Goal: Task Accomplishment & Management: Complete application form

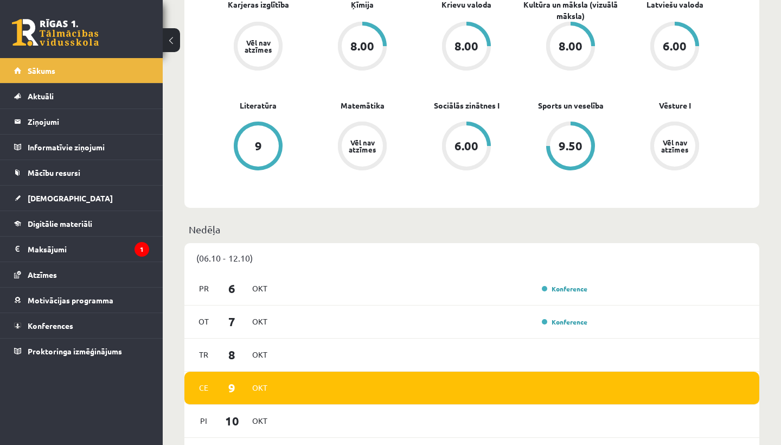
scroll to position [459, 0]
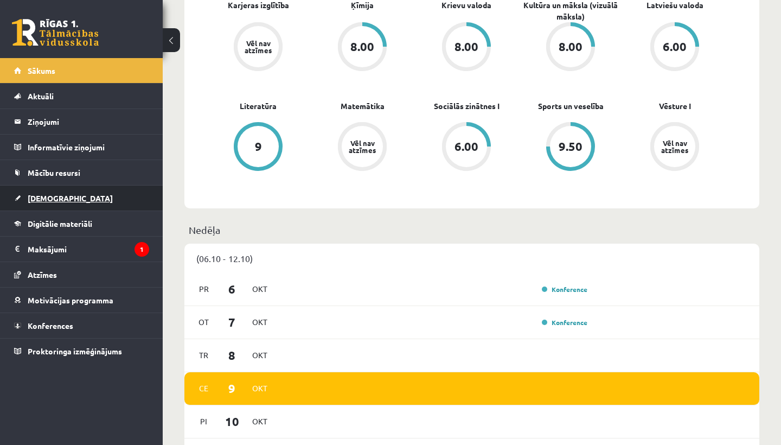
click at [49, 202] on link "[DEMOGRAPHIC_DATA]" at bounding box center [81, 198] width 135 height 25
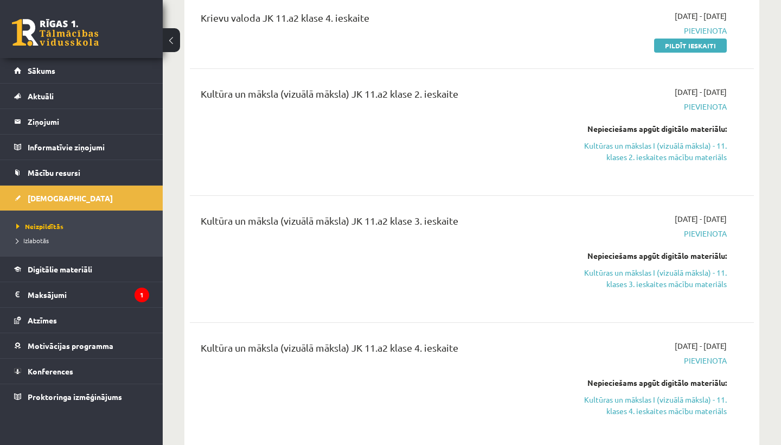
scroll to position [751, 0]
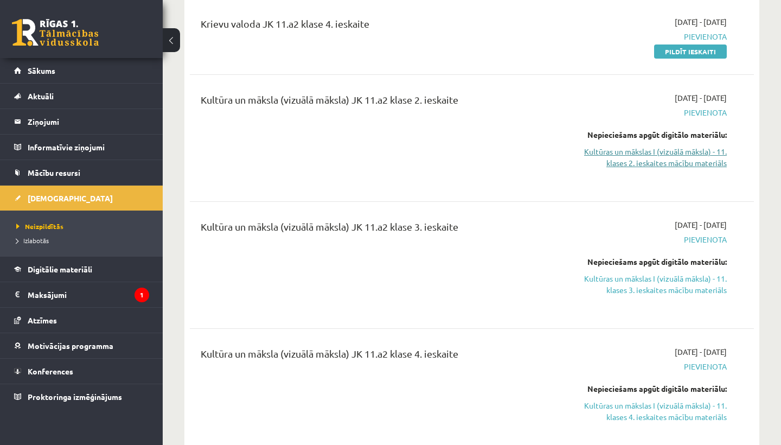
click at [644, 156] on link "Kultūras un mākslas I (vizuālā māksla) - 11. klases 2. ieskaites mācību materiā…" at bounding box center [645, 157] width 164 height 23
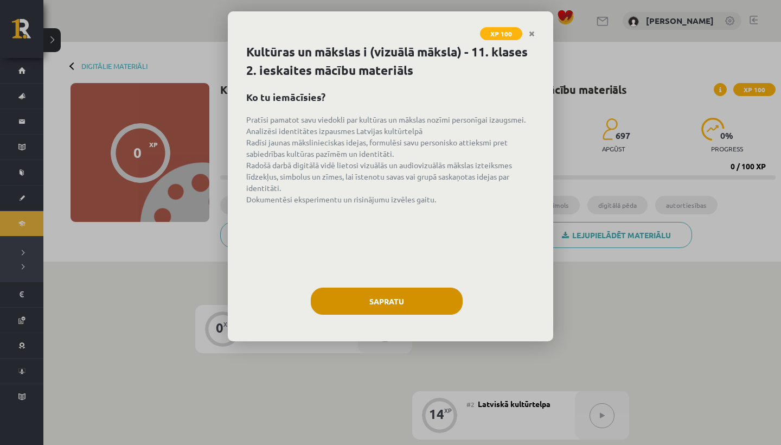
click at [401, 302] on button "Sapratu" at bounding box center [387, 301] width 152 height 27
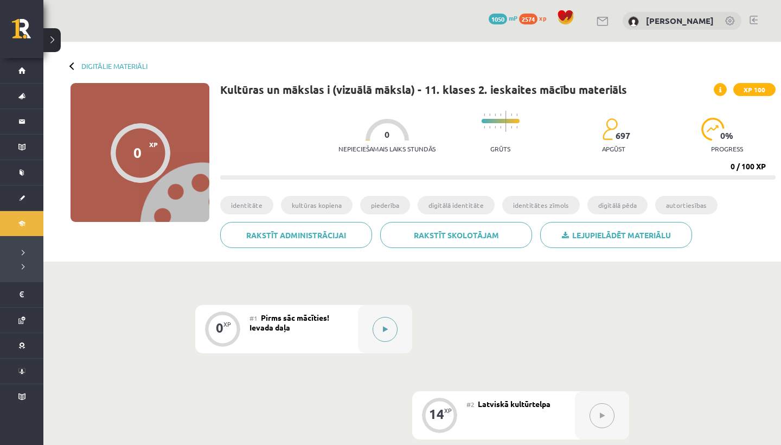
click at [393, 323] on button at bounding box center [385, 329] width 25 height 25
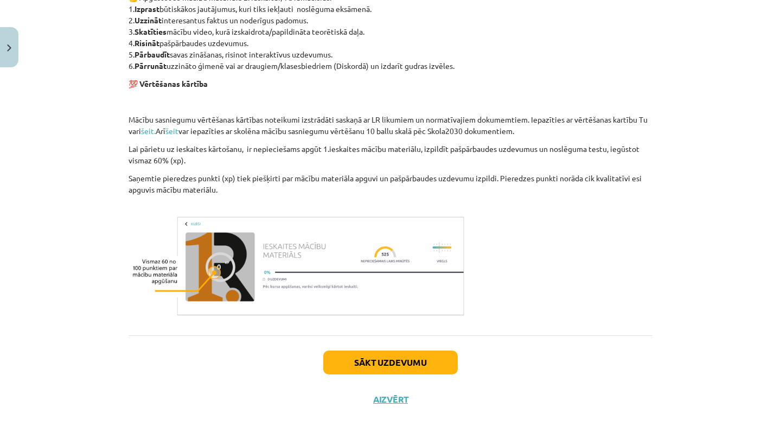
scroll to position [654, 0]
click at [394, 347] on div "Sākt uzdevumu Aizvērt" at bounding box center [391, 373] width 524 height 76
click at [393, 374] on div "Sākt uzdevumu Aizvērt" at bounding box center [391, 373] width 524 height 76
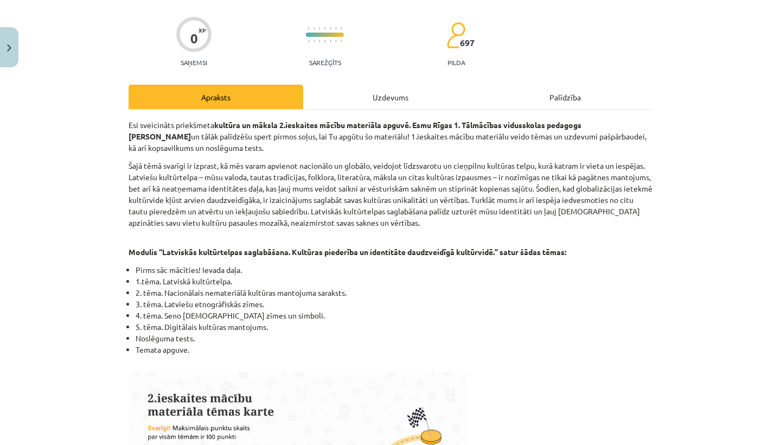
scroll to position [73, 0]
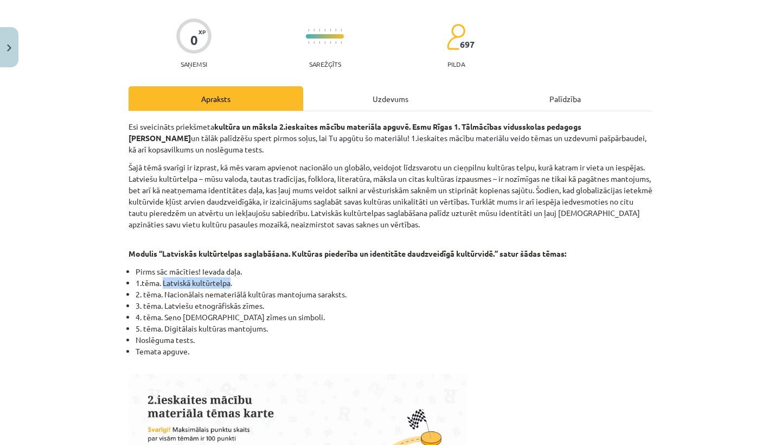
drag, startPoint x: 164, startPoint y: 284, endPoint x: 231, endPoint y: 284, distance: 67.3
click at [231, 284] on li "1.tēma. Latviskā kultūrtelpa." at bounding box center [394, 282] width 517 height 11
drag, startPoint x: 166, startPoint y: 293, endPoint x: 239, endPoint y: 299, distance: 73.4
click at [239, 299] on li "2. tēma. Nacionālais nemateriālā kultūras mantojuma saraksts." at bounding box center [394, 294] width 517 height 11
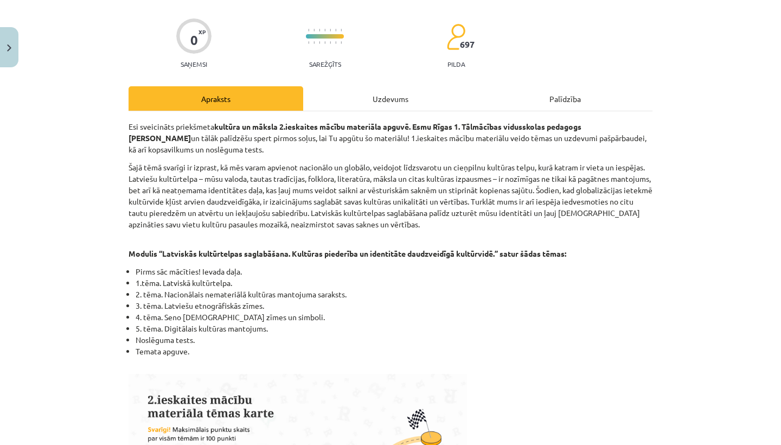
click at [213, 318] on li "4. tēma. Seno latviešu zīmes un simboli." at bounding box center [394, 316] width 517 height 11
drag, startPoint x: 271, startPoint y: 318, endPoint x: 164, endPoint y: 318, distance: 106.3
click at [164, 318] on li "4. tēma. Seno latviešu zīmes un simboli." at bounding box center [394, 316] width 517 height 11
copy li "Seno latviešu zīmes un simboli."
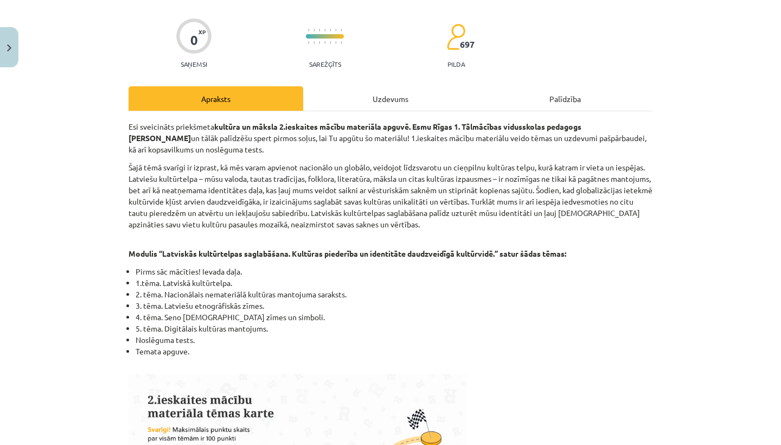
click at [382, 344] on li "Noslēguma tests." at bounding box center [394, 339] width 517 height 11
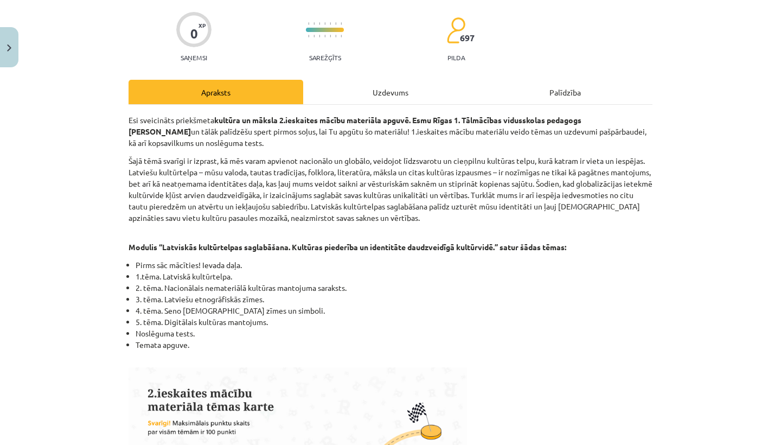
scroll to position [80, 0]
click at [392, 91] on div "Uzdevums" at bounding box center [390, 91] width 175 height 24
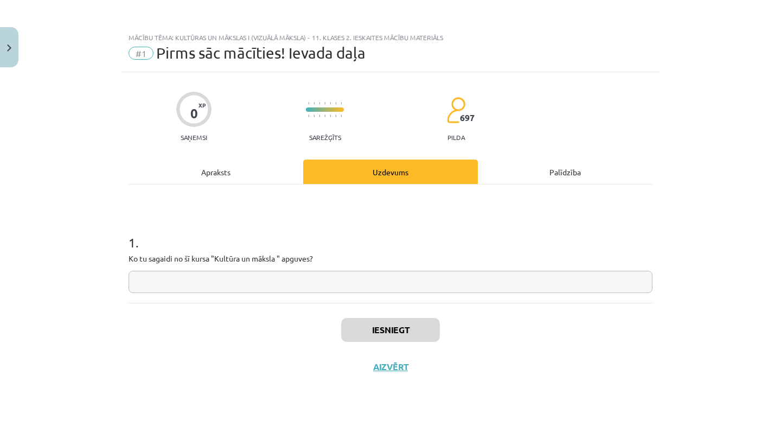
scroll to position [0, 0]
click at [260, 289] on input "text" at bounding box center [391, 282] width 524 height 22
paste input "**********"
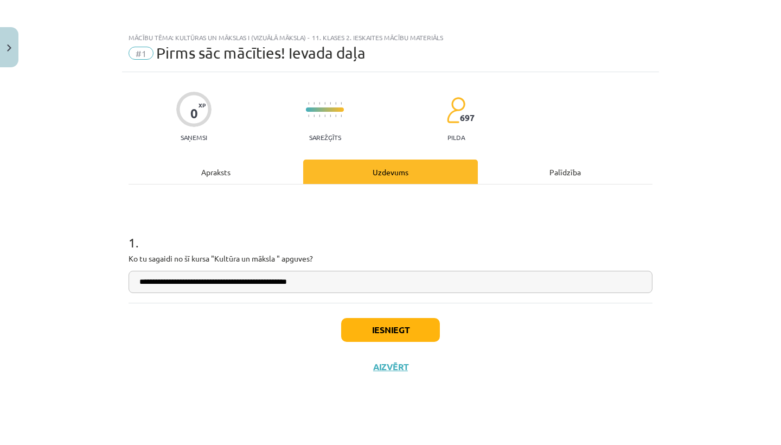
click at [216, 282] on input "**********" at bounding box center [391, 282] width 524 height 22
click at [390, 328] on button "Iesniegt" at bounding box center [390, 330] width 99 height 24
click at [316, 284] on input "**********" at bounding box center [391, 282] width 524 height 22
type input "**********"
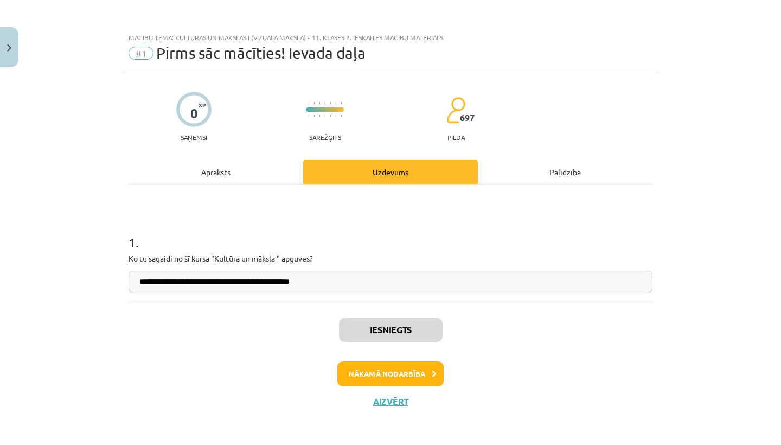
click at [390, 377] on button "Nākamā nodarbība" at bounding box center [390, 373] width 106 height 25
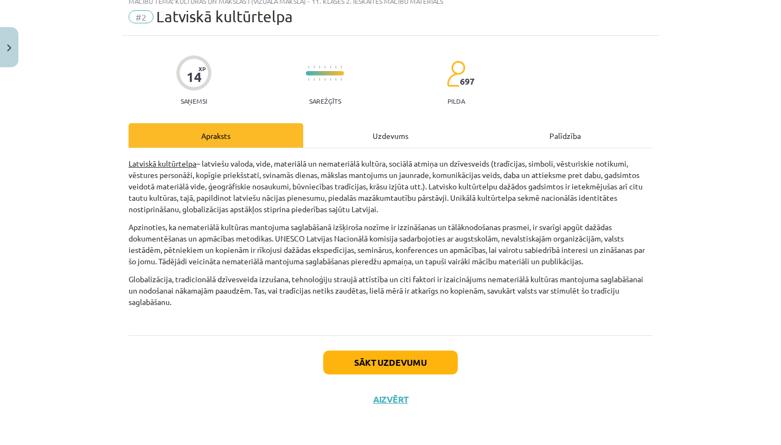
scroll to position [38, 0]
click at [353, 358] on button "Sākt uzdevumu" at bounding box center [390, 362] width 135 height 24
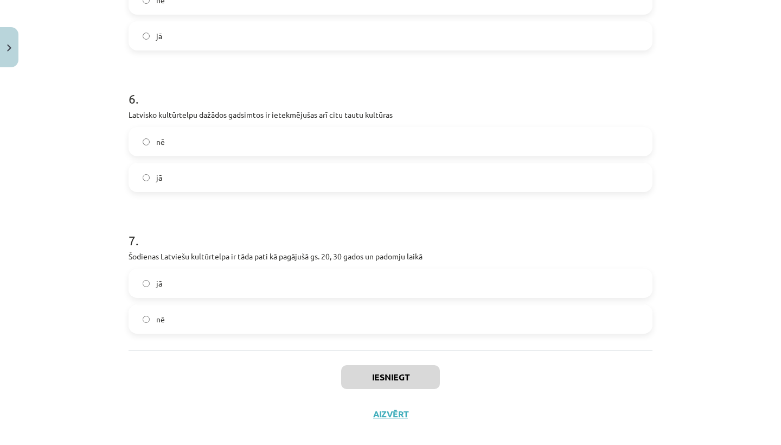
scroll to position [868, 0]
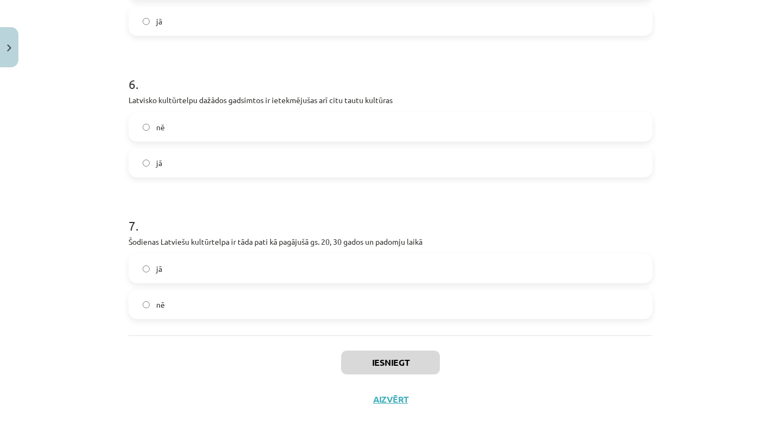
drag, startPoint x: 130, startPoint y: 210, endPoint x: 120, endPoint y: 444, distance: 234.6
click at [120, 444] on div "Mācību tēma: Kultūras un mākslas i (vizuālā māksla) - 11. klases 2. ieskaites m…" at bounding box center [390, 222] width 781 height 445
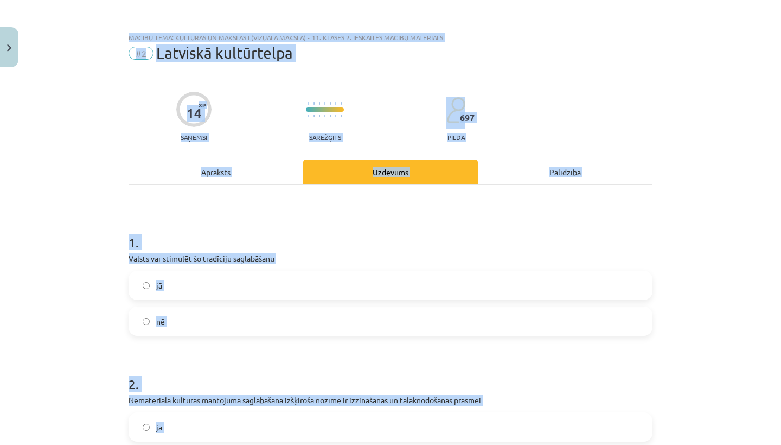
scroll to position [364, 0]
drag, startPoint x: 260, startPoint y: 369, endPoint x: 165, endPoint y: 44, distance: 338.7
click at [165, 44] on div "Mācību tēma: Kultūras un mākslas i (vizuālā māksla) - 11. klases 2. ieskaites m…" at bounding box center [390, 222] width 781 height 445
copy div "#2 Latviskā kultūrtelpa 14 XP Saņemsi Sarežģīts 697 pilda Apraksts Uzdevums Pal…"
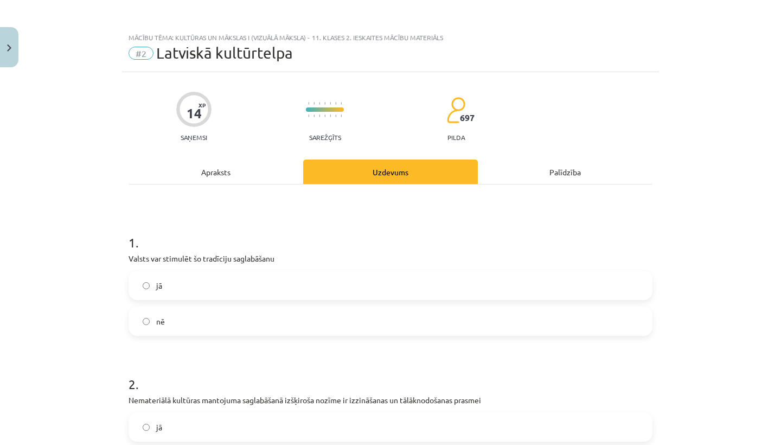
click at [64, 158] on div "Mācību tēma: Kultūras un mākslas i (vizuālā māksla) - 11. klases 2. ieskaites m…" at bounding box center [390, 222] width 781 height 445
click at [183, 288] on label "jā" at bounding box center [391, 285] width 522 height 27
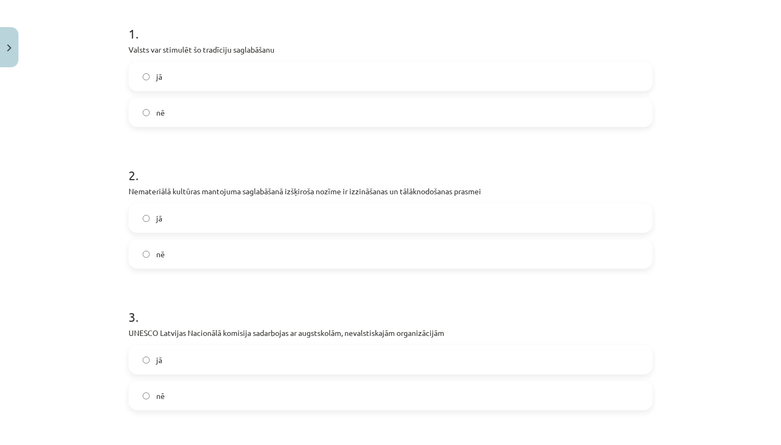
scroll to position [213, 0]
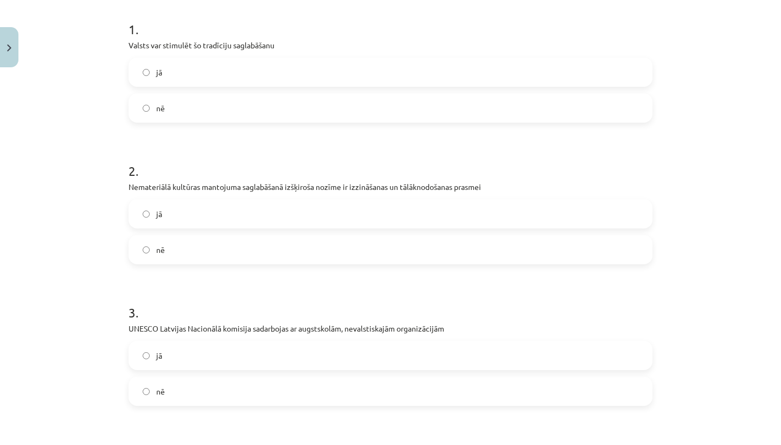
click at [263, 210] on label "jā" at bounding box center [391, 213] width 522 height 27
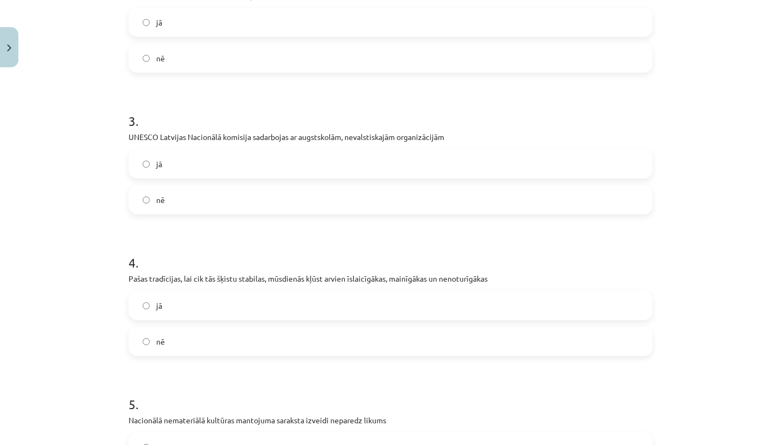
scroll to position [404, 0]
click at [252, 154] on label "jā" at bounding box center [391, 164] width 522 height 27
click at [225, 304] on label "jā" at bounding box center [391, 305] width 522 height 27
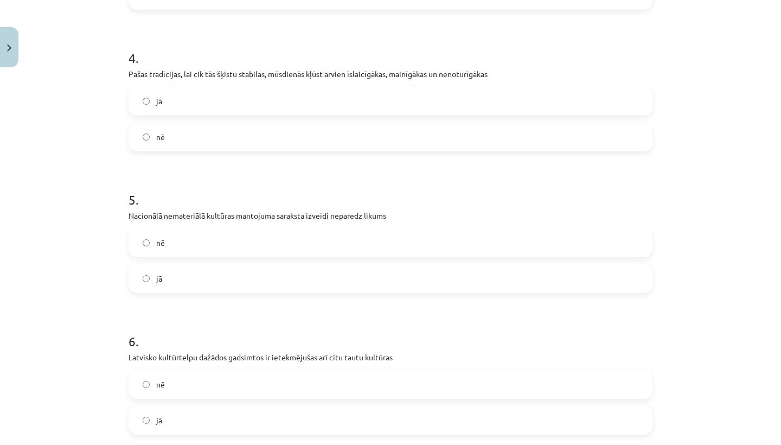
scroll to position [617, 0]
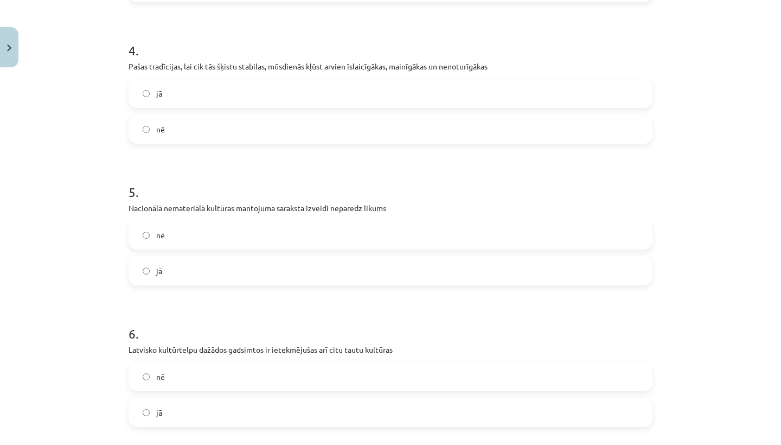
click at [221, 239] on label "nē" at bounding box center [391, 234] width 522 height 27
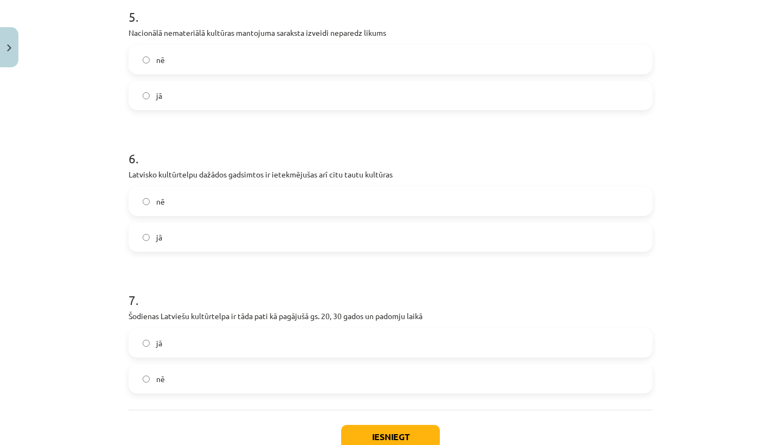
scroll to position [800, 0]
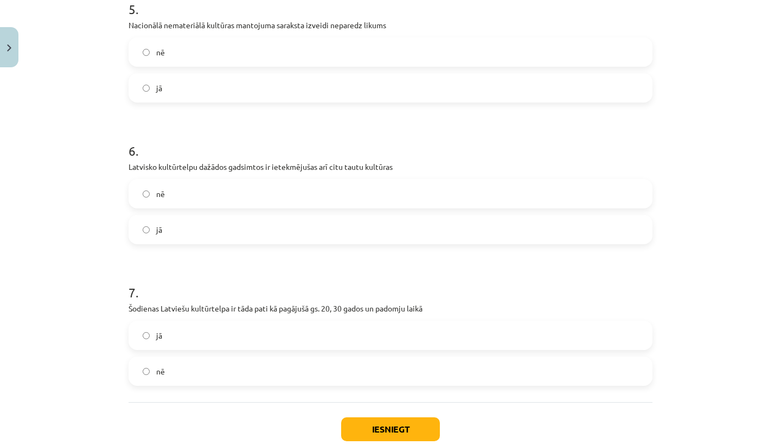
click at [220, 237] on label "jā" at bounding box center [391, 229] width 522 height 27
click at [214, 374] on label "nē" at bounding box center [391, 371] width 522 height 27
click at [423, 430] on button "Iesniegt" at bounding box center [390, 429] width 99 height 24
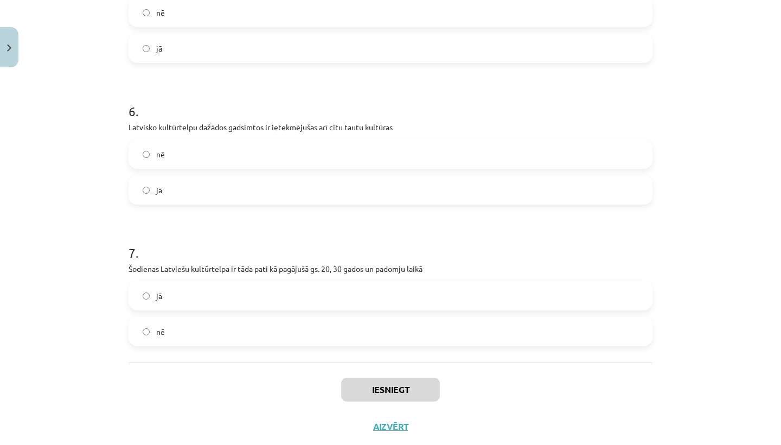
scroll to position [840, 0]
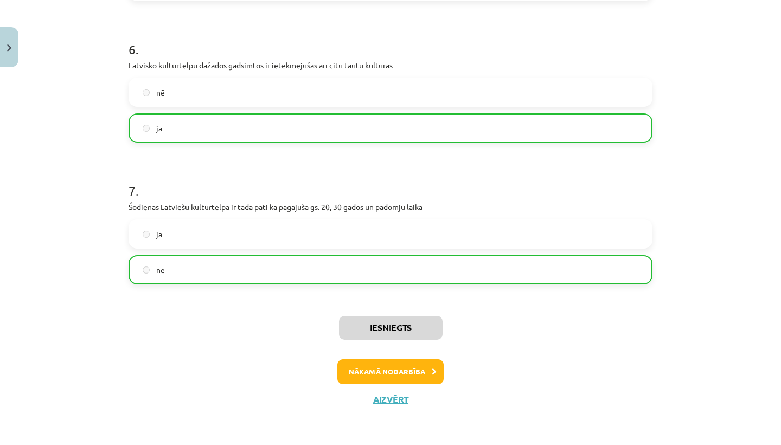
click at [408, 361] on button "Nākamā nodarbība" at bounding box center [390, 371] width 106 height 25
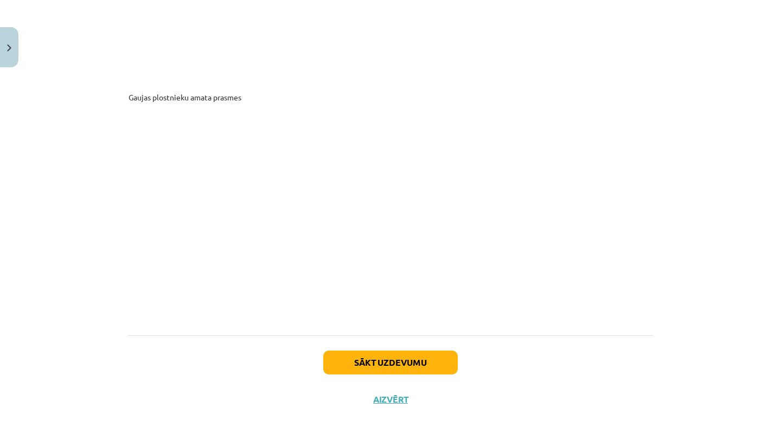
scroll to position [5898, 0]
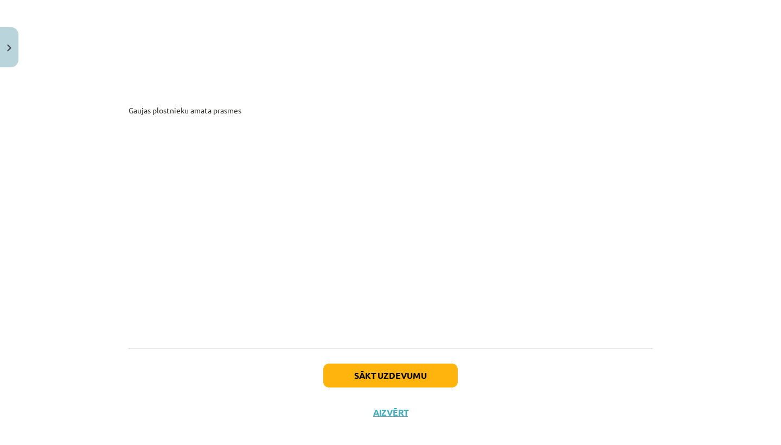
click at [369, 363] on button "Sākt uzdevumu" at bounding box center [390, 375] width 135 height 24
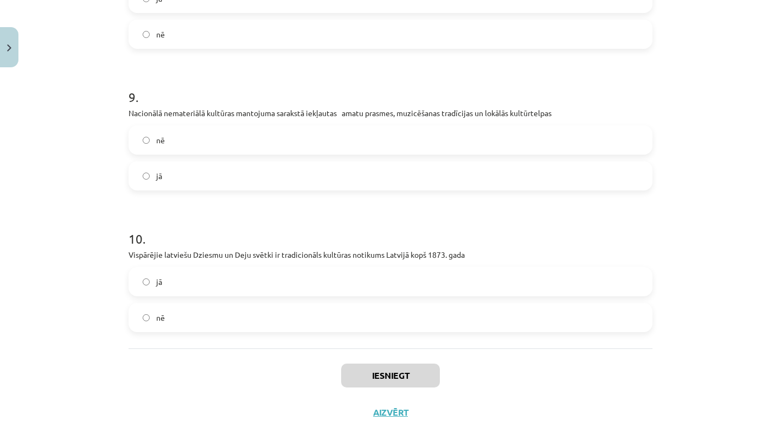
scroll to position [369, 0]
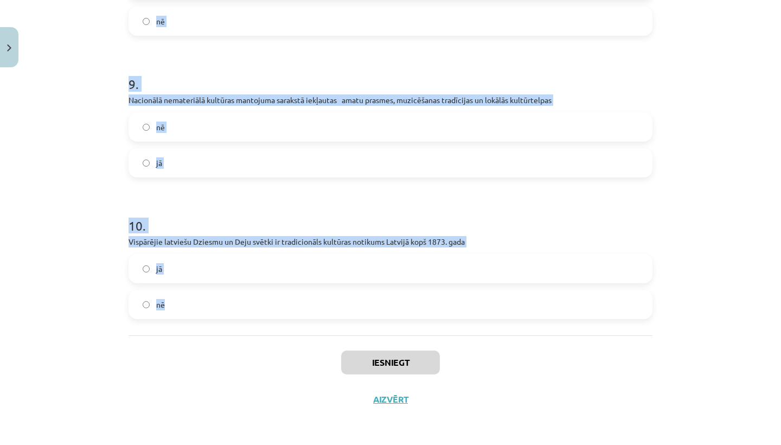
drag, startPoint x: 108, startPoint y: 202, endPoint x: 214, endPoint y: 327, distance: 163.2
click at [214, 327] on div "Mācību tēma: Kultūras un mākslas i (vizuālā māksla) - 11. klases 2. ieskaites m…" at bounding box center [390, 222] width 781 height 445
copy form "1 . Suitu kultūrtelpa iekļauta UNESCO Neatliekami glābjamo kultūras vērtību sar…"
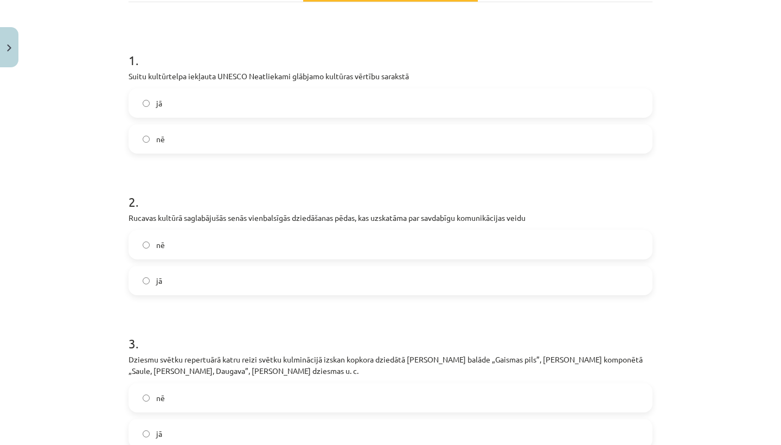
scroll to position [188, 0]
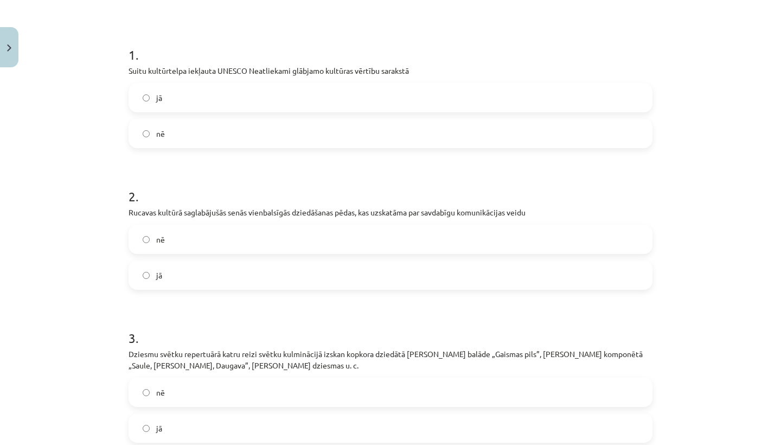
click at [267, 108] on label "jā" at bounding box center [391, 97] width 522 height 27
click at [230, 275] on label "jā" at bounding box center [391, 274] width 522 height 27
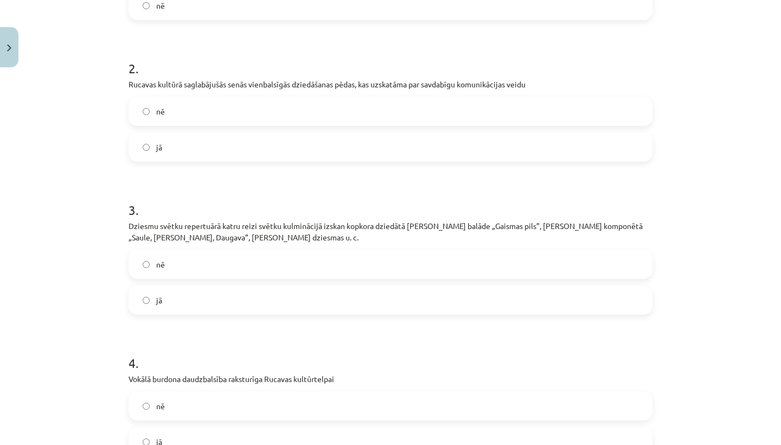
click at [226, 298] on label "jā" at bounding box center [391, 299] width 522 height 27
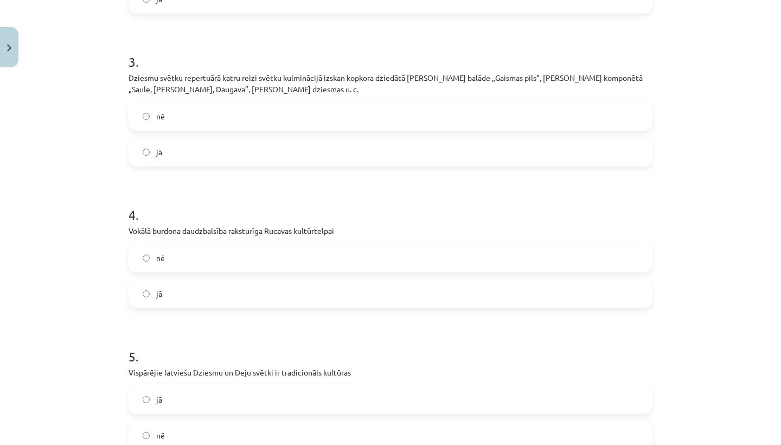
click at [218, 297] on label "jā" at bounding box center [391, 293] width 522 height 27
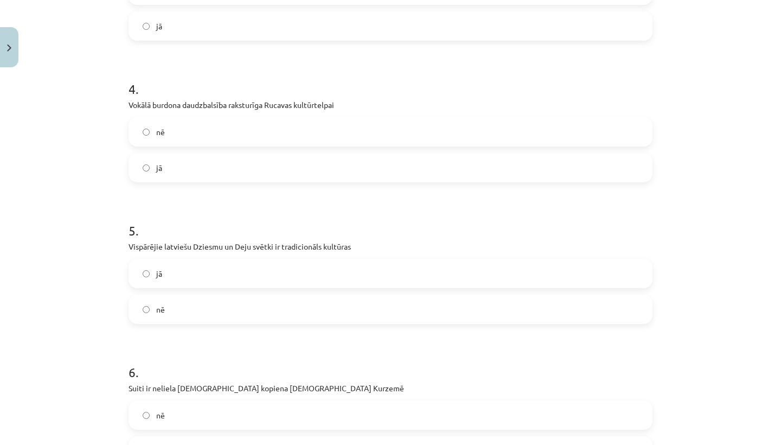
click at [215, 270] on label "jā" at bounding box center [391, 273] width 522 height 27
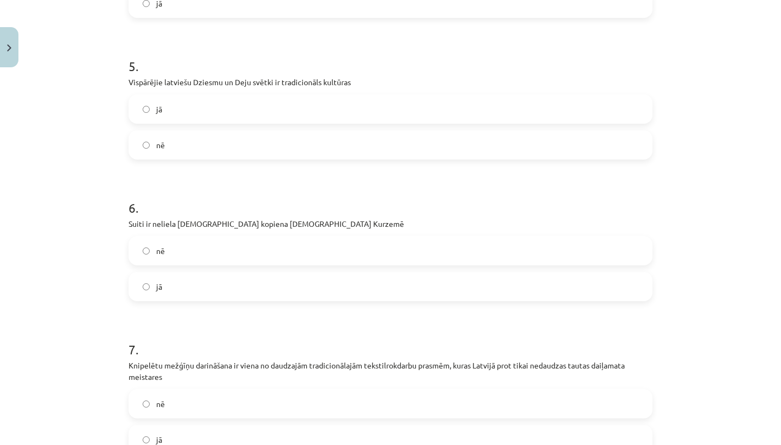
click at [219, 286] on label "jā" at bounding box center [391, 286] width 522 height 27
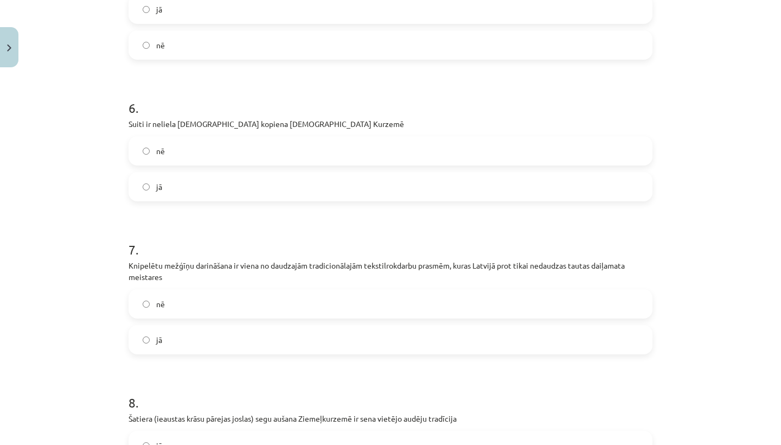
click at [202, 350] on label "jā" at bounding box center [391, 339] width 522 height 27
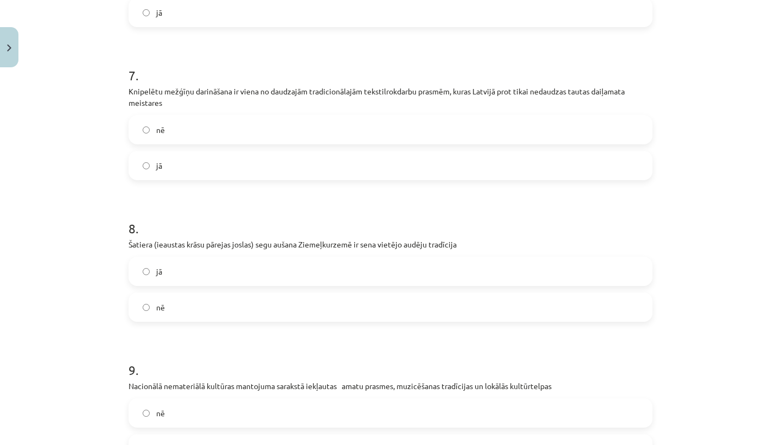
click at [204, 258] on label "jā" at bounding box center [391, 271] width 522 height 27
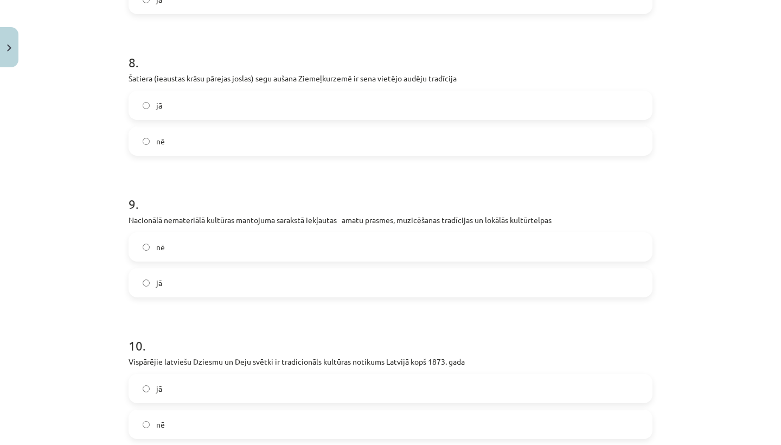
scroll to position [1195, 0]
click at [206, 273] on label "jā" at bounding box center [391, 282] width 522 height 27
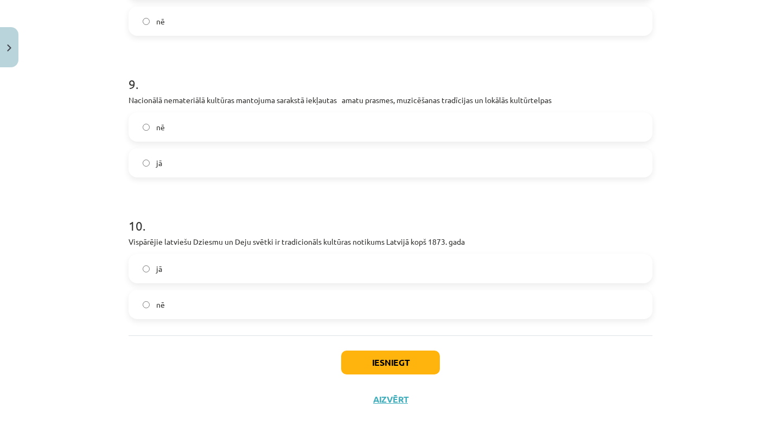
scroll to position [1316, 0]
click at [203, 266] on label "jā" at bounding box center [391, 268] width 522 height 27
click at [405, 358] on button "Iesniegt" at bounding box center [390, 362] width 99 height 24
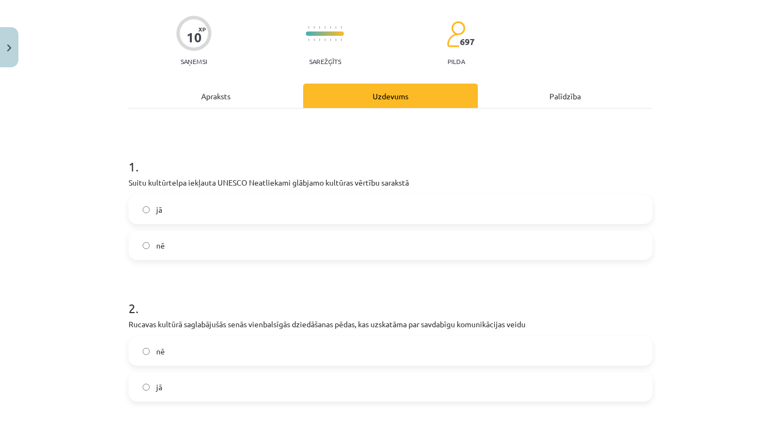
scroll to position [78, 0]
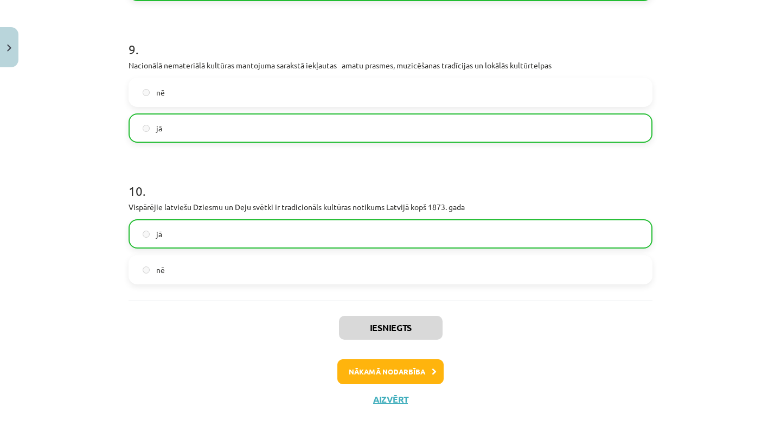
click at [383, 380] on button "Nākamā nodarbība" at bounding box center [390, 371] width 106 height 25
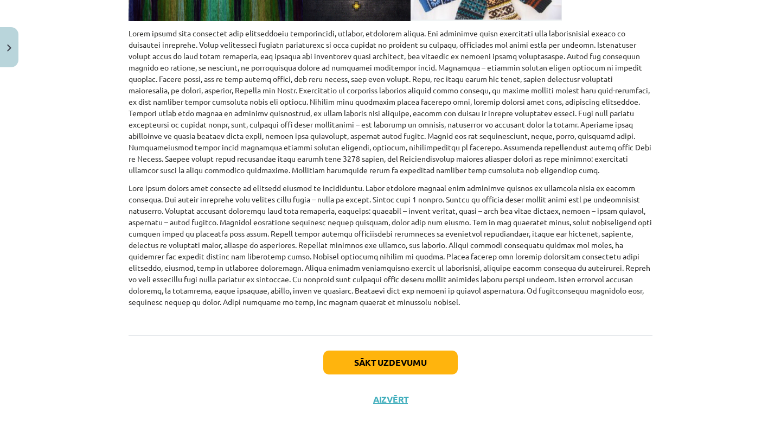
click at [383, 366] on button "Sākt uzdevumu" at bounding box center [390, 362] width 135 height 24
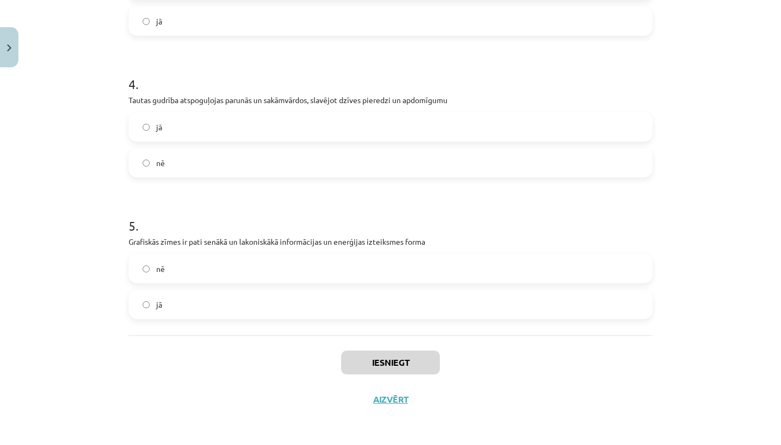
scroll to position [400, 0]
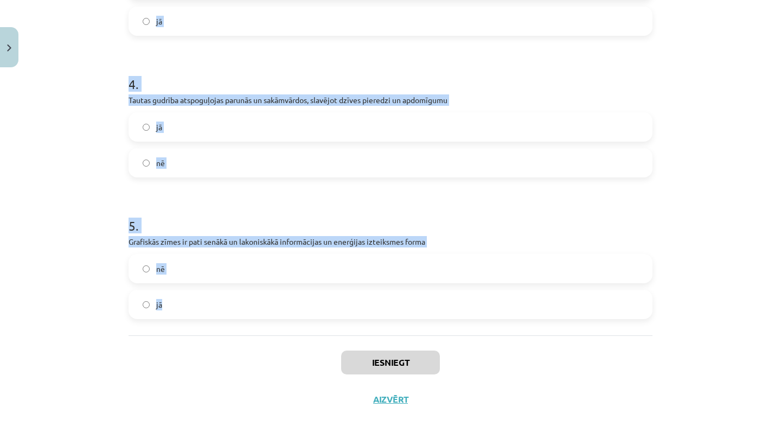
drag, startPoint x: 98, startPoint y: 209, endPoint x: 179, endPoint y: 328, distance: 144.4
click at [180, 328] on div "Mācību tēma: Kultūras un mākslas i (vizuālā māksla) - 11. klases 2. ieskaites m…" at bounding box center [390, 222] width 781 height 445
copy form "1 . Ornamenta daļu savstarpējam izvietojumam, secībai, atrašanās vietai nebija …"
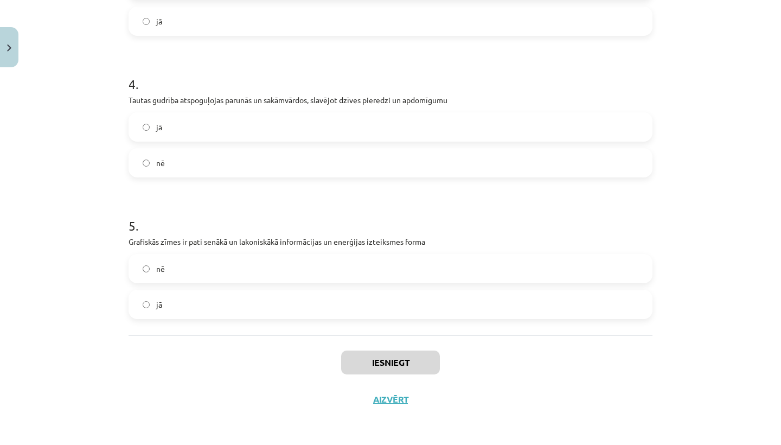
drag, startPoint x: 181, startPoint y: 341, endPoint x: 179, endPoint y: 336, distance: 5.7
click at [181, 342] on div "Iesniegt Aizvērt" at bounding box center [391, 373] width 524 height 76
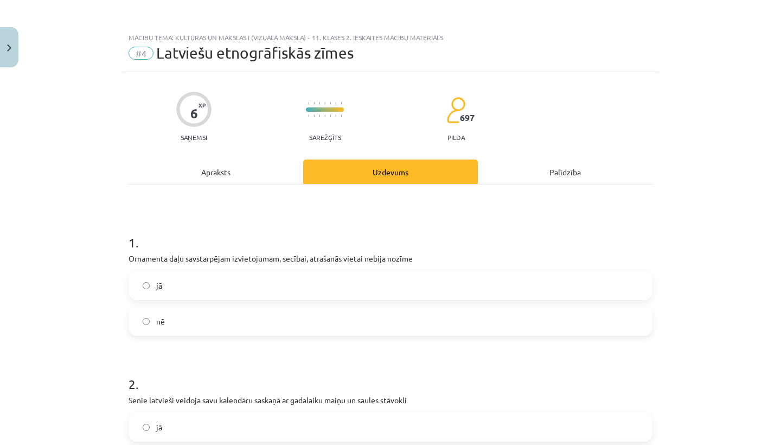
scroll to position [0, 0]
click at [192, 311] on label "nē" at bounding box center [391, 321] width 522 height 27
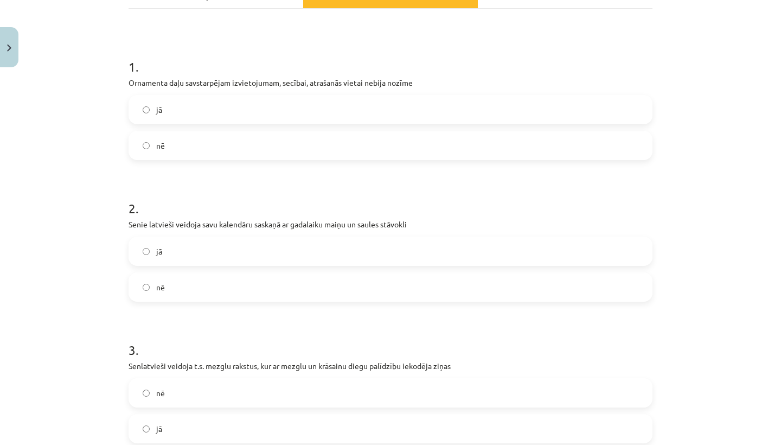
click at [189, 251] on label "jā" at bounding box center [391, 251] width 522 height 27
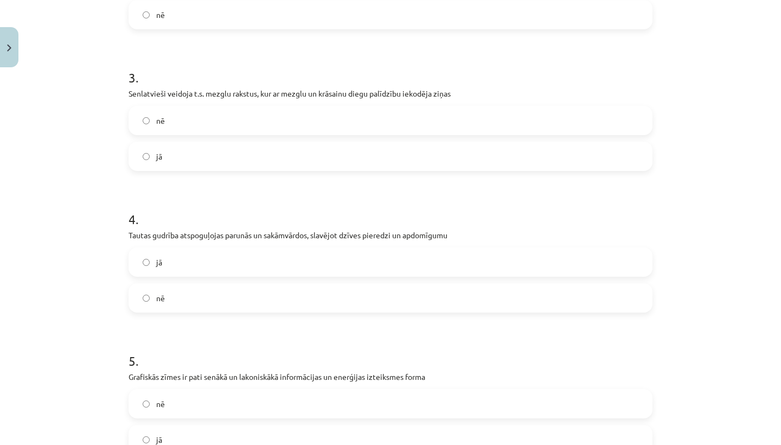
scroll to position [451, 0]
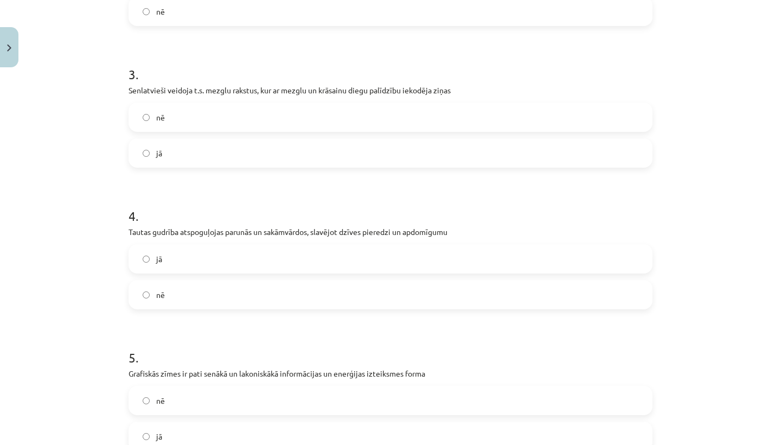
click at [252, 173] on form "1 . Ornamenta daļu savstarpējam izvietojumam, secībai, atrašanās vietai nebija …" at bounding box center [391, 108] width 524 height 686
click at [252, 158] on label "jā" at bounding box center [391, 152] width 522 height 27
click at [240, 280] on div "nē" at bounding box center [391, 294] width 524 height 29
click at [240, 264] on label "jā" at bounding box center [391, 258] width 522 height 27
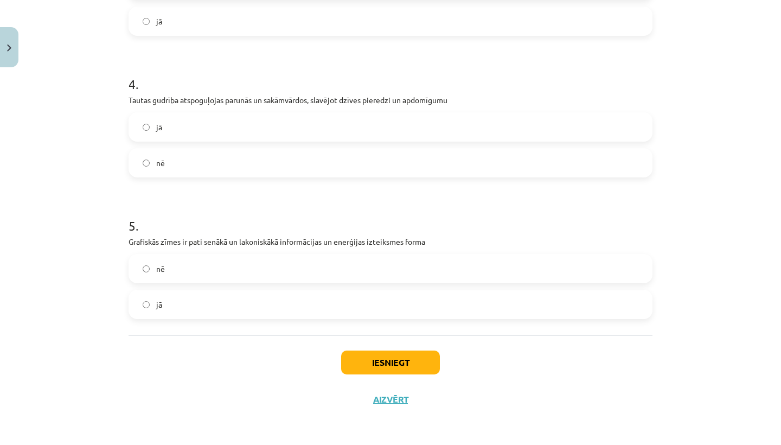
scroll to position [585, 0]
click at [239, 259] on label "nē" at bounding box center [391, 268] width 522 height 27
click at [242, 311] on label "jā" at bounding box center [391, 304] width 522 height 27
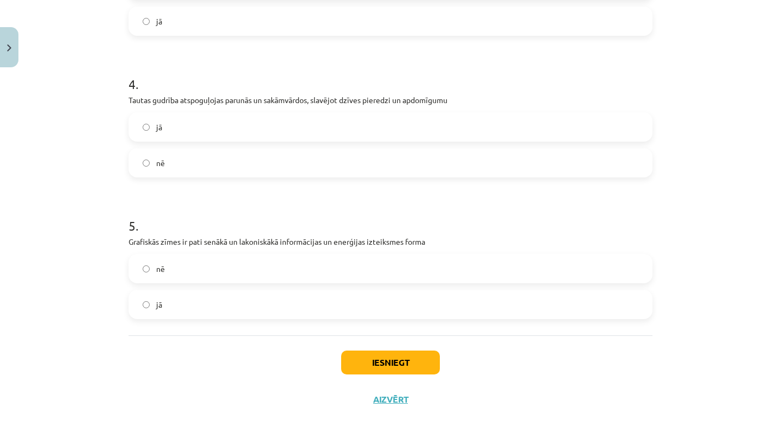
click at [373, 352] on button "Iesniegt" at bounding box center [390, 362] width 99 height 24
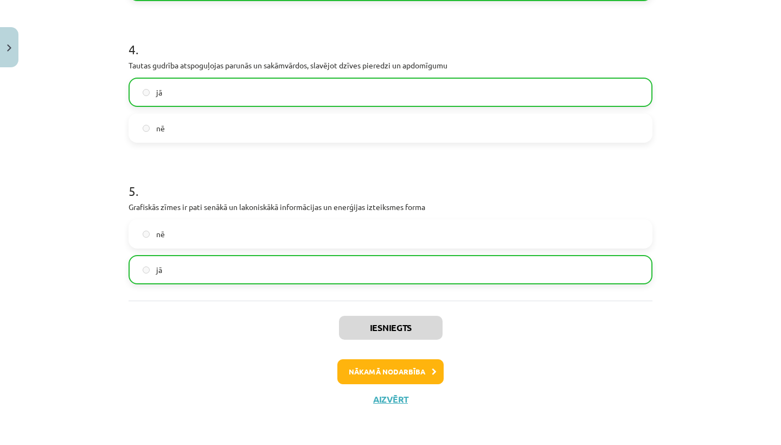
click at [375, 363] on button "Nākamā nodarbība" at bounding box center [390, 371] width 106 height 25
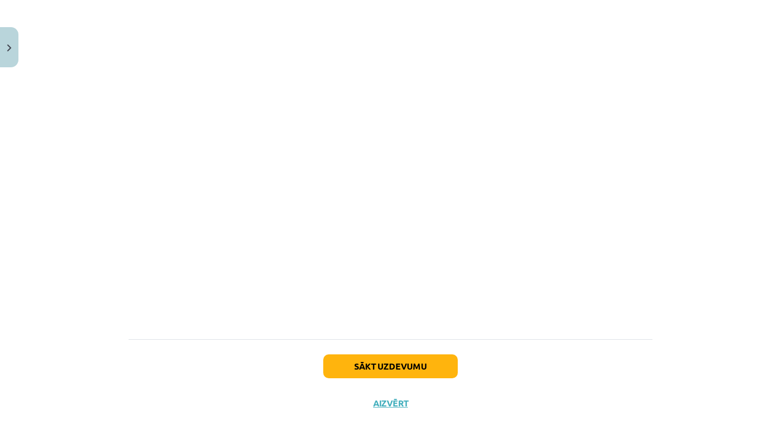
scroll to position [2815, 0]
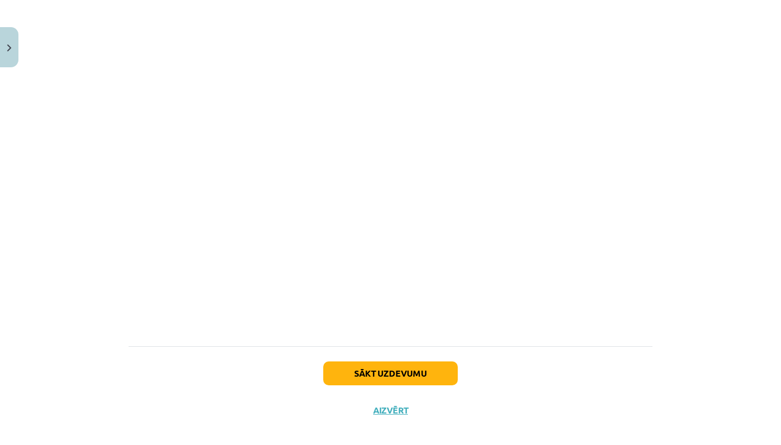
click at [347, 369] on button "Sākt uzdevumu" at bounding box center [390, 373] width 135 height 24
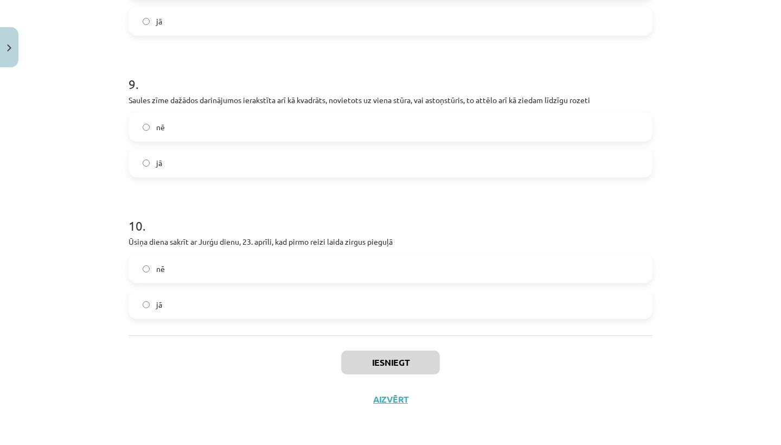
scroll to position [432, 0]
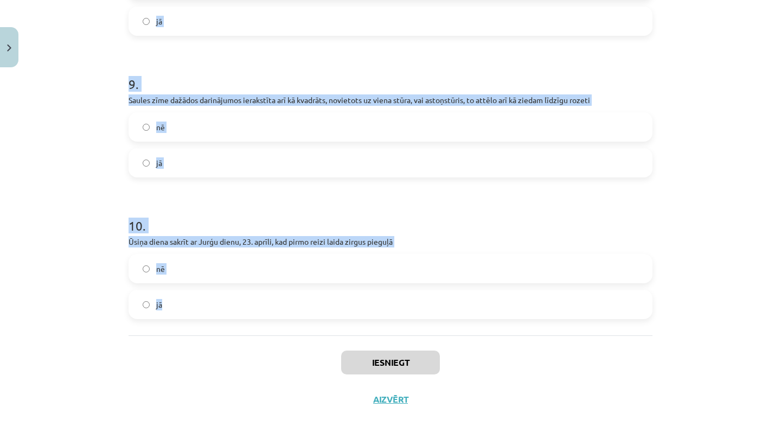
copy form "1 . Laimas zīmes ir līklocis, taisna svītra, ar smaili uz leju apgriezts trīsst…"
drag, startPoint x: 123, startPoint y: 216, endPoint x: 173, endPoint y: 327, distance: 121.6
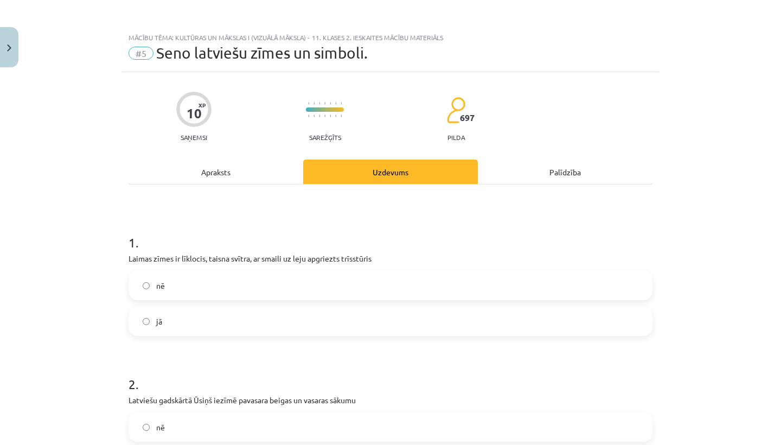
scroll to position [0, 0]
click at [177, 295] on label "nē" at bounding box center [391, 285] width 522 height 27
click at [180, 324] on label "jā" at bounding box center [391, 321] width 522 height 27
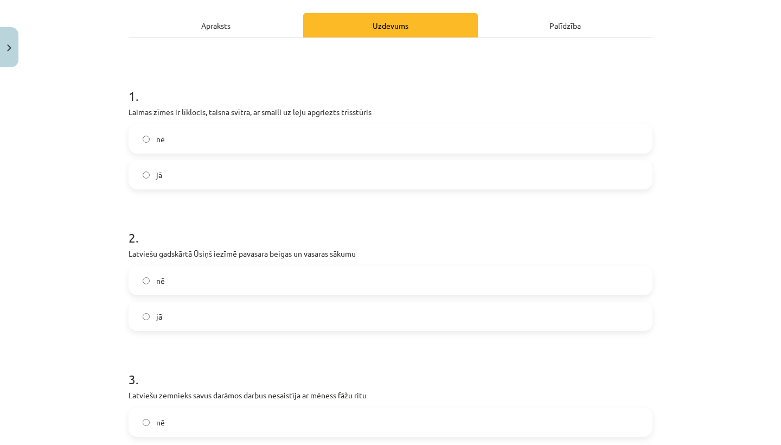
scroll to position [147, 0]
click at [194, 323] on label "jā" at bounding box center [391, 315] width 522 height 27
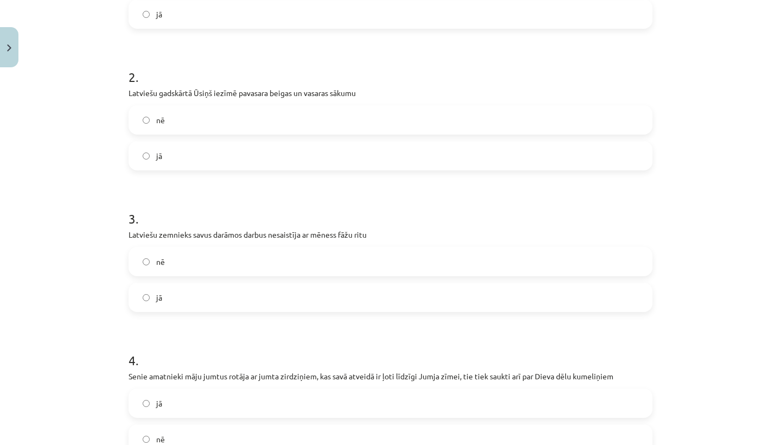
click at [184, 271] on label "nē" at bounding box center [391, 261] width 522 height 27
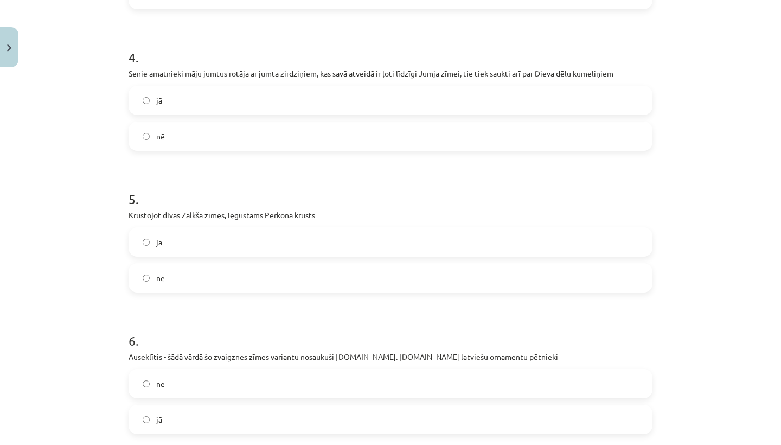
scroll to position [616, 0]
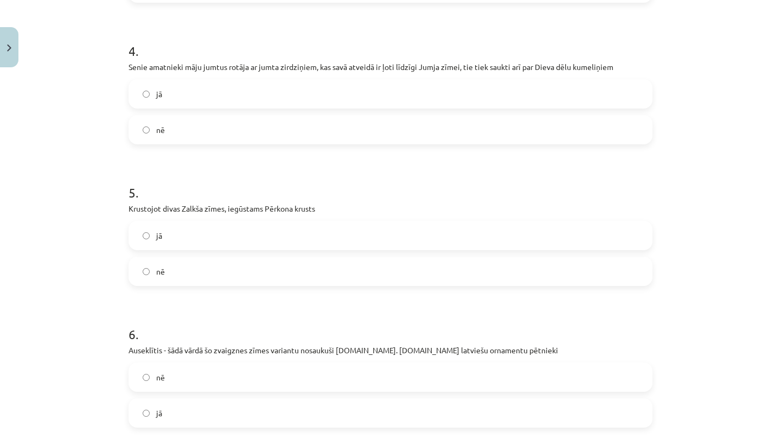
click at [246, 90] on label "jā" at bounding box center [391, 93] width 522 height 27
click at [232, 224] on label "jā" at bounding box center [391, 235] width 522 height 27
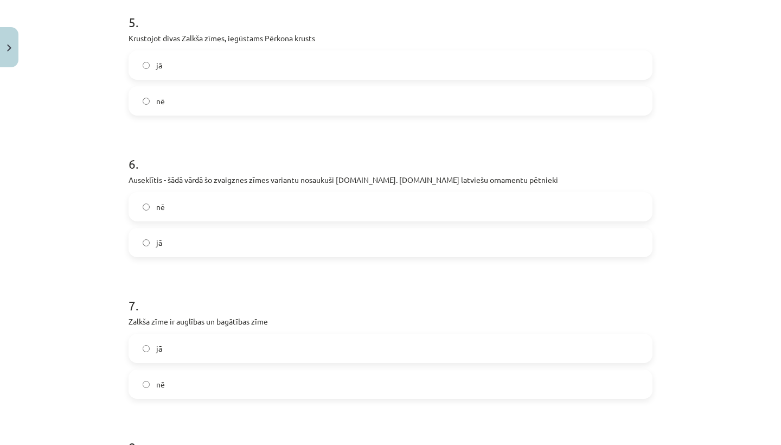
click at [232, 250] on label "jā" at bounding box center [391, 242] width 522 height 27
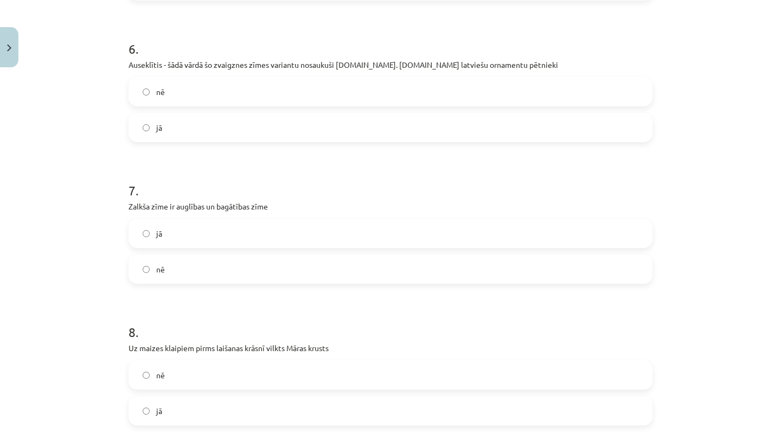
scroll to position [908, 0]
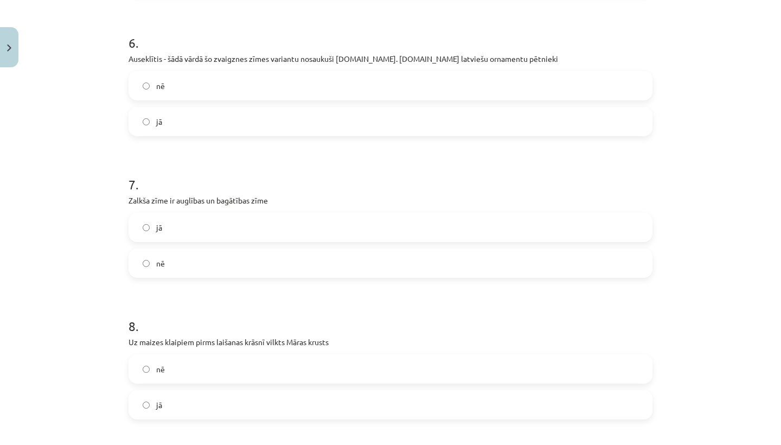
click at [232, 246] on div "jā nē" at bounding box center [391, 245] width 524 height 65
click at [235, 233] on label "jā" at bounding box center [391, 227] width 522 height 27
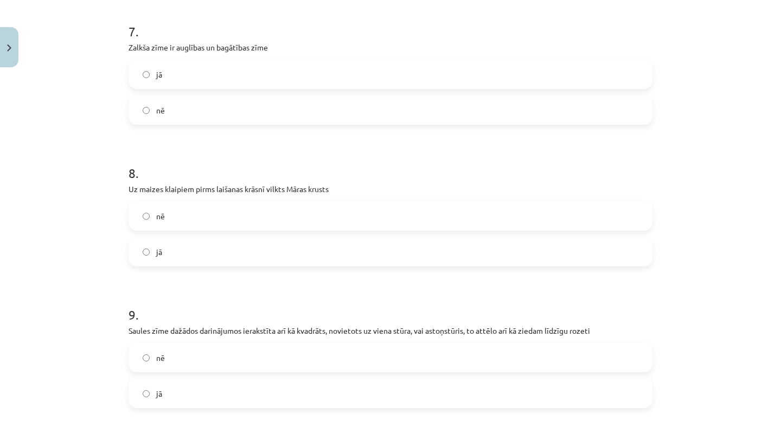
click at [238, 245] on label "jā" at bounding box center [391, 251] width 522 height 27
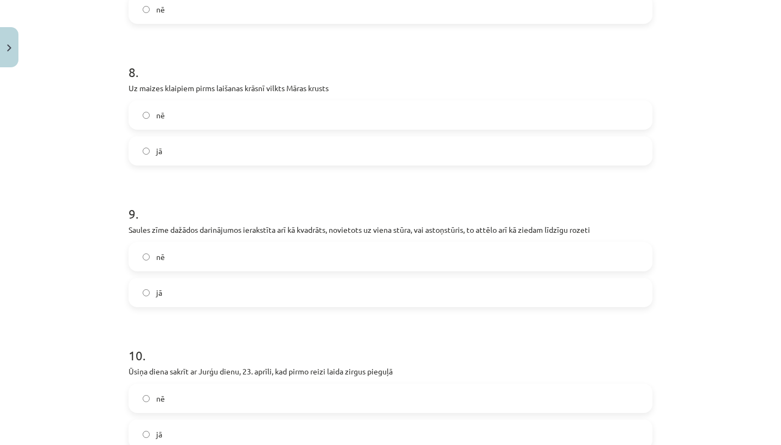
click at [238, 303] on label "jā" at bounding box center [391, 292] width 522 height 27
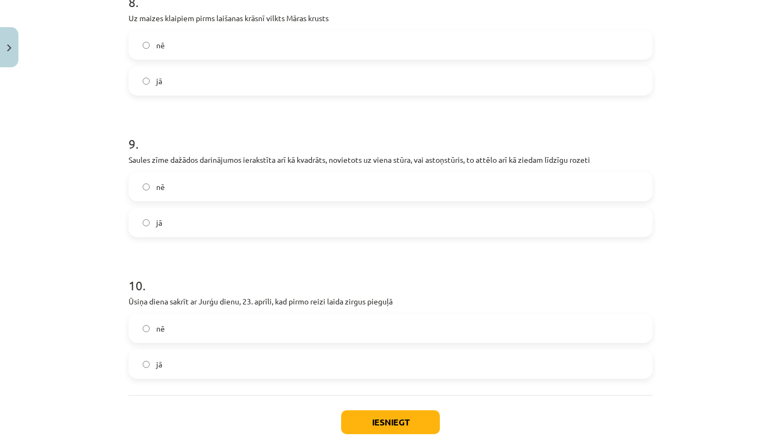
scroll to position [1249, 0]
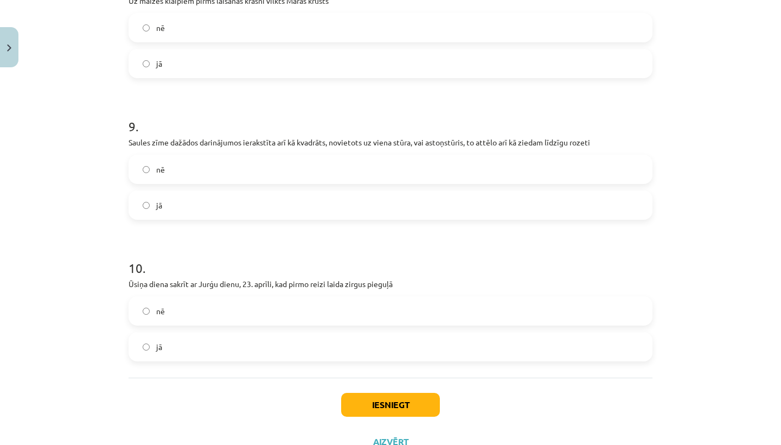
click at [187, 342] on label "jā" at bounding box center [391, 346] width 522 height 27
click at [424, 406] on button "Iesniegt" at bounding box center [390, 405] width 99 height 24
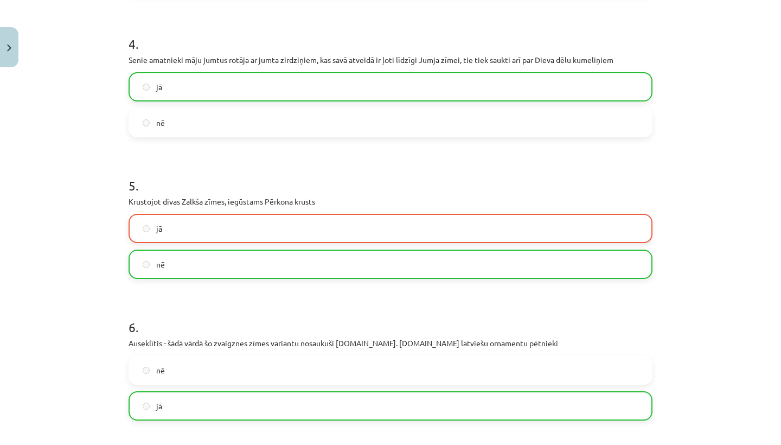
scroll to position [637, 0]
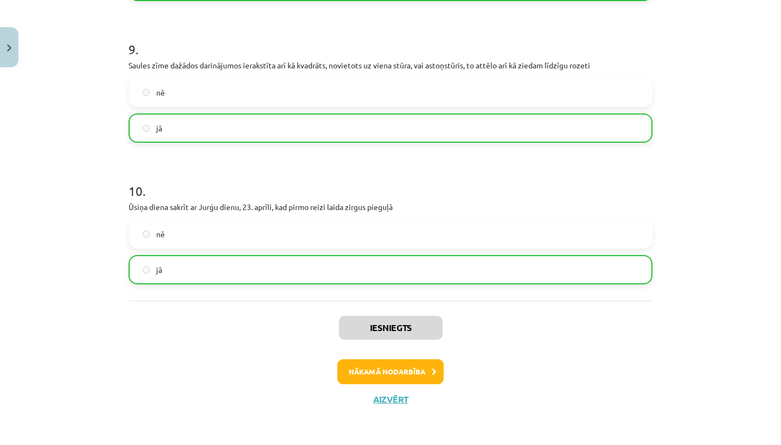
click at [398, 380] on button "Nākamā nodarbība" at bounding box center [390, 371] width 106 height 25
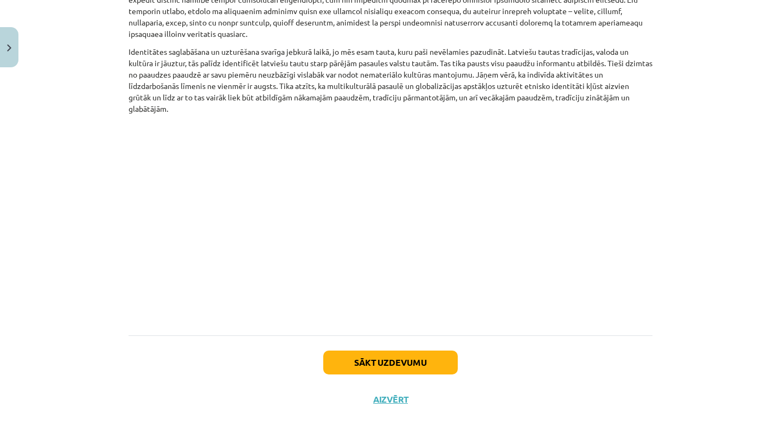
click at [398, 380] on div "Sākt uzdevumu Aizvērt" at bounding box center [391, 373] width 524 height 76
click at [395, 369] on button "Sākt uzdevumu" at bounding box center [390, 362] width 135 height 24
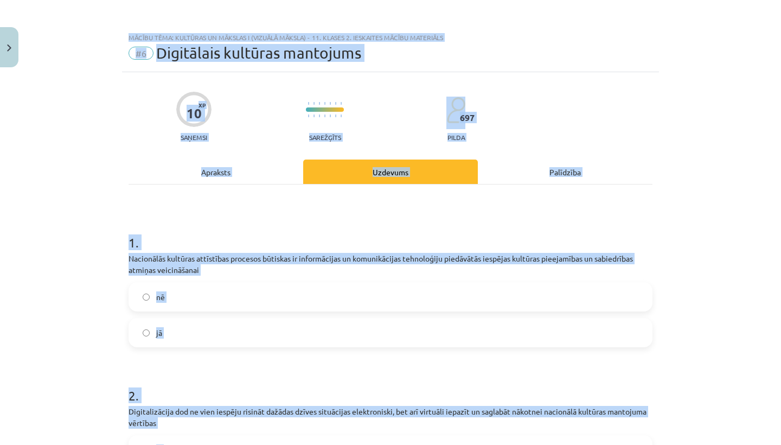
scroll to position [198, 0]
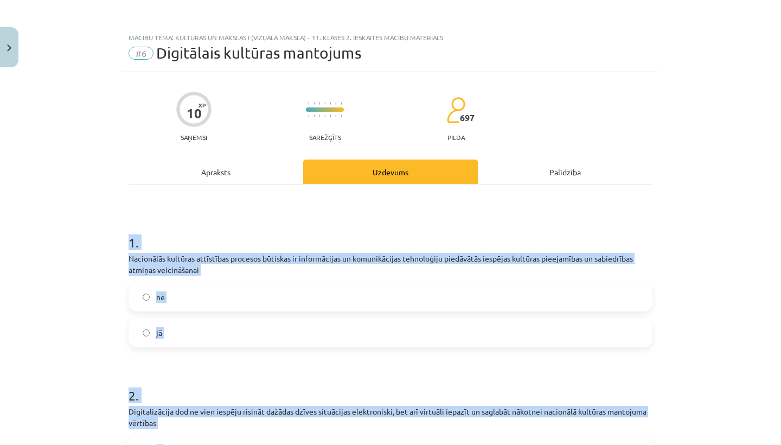
drag, startPoint x: 327, startPoint y: 366, endPoint x: 174, endPoint y: 224, distance: 209.2
copy div "1 . Nacionālās kultūras attīstības procesos būtiskas ir informācijas un komunik…"
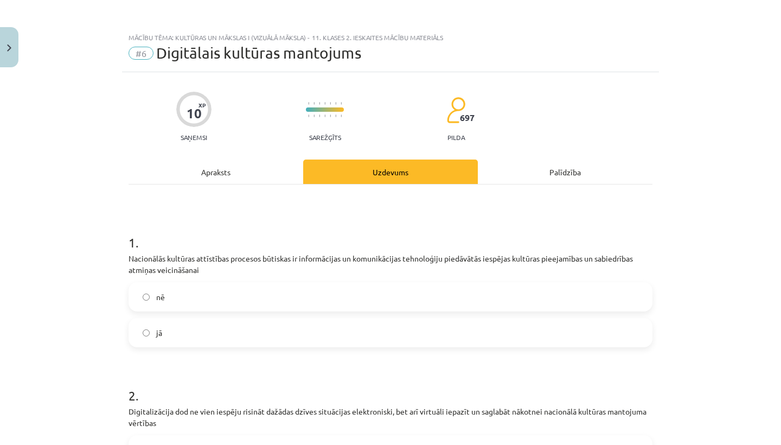
click at [180, 232] on h1 "1 ." at bounding box center [391, 233] width 524 height 34
click at [461, 3] on div "Mācību tēma: Kultūras un mākslas i (vizuālā māksla) - 11. klases 2. ieskaites m…" at bounding box center [390, 222] width 781 height 445
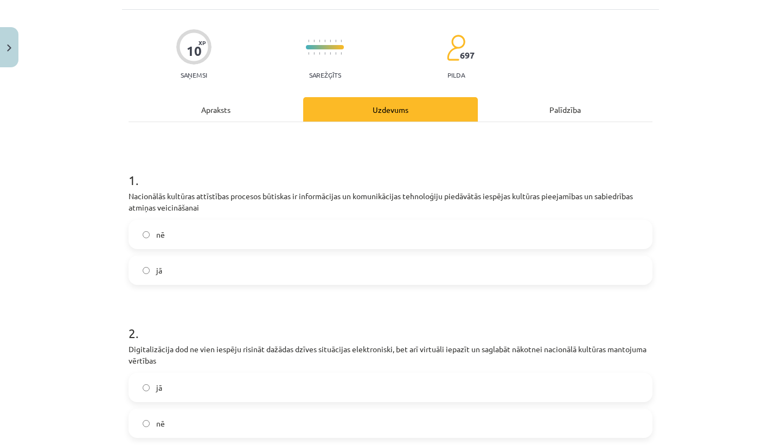
click at [252, 261] on label "jā" at bounding box center [391, 270] width 522 height 27
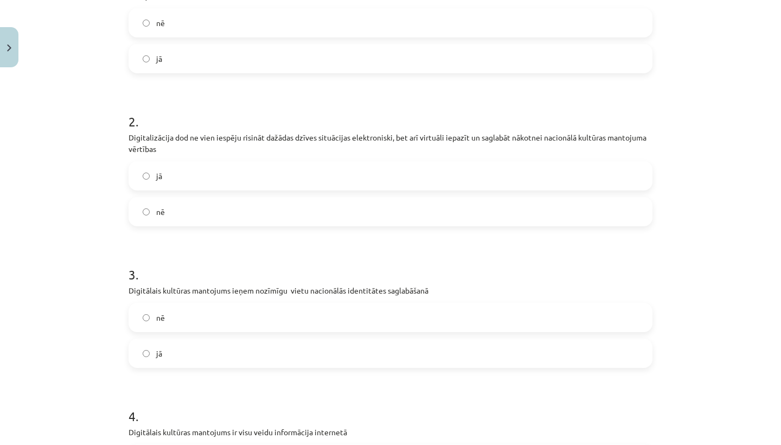
scroll to position [279, 0]
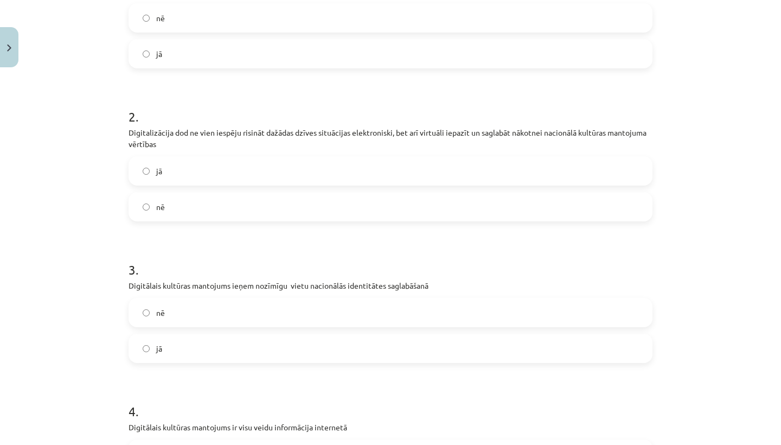
click at [323, 168] on label "jā" at bounding box center [391, 170] width 522 height 27
click at [235, 353] on label "jā" at bounding box center [391, 348] width 522 height 27
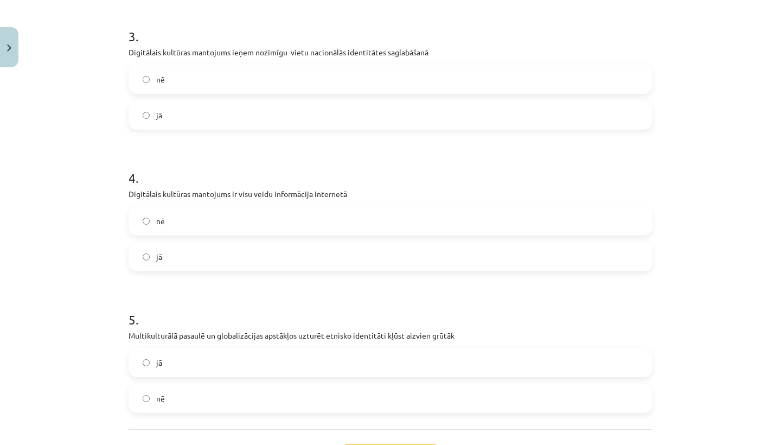
click at [226, 226] on label "nē" at bounding box center [391, 220] width 522 height 27
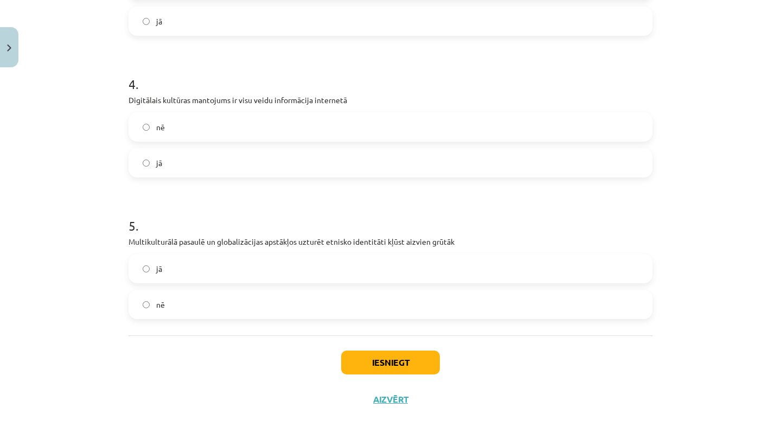
scroll to position [608, 0]
click at [232, 247] on div "5 . Multikulturālā pasaulē un globalizācijas apstākļos uzturēt etnisko identitā…" at bounding box center [391, 259] width 524 height 120
click at [232, 271] on label "jā" at bounding box center [391, 268] width 522 height 27
click at [360, 366] on button "Iesniegt" at bounding box center [390, 362] width 99 height 24
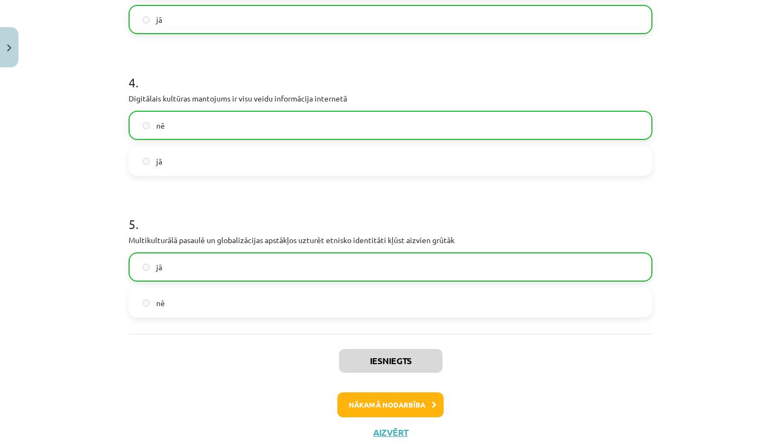
click at [367, 393] on button "Nākamā nodarbība" at bounding box center [390, 404] width 106 height 25
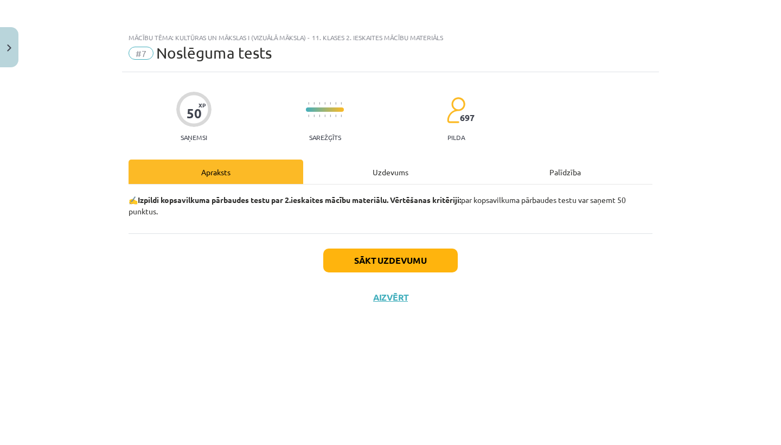
scroll to position [0, 0]
click at [377, 164] on div "Uzdevums" at bounding box center [390, 171] width 175 height 24
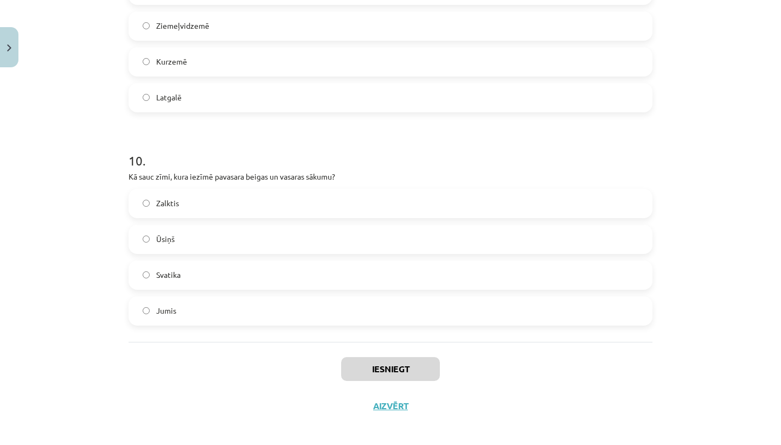
scroll to position [220, 0]
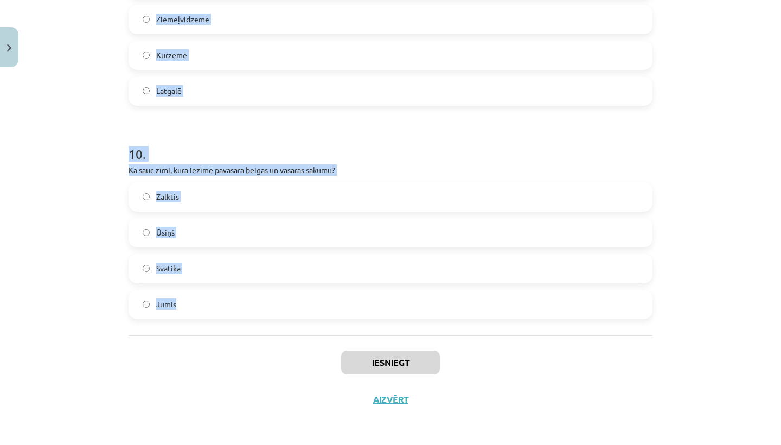
drag, startPoint x: 123, startPoint y: 198, endPoint x: 178, endPoint y: 329, distance: 142.2
copy form "1 . Kādas teritorijas aizņem Suitu kultūrtelpa? Jūrkalnes pagasts (Ventspils no…"
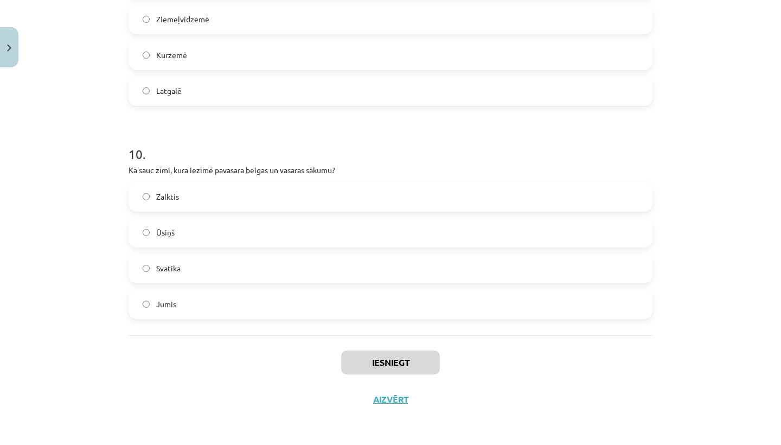
click at [191, 384] on div "Iesniegt Aizvērt" at bounding box center [391, 373] width 524 height 76
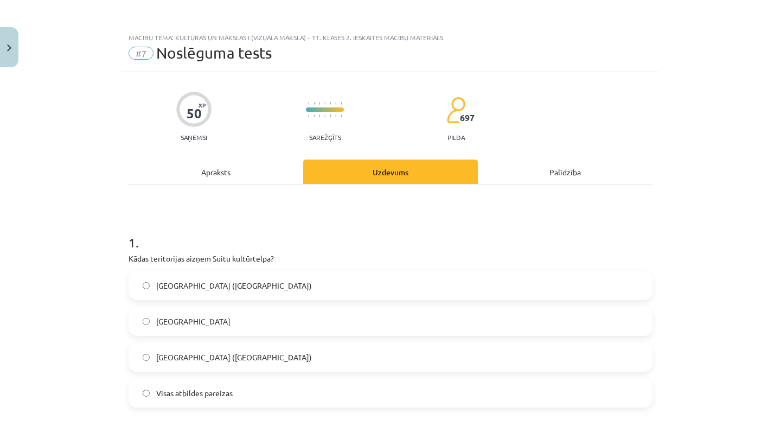
scroll to position [0, 0]
click at [231, 397] on span "Visas atbildes pareizas" at bounding box center [194, 392] width 76 height 11
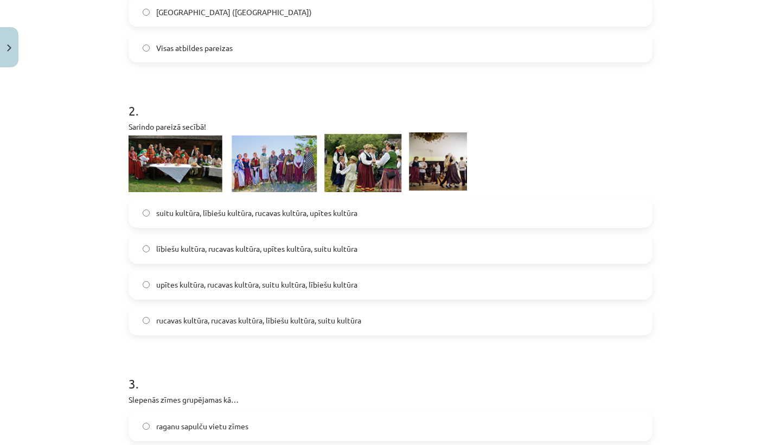
scroll to position [346, 0]
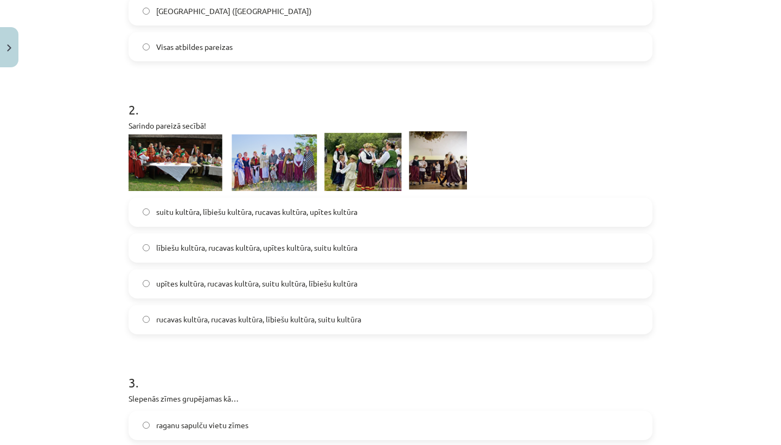
click at [229, 255] on label "lībiešu kultūra, rucavas kultūra, upītes kultūra, suitu kultūra" at bounding box center [391, 247] width 522 height 27
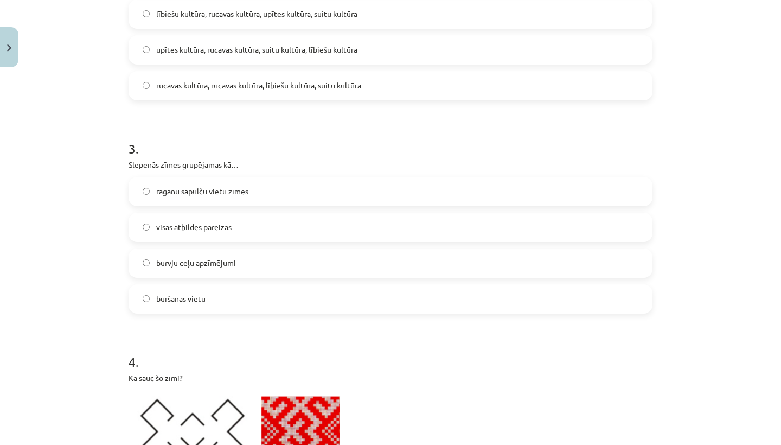
scroll to position [583, 0]
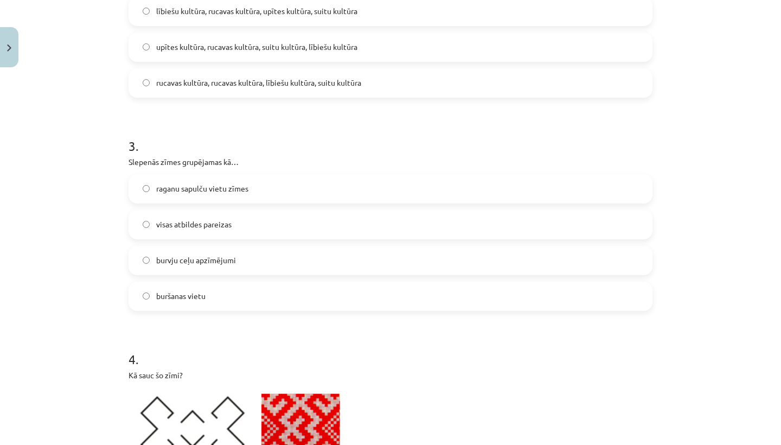
click at [228, 233] on label "visas atbildes pareizas" at bounding box center [391, 224] width 522 height 27
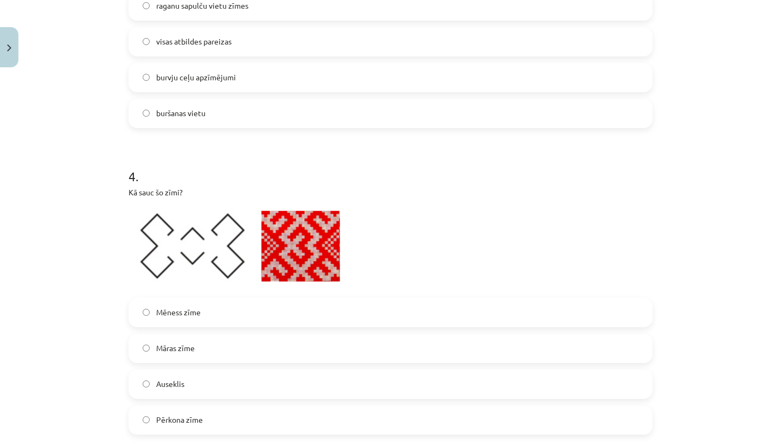
scroll to position [756, 0]
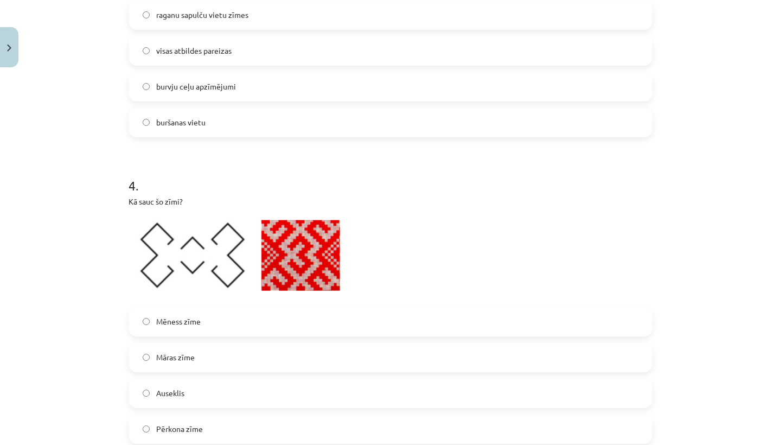
click at [188, 393] on label "Auseklis" at bounding box center [391, 393] width 522 height 27
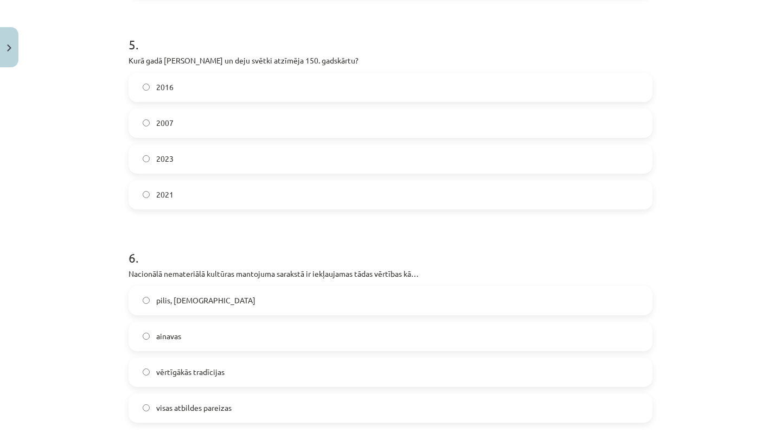
scroll to position [1214, 0]
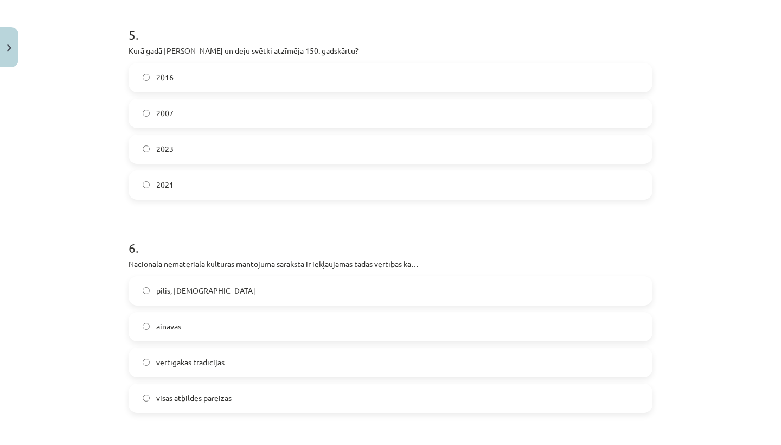
click at [214, 368] on span "vērtīgākās tradīcijas" at bounding box center [190, 361] width 68 height 11
click at [246, 76] on label "2016" at bounding box center [391, 77] width 522 height 27
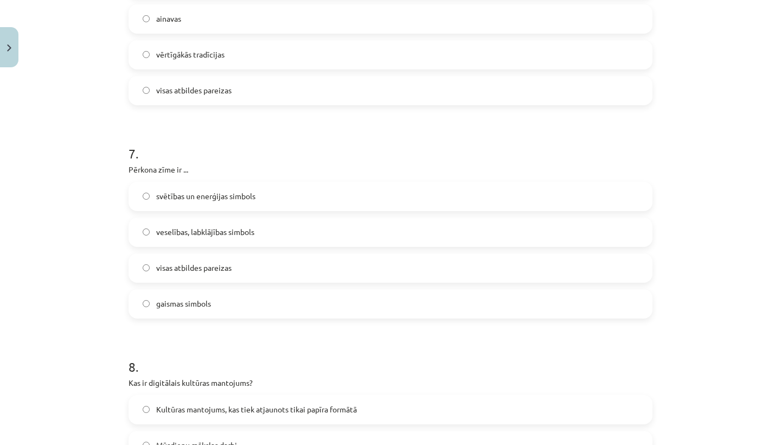
scroll to position [1525, 0]
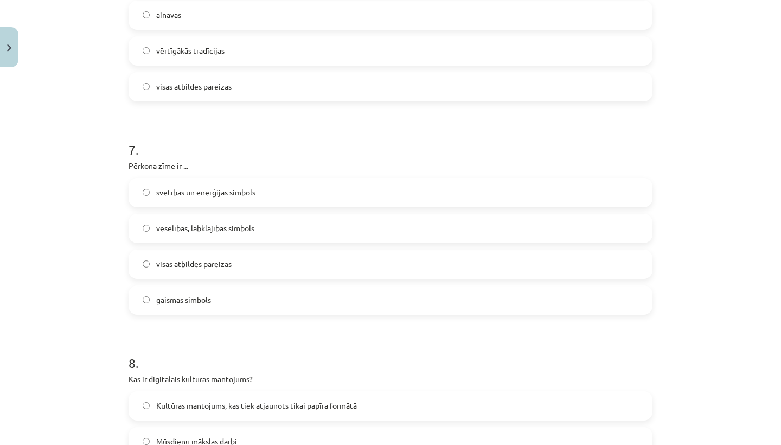
click at [200, 274] on label "visas atbildes pareizas" at bounding box center [391, 264] width 522 height 27
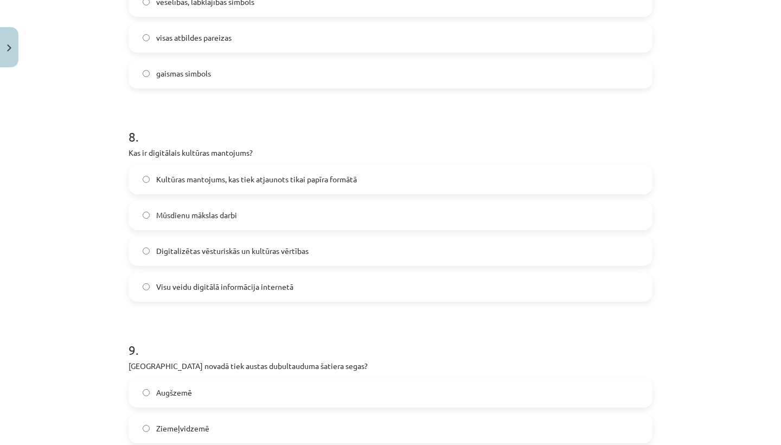
click at [200, 249] on span "Digitalizētas vēsturiskās un kultūras vērtības" at bounding box center [232, 250] width 152 height 11
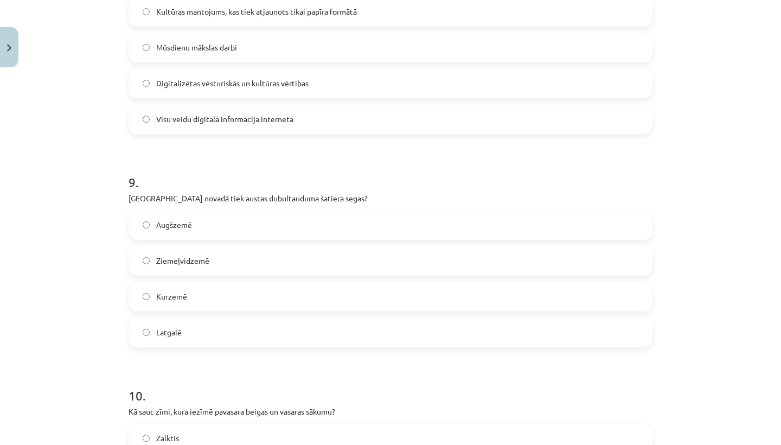
click at [204, 253] on label "Ziemeļvidzemē" at bounding box center [391, 260] width 522 height 27
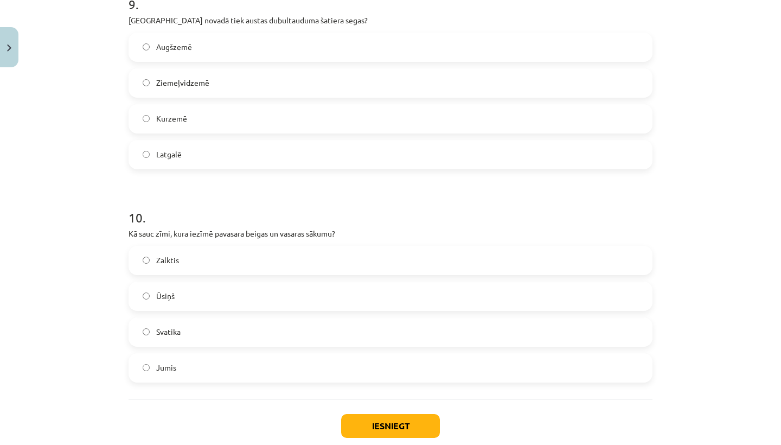
scroll to position [2097, 0]
click at [238, 299] on label "Ūsiņš" at bounding box center [391, 295] width 522 height 27
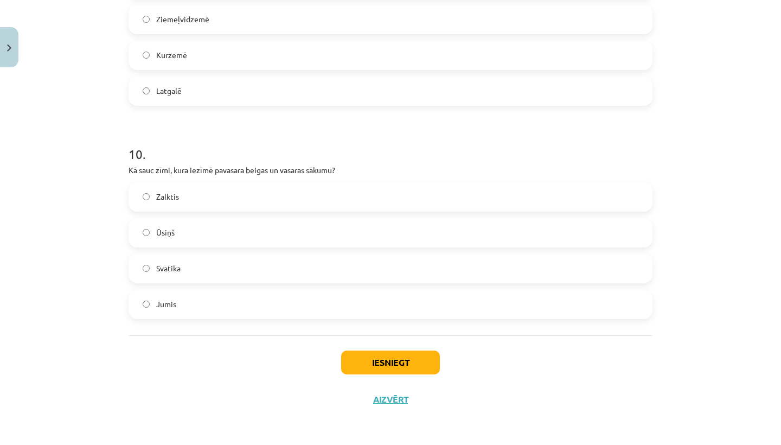
click at [392, 363] on button "Iesniegt" at bounding box center [390, 362] width 99 height 24
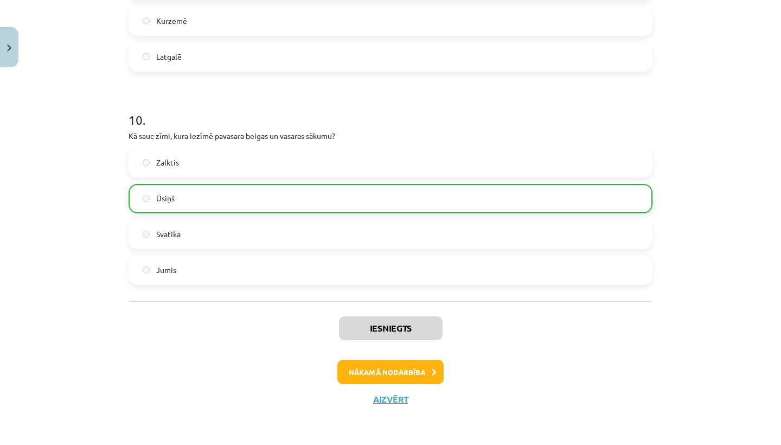
scroll to position [2196, 0]
click at [382, 367] on button "Nākamā nodarbība" at bounding box center [390, 372] width 106 height 25
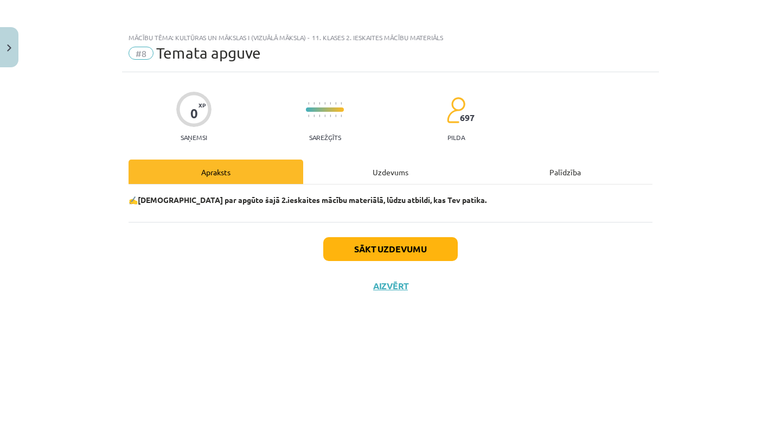
click at [372, 258] on button "Sākt uzdevumu" at bounding box center [390, 249] width 135 height 24
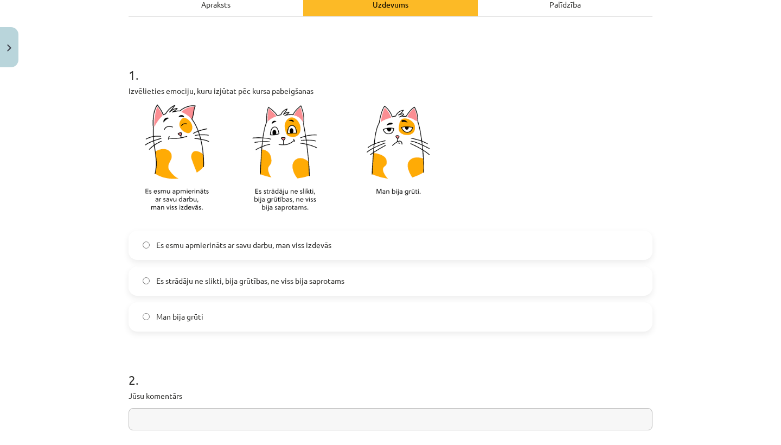
click at [326, 272] on label "Es strādāju ne slikti, bija grūtības, ne viss bija saprotams" at bounding box center [391, 280] width 522 height 27
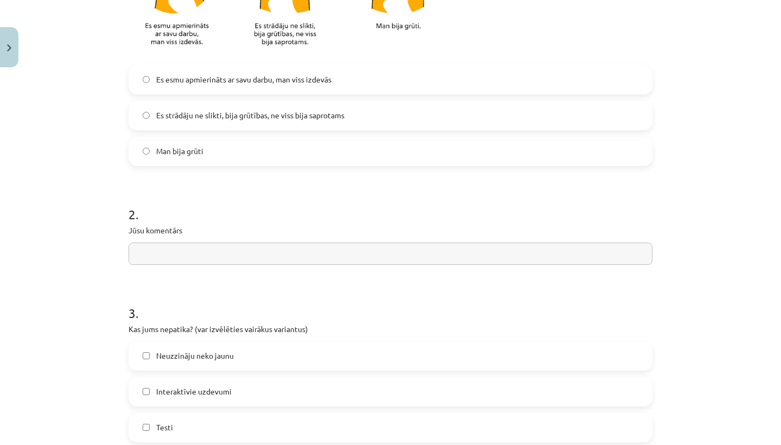
scroll to position [335, 0]
click at [315, 254] on input "text" at bounding box center [391, 252] width 524 height 22
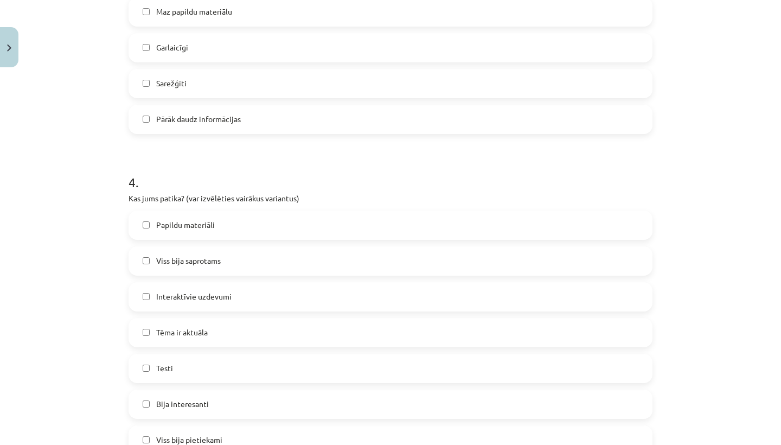
scroll to position [793, 0]
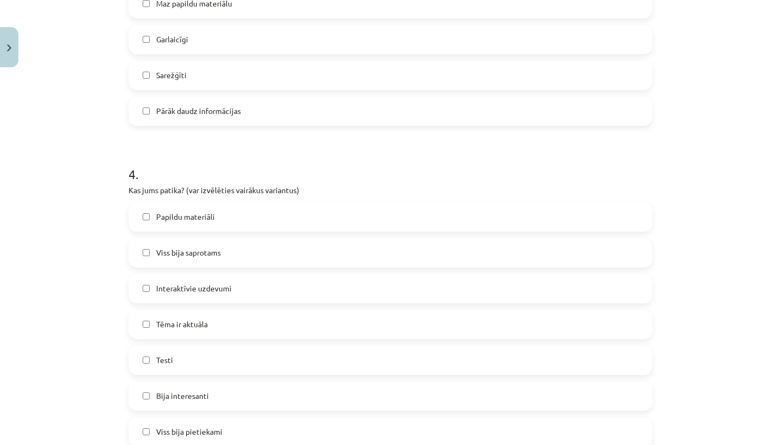
type input "**********"
click at [218, 231] on div "Papildu materiāli" at bounding box center [391, 216] width 524 height 29
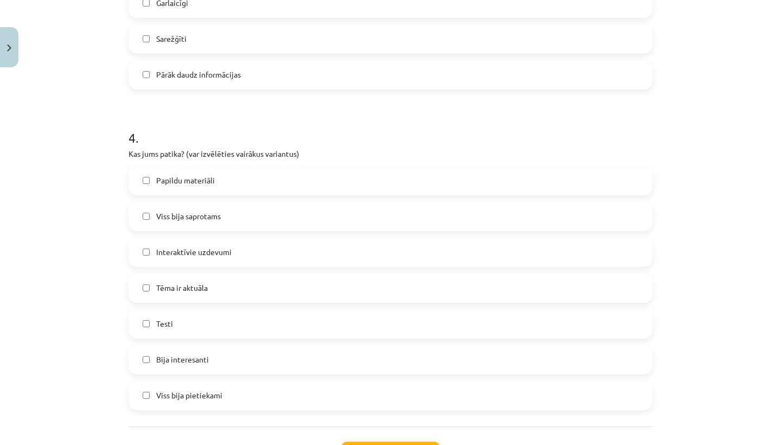
click at [215, 205] on label "Viss bija saprotams" at bounding box center [391, 216] width 522 height 27
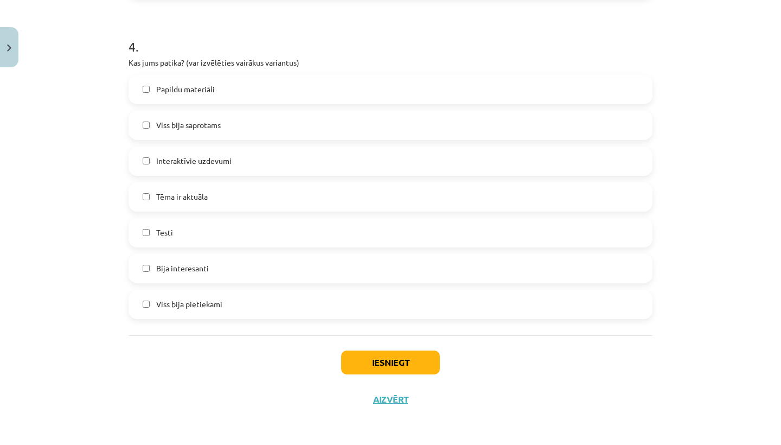
scroll to position [922, 0]
click at [210, 164] on span "Interaktīvie uzdevumi" at bounding box center [193, 160] width 75 height 11
click at [229, 272] on label "Bija interesanti" at bounding box center [391, 268] width 522 height 27
click at [305, 301] on label "Viss bija pietiekami" at bounding box center [391, 304] width 522 height 27
click at [368, 359] on button "Iesniegt" at bounding box center [390, 362] width 99 height 24
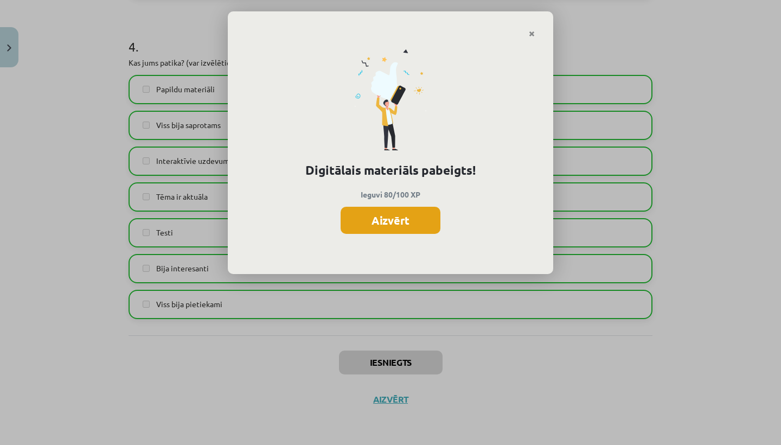
click at [400, 220] on button "Aizvērt" at bounding box center [391, 220] width 100 height 27
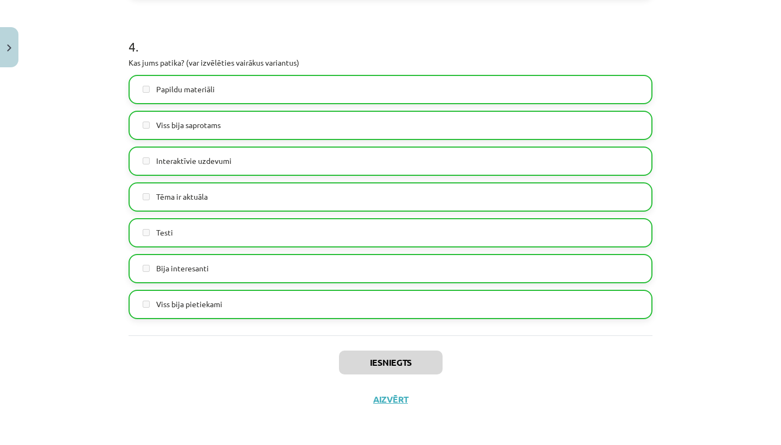
click at [399, 405] on div "Iesniegts Aizvērt" at bounding box center [391, 373] width 524 height 76
click at [398, 401] on button "Aizvērt" at bounding box center [390, 399] width 41 height 11
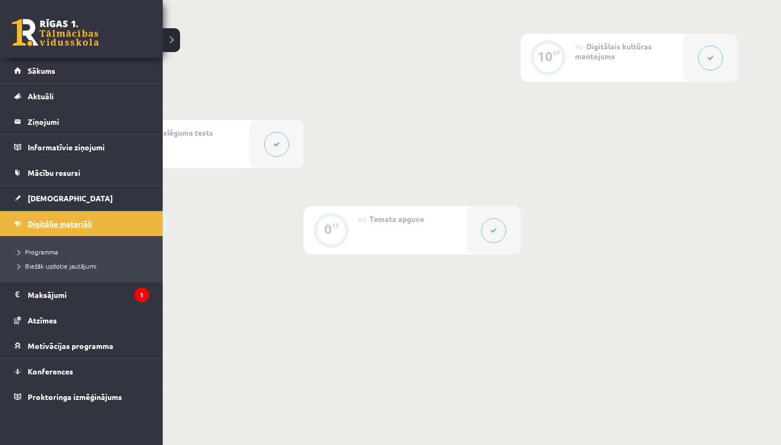
scroll to position [702, 0]
click at [43, 224] on span "Digitālie materiāli" at bounding box center [60, 224] width 65 height 10
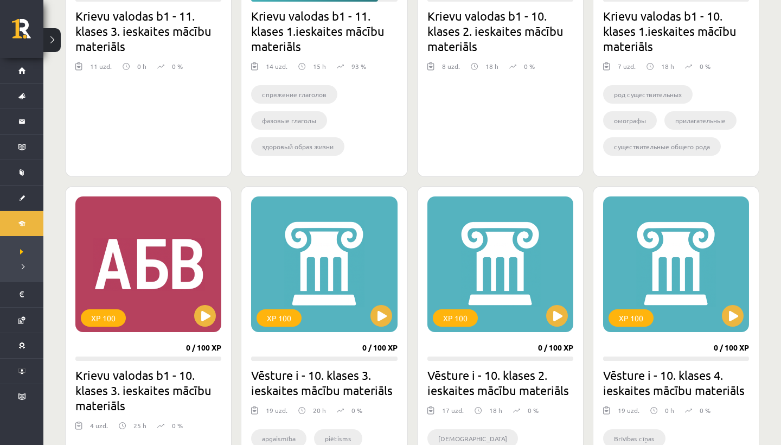
scroll to position [483, 0]
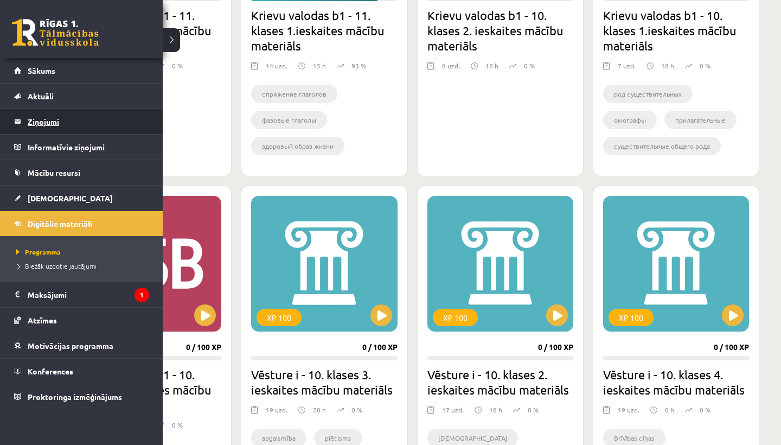
click at [36, 116] on legend "Ziņojumi 0" at bounding box center [89, 121] width 122 height 25
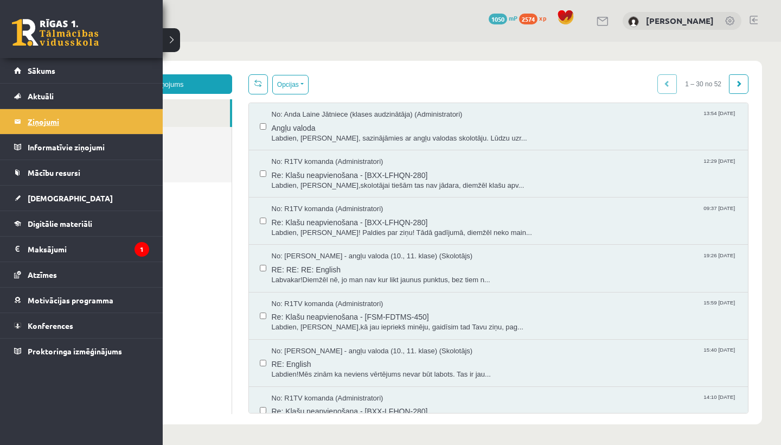
click at [27, 123] on link "Ziņojumi 0" at bounding box center [81, 121] width 135 height 25
click at [63, 216] on link "Digitālie materiāli" at bounding box center [81, 223] width 135 height 25
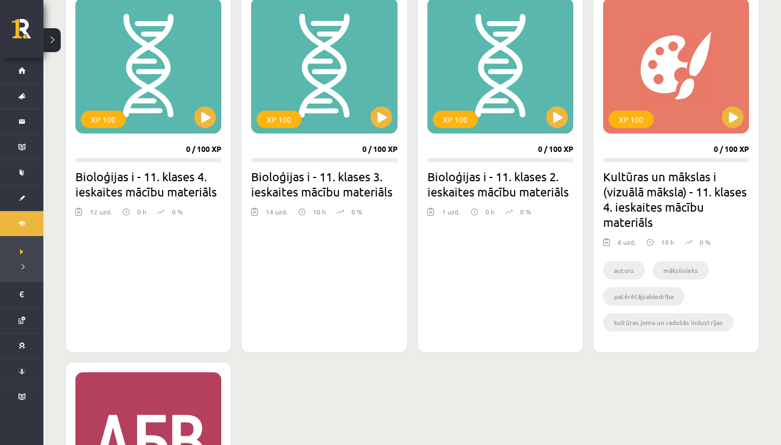
scroll to position [2938, 0]
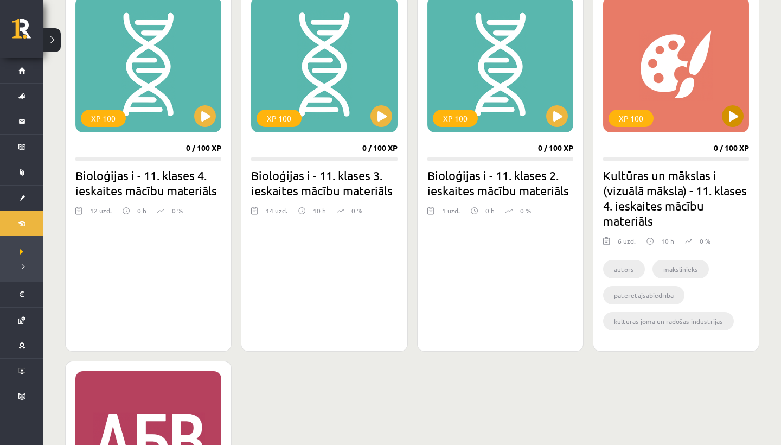
click at [736, 114] on button at bounding box center [733, 116] width 22 height 22
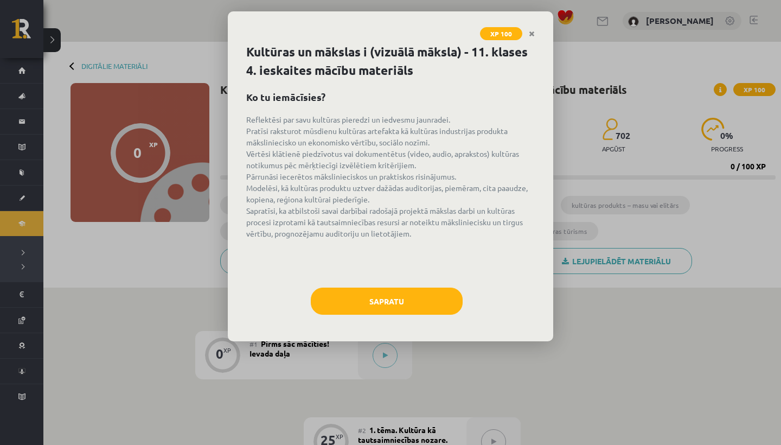
click at [411, 325] on div "Kultūras un mākslas i (vizuālā māksla) - 11. klases 4. ieskaites mācību materiā…" at bounding box center [390, 192] width 325 height 298
click at [405, 316] on div "Sapratu" at bounding box center [390, 305] width 289 height 35
click at [404, 303] on button "Sapratu" at bounding box center [387, 301] width 152 height 27
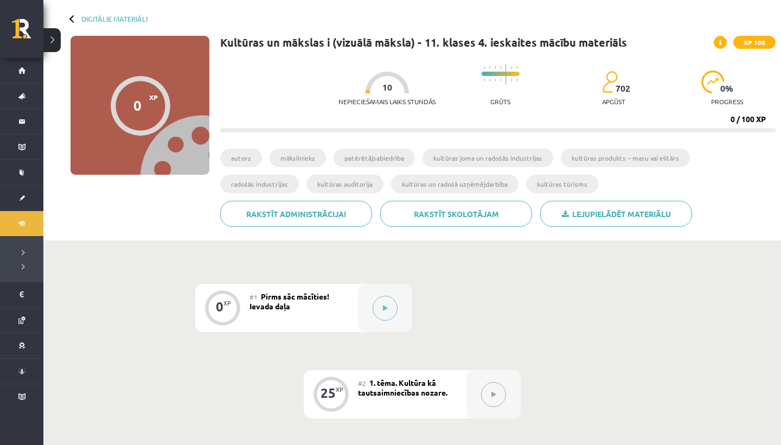
scroll to position [52, 0]
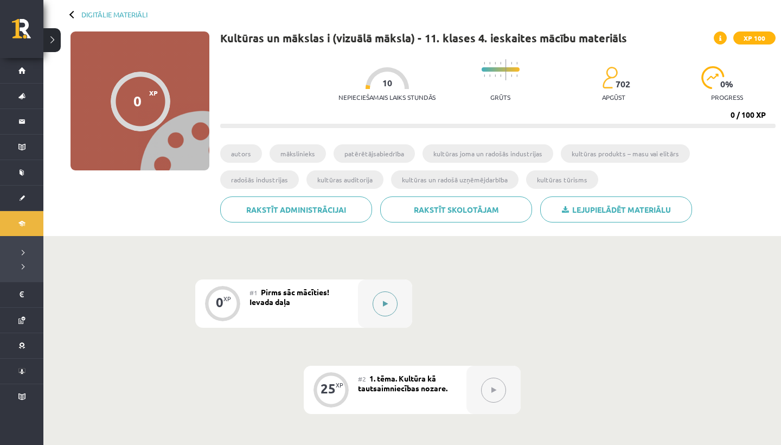
click at [398, 300] on div at bounding box center [385, 303] width 54 height 48
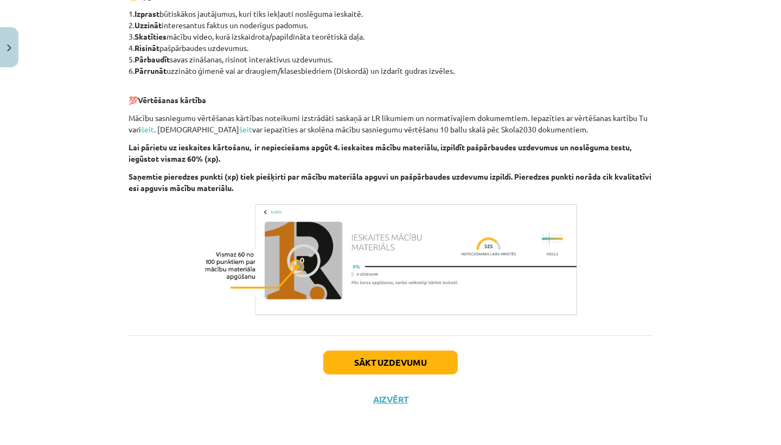
click at [373, 352] on button "Sākt uzdevumu" at bounding box center [390, 362] width 135 height 24
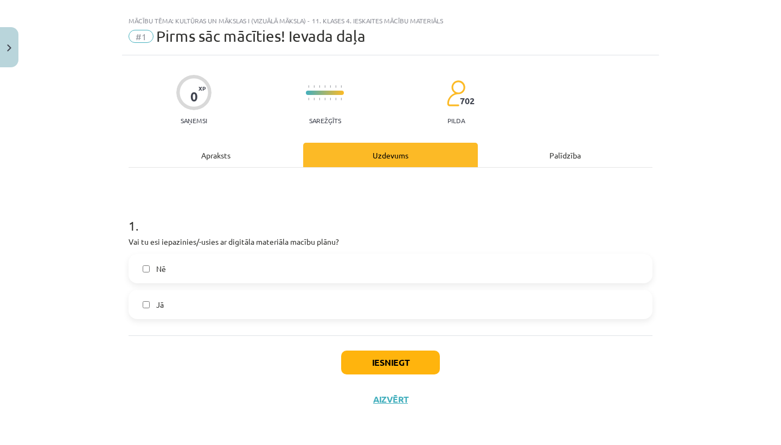
click at [209, 302] on label "Jā" at bounding box center [391, 304] width 522 height 27
click at [356, 360] on button "Iesniegt" at bounding box center [390, 362] width 99 height 24
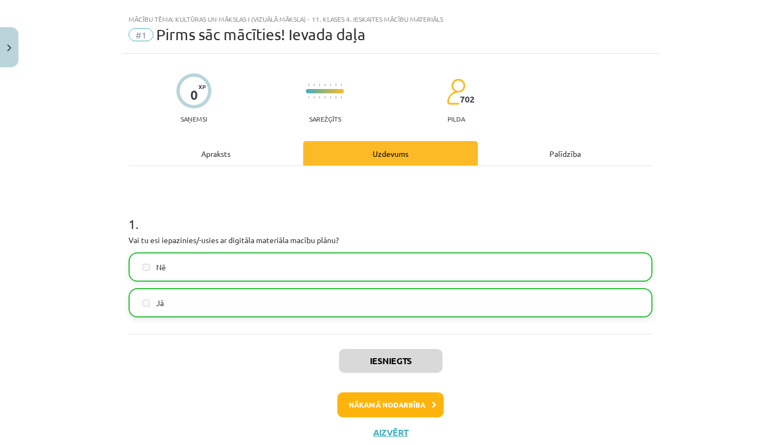
click at [368, 404] on button "Nākamā nodarbība" at bounding box center [390, 404] width 106 height 25
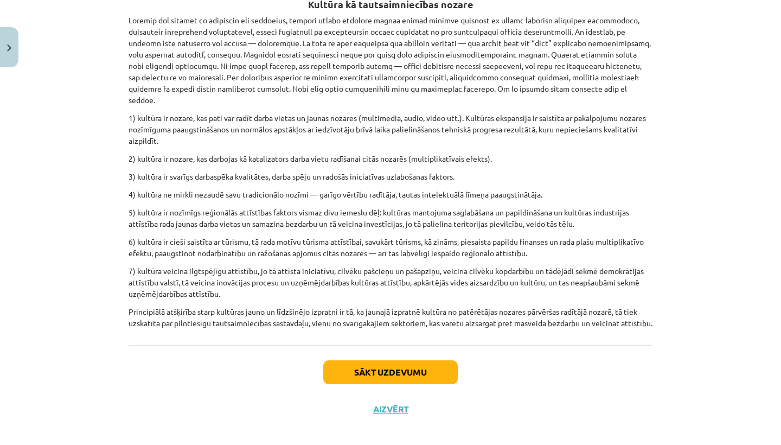
click at [344, 360] on button "Sākt uzdevumu" at bounding box center [390, 372] width 135 height 24
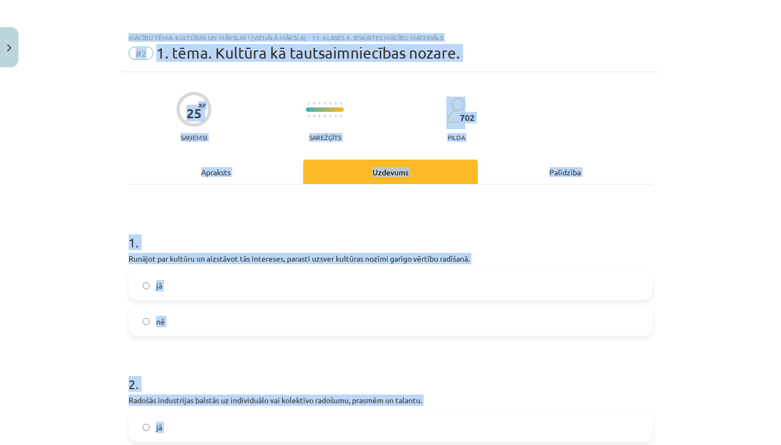
scroll to position [0, 0]
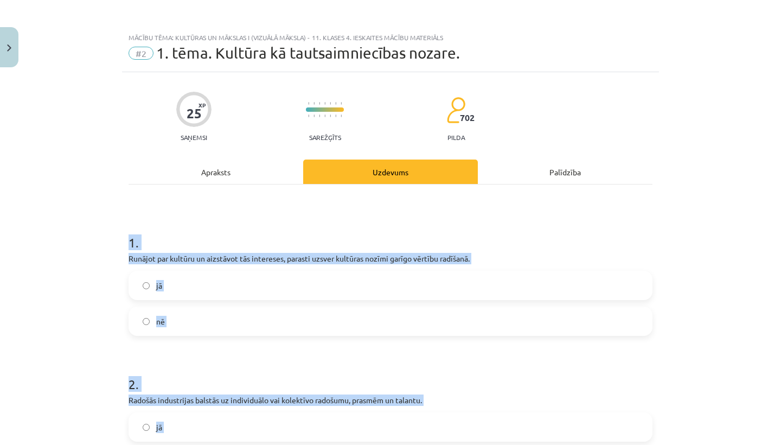
drag, startPoint x: 276, startPoint y: 333, endPoint x: 184, endPoint y: 210, distance: 153.2
copy form "1 . Runājot par kultūru un aizstāvot tās intereses, parasti uzsver kultūras noz…"
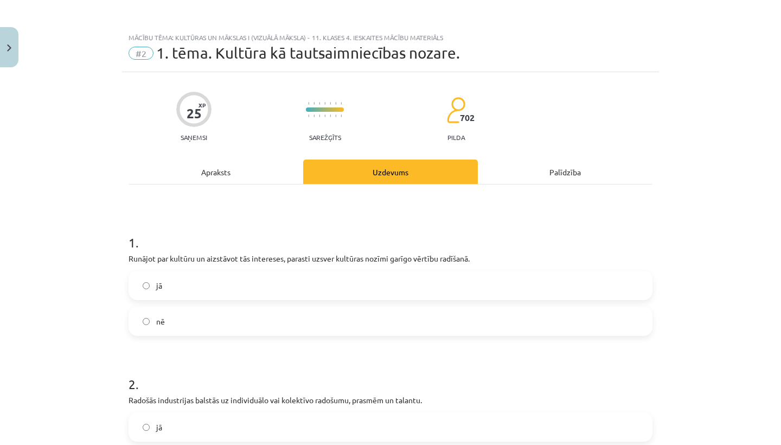
click at [60, 304] on div "Mācību tēma: Kultūras un mākslas i (vizuālā māksla) - 11. klases 4. ieskaites m…" at bounding box center [390, 222] width 781 height 445
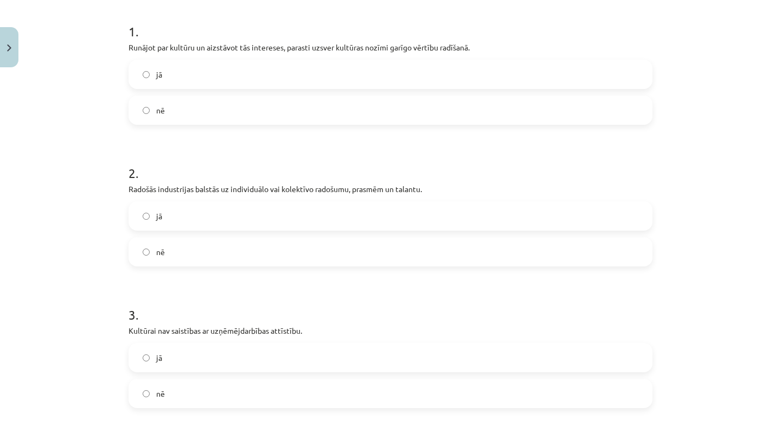
scroll to position [212, 0]
click at [177, 81] on label "jā" at bounding box center [391, 73] width 522 height 27
click at [170, 216] on label "jā" at bounding box center [391, 215] width 522 height 27
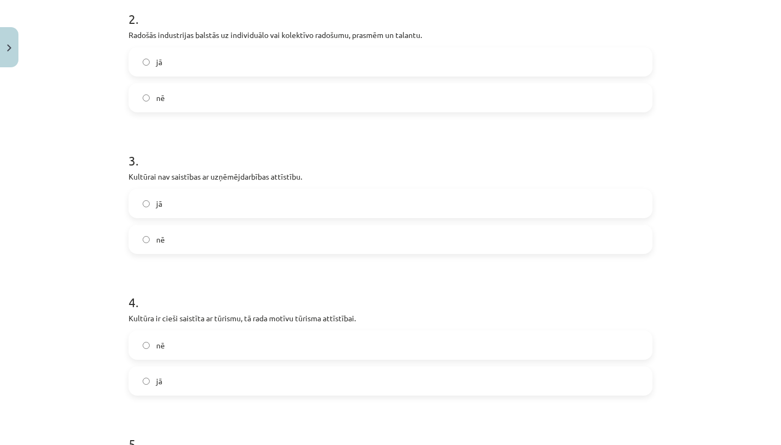
click at [174, 238] on label "nē" at bounding box center [391, 239] width 522 height 27
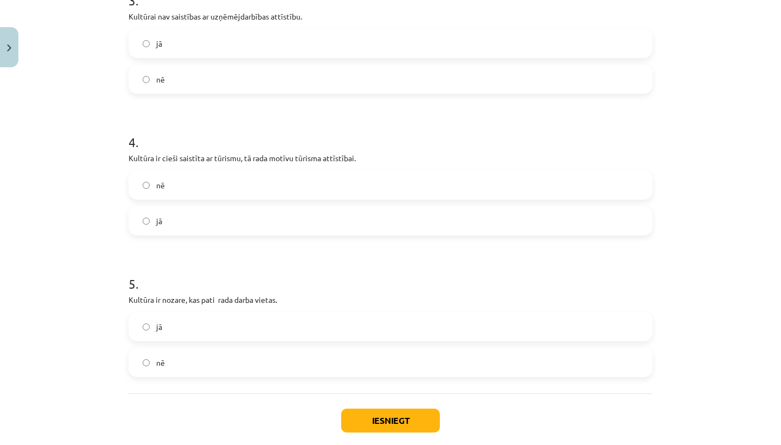
scroll to position [526, 0]
click at [188, 215] on label "jā" at bounding box center [391, 219] width 522 height 27
click at [202, 359] on label "nē" at bounding box center [391, 361] width 522 height 27
click at [392, 410] on button "Iesniegt" at bounding box center [390, 419] width 99 height 24
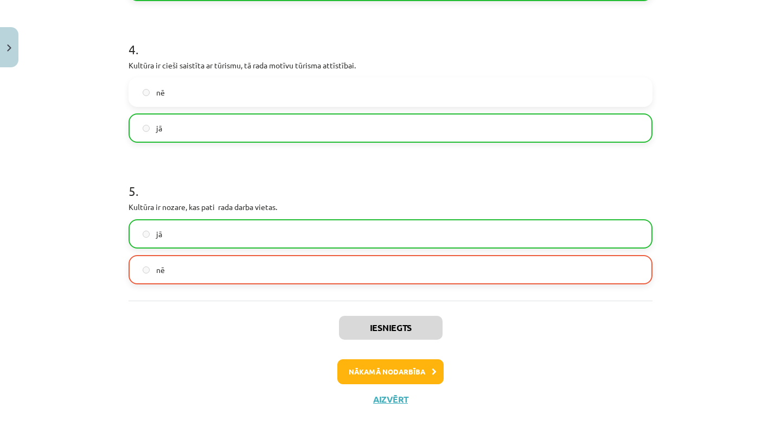
click at [399, 372] on button "Nākamā nodarbība" at bounding box center [390, 371] width 106 height 25
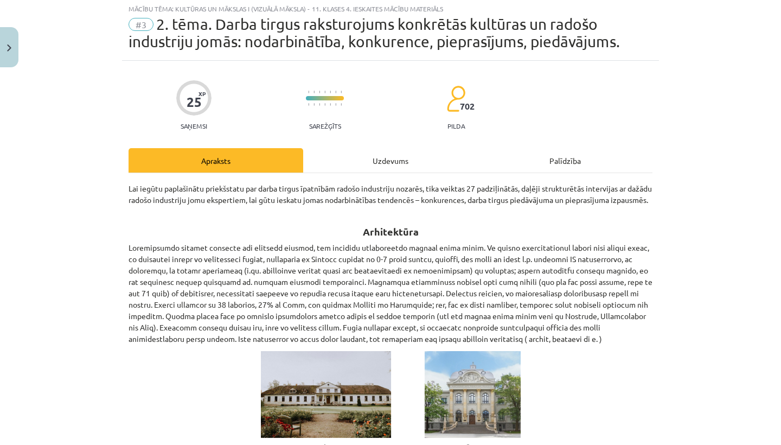
scroll to position [27, 0]
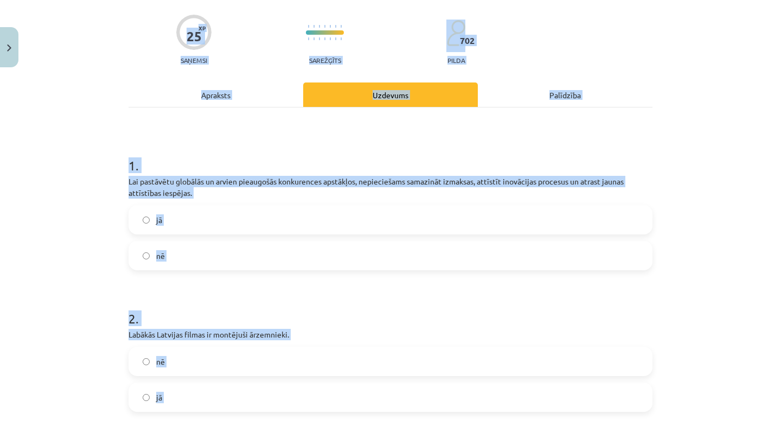
scroll to position [78, 0]
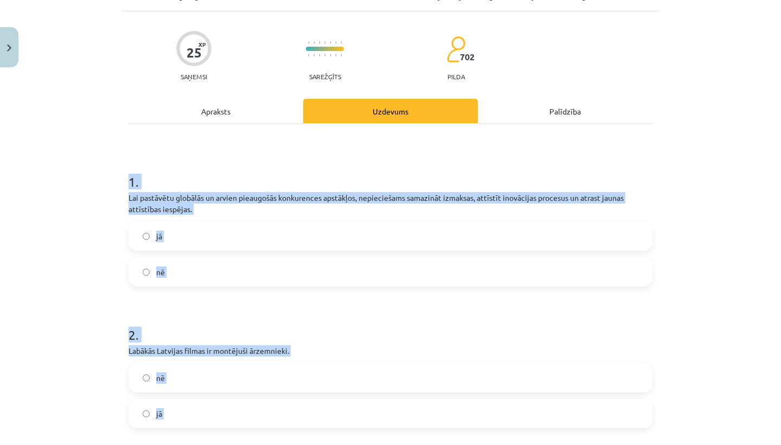
drag, startPoint x: 289, startPoint y: 352, endPoint x: 158, endPoint y: 169, distance: 224.3
copy form "1 . Lai pastāvētu globālās un arvien pieaugošās konkurences apstākļos, nepiecie…"
click at [156, 168] on h1 "1 ." at bounding box center [391, 172] width 524 height 34
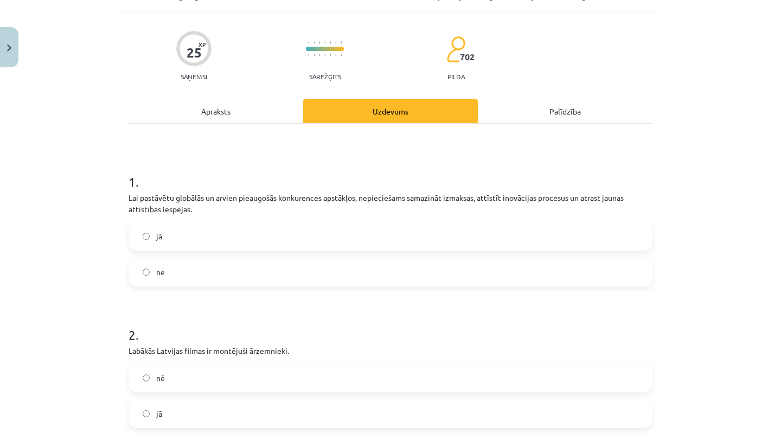
click at [232, 235] on label "jā" at bounding box center [391, 235] width 522 height 27
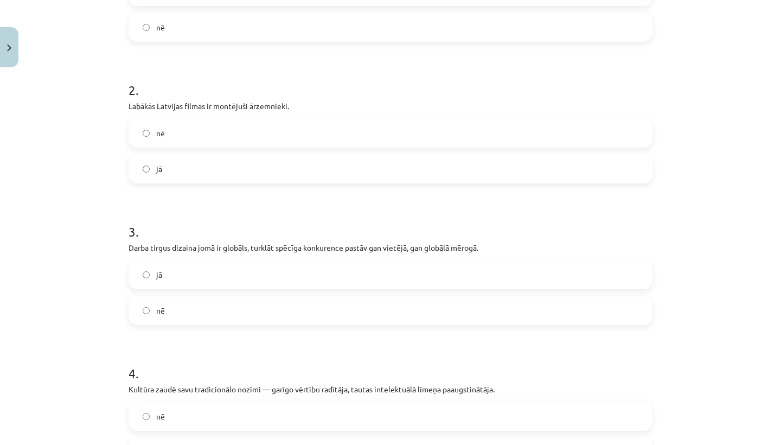
scroll to position [325, 0]
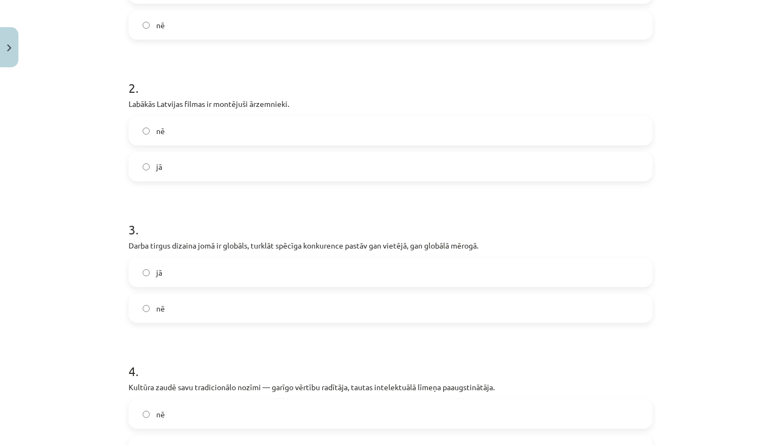
click at [262, 141] on label "nē" at bounding box center [391, 130] width 522 height 27
click at [256, 289] on div "jā nē" at bounding box center [391, 290] width 524 height 65
click at [256, 288] on div "jā nē" at bounding box center [391, 290] width 524 height 65
click at [255, 280] on label "jā" at bounding box center [391, 272] width 522 height 27
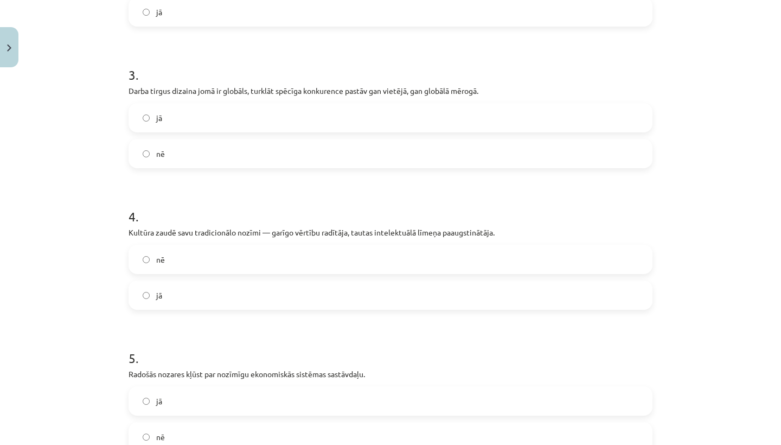
click at [252, 249] on label "nē" at bounding box center [391, 259] width 522 height 27
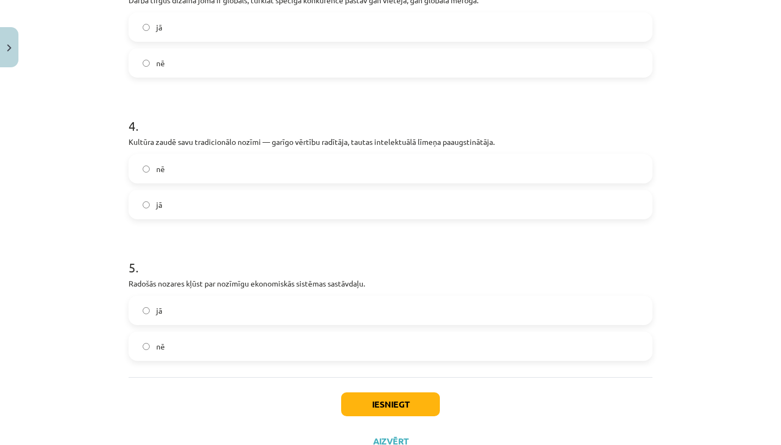
scroll to position [571, 0]
click at [254, 299] on label "jā" at bounding box center [391, 309] width 522 height 27
click at [417, 411] on button "Iesniegt" at bounding box center [390, 403] width 99 height 24
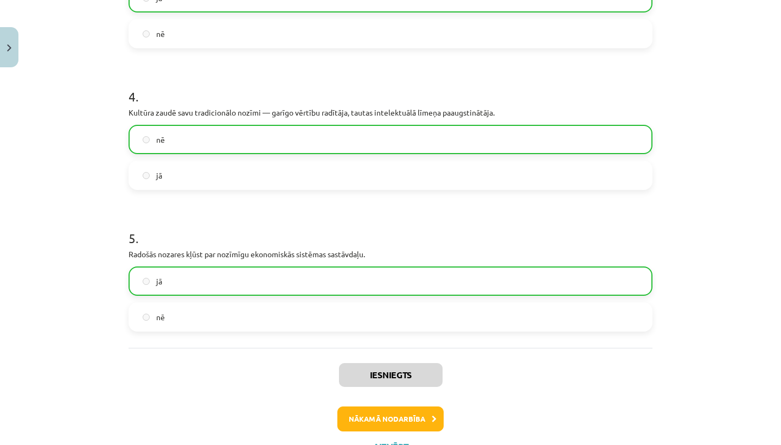
scroll to position [611, 0]
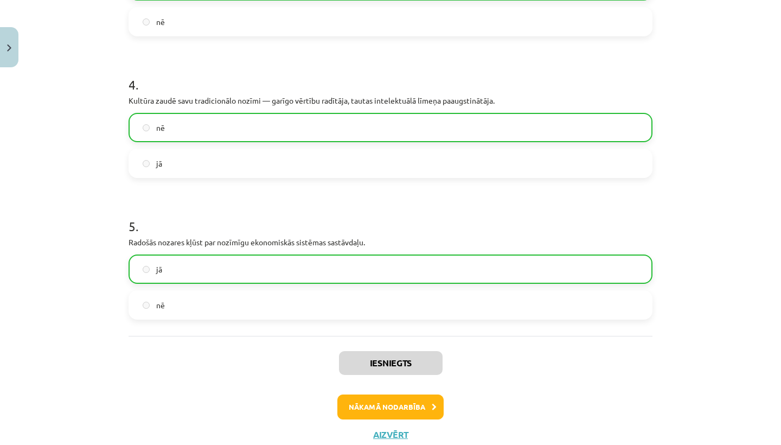
click at [415, 401] on button "Nākamā nodarbība" at bounding box center [390, 406] width 106 height 25
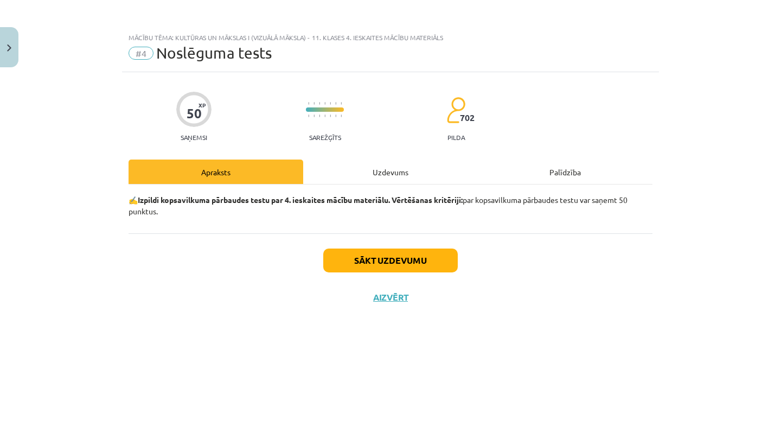
scroll to position [0, 0]
click at [418, 267] on button "Sākt uzdevumu" at bounding box center [390, 260] width 135 height 24
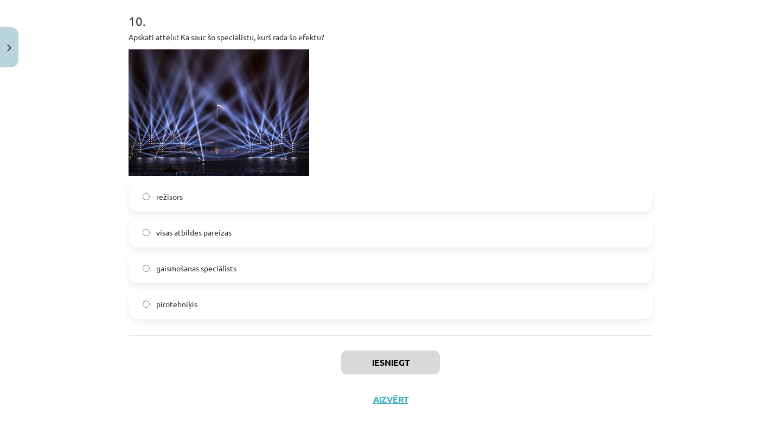
scroll to position [44, 0]
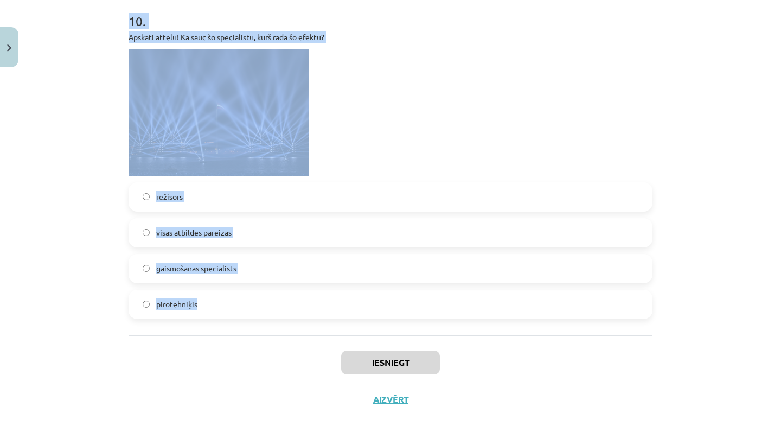
drag, startPoint x: 110, startPoint y: 165, endPoint x: 174, endPoint y: 329, distance: 175.4
click at [176, 329] on div "Mācību tēma: Kultūras un mākslas i (vizuālā māksla) - 11. klases 4. ieskaites m…" at bounding box center [390, 222] width 781 height 445
copy div "Apraksts Uzdevums Palīdzība 1 . Kas ir galvenais kultūras pieprasījuma veidotāj…"
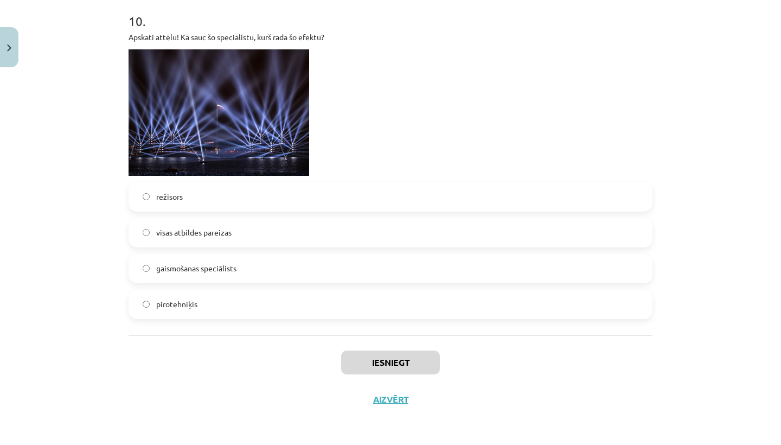
click at [191, 352] on div "Iesniegt Aizvērt" at bounding box center [391, 373] width 524 height 76
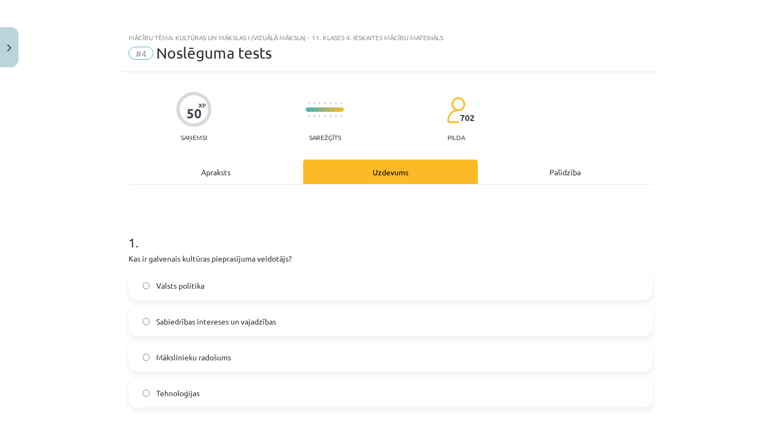
scroll to position [0, 0]
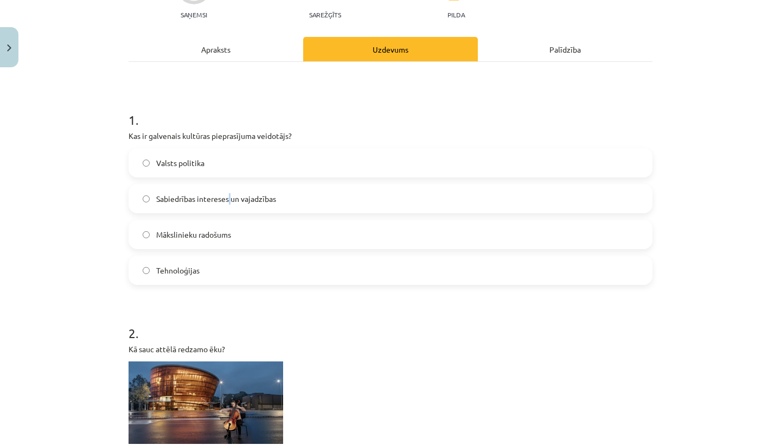
click at [231, 195] on span "Sabiedrības intereses un vajadzības" at bounding box center [216, 198] width 120 height 11
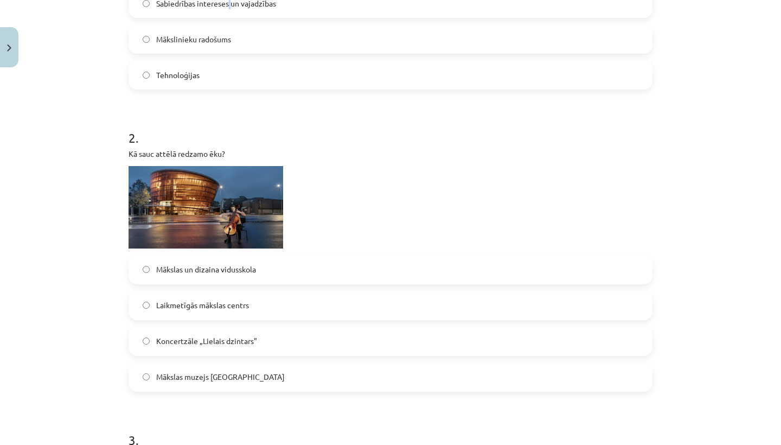
scroll to position [322, 0]
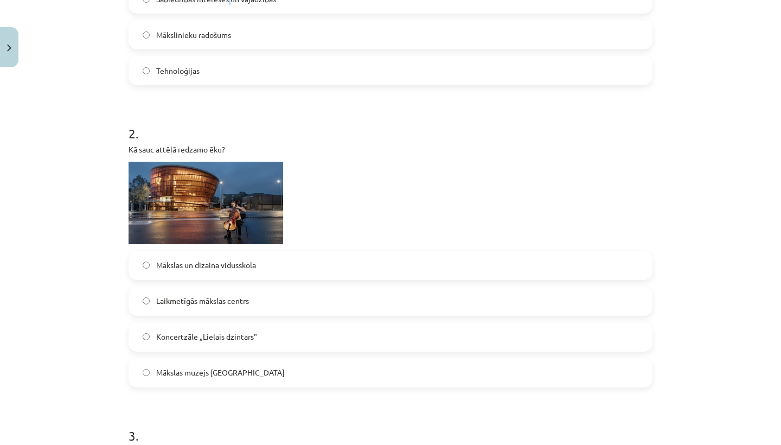
click at [261, 182] on img at bounding box center [206, 203] width 155 height 82
click at [231, 235] on img at bounding box center [206, 203] width 155 height 82
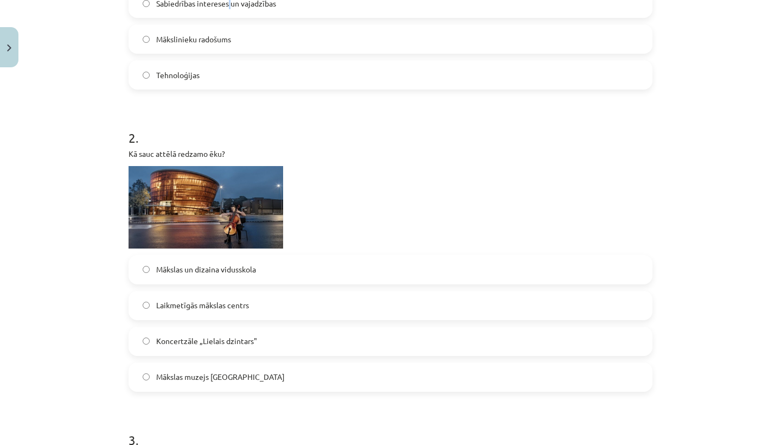
scroll to position [318, 0]
click at [244, 208] on img at bounding box center [206, 206] width 155 height 82
click at [244, 205] on img at bounding box center [206, 206] width 155 height 82
click at [238, 208] on img at bounding box center [206, 206] width 155 height 82
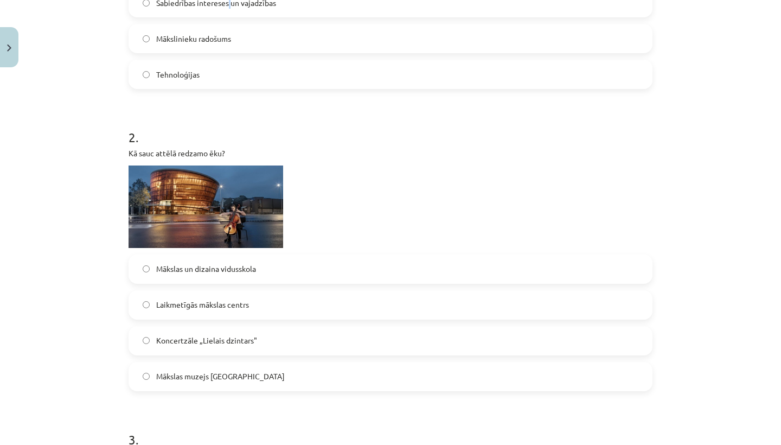
click at [239, 203] on img at bounding box center [206, 206] width 155 height 82
click at [241, 204] on img at bounding box center [206, 206] width 155 height 82
click at [240, 199] on img at bounding box center [206, 206] width 155 height 82
click at [239, 196] on img at bounding box center [206, 206] width 155 height 82
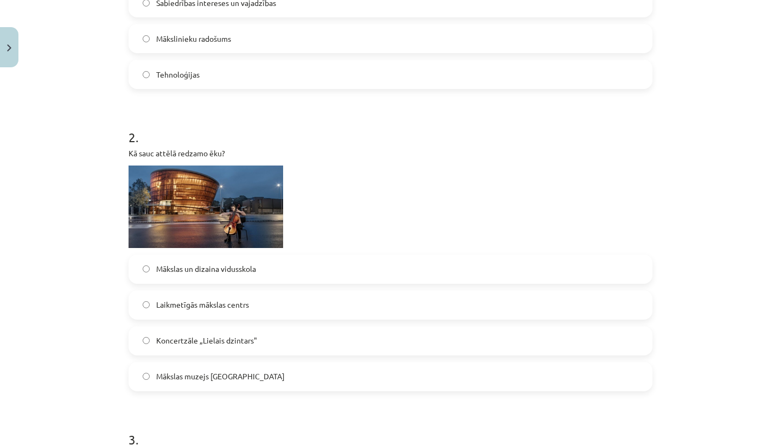
click at [221, 339] on span "Koncertzāle „Lielais dzintars"" at bounding box center [206, 340] width 101 height 11
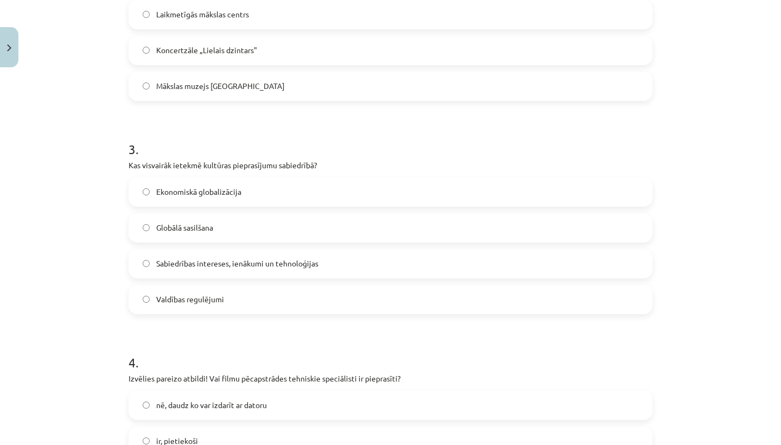
scroll to position [622, 0]
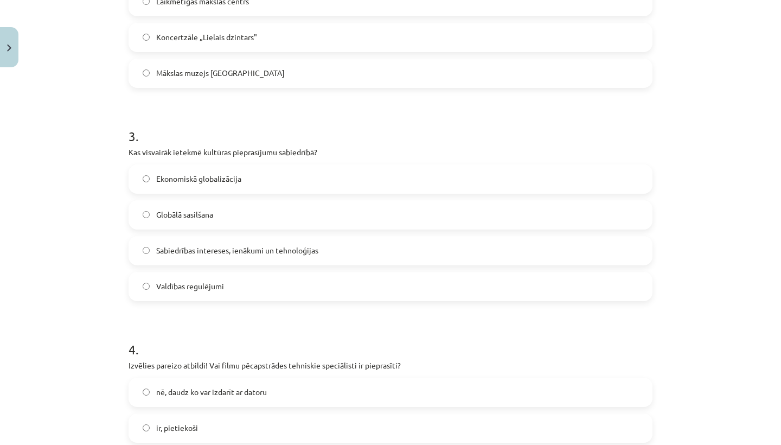
click at [226, 248] on span "Sabiedrības intereses, ienākumi un tehnoloģijas" at bounding box center [237, 250] width 162 height 11
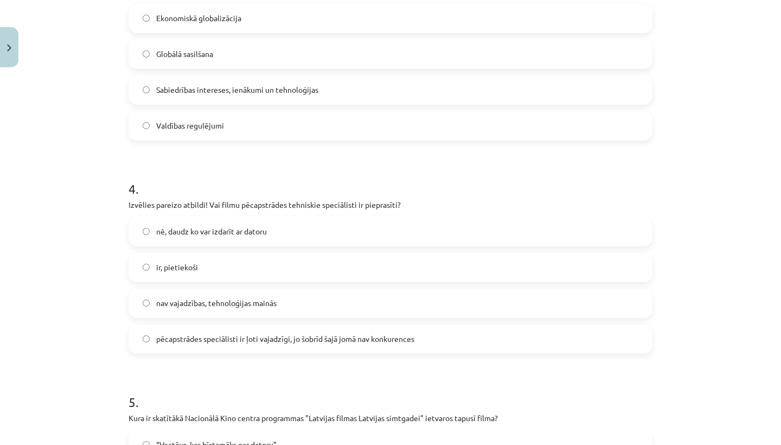
scroll to position [783, 0]
click at [229, 275] on label "ir, pietiekoši" at bounding box center [391, 266] width 522 height 27
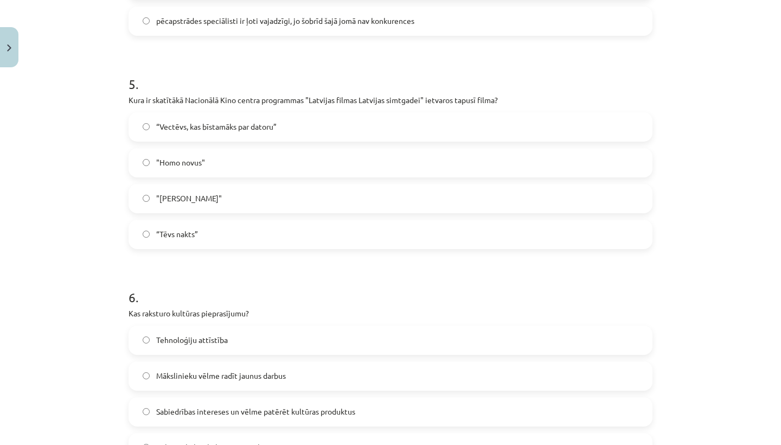
scroll to position [1120, 0]
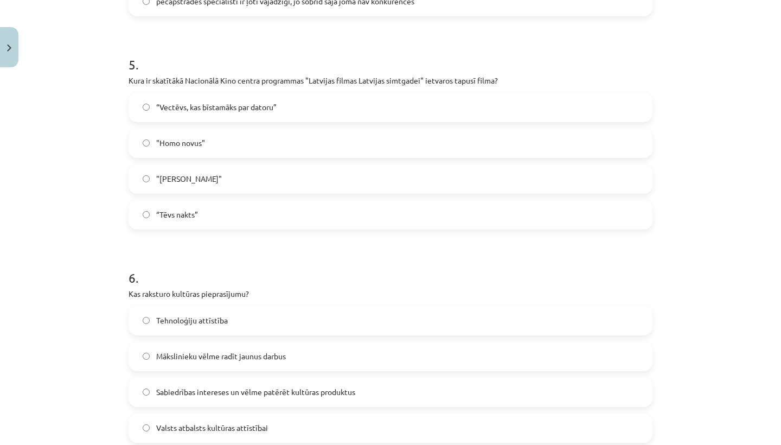
click at [282, 214] on label "“Tēvs nakts”" at bounding box center [391, 214] width 522 height 27
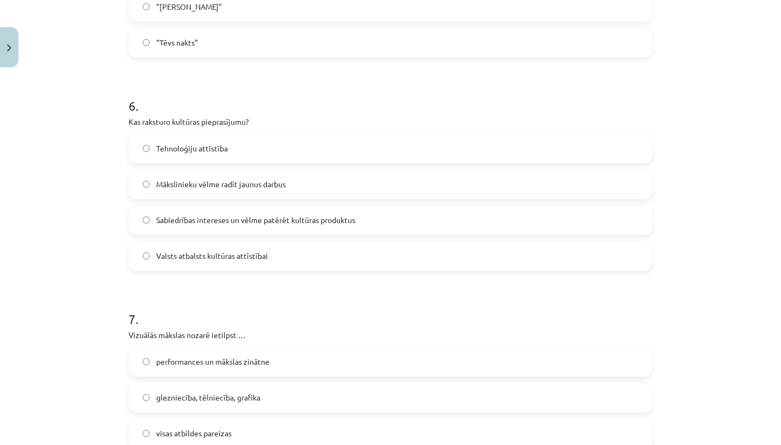
click at [268, 232] on label "Sabiedrības intereses un vēlme patērēt kultūras produktus" at bounding box center [391, 220] width 522 height 27
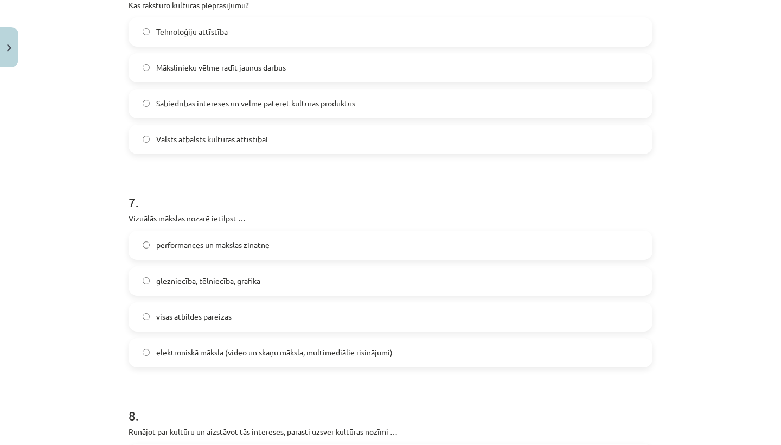
scroll to position [1415, 0]
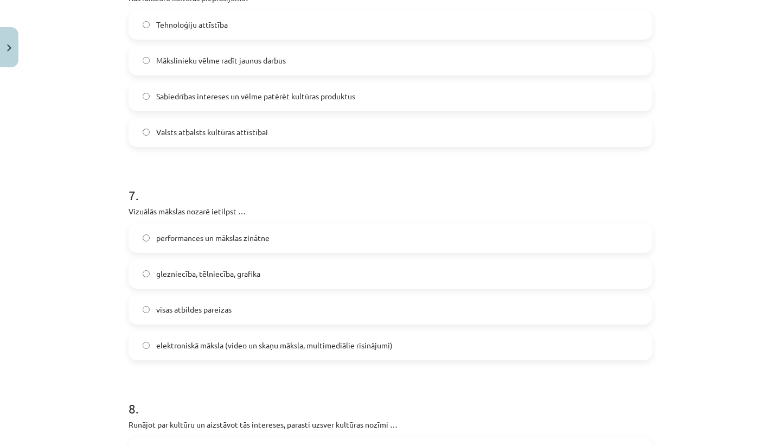
click at [251, 305] on label "visas atbildes pareizas" at bounding box center [391, 309] width 522 height 27
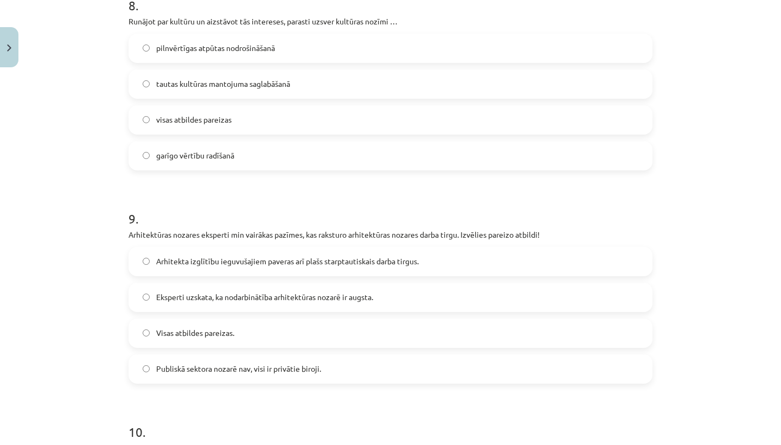
scroll to position [1850, 0]
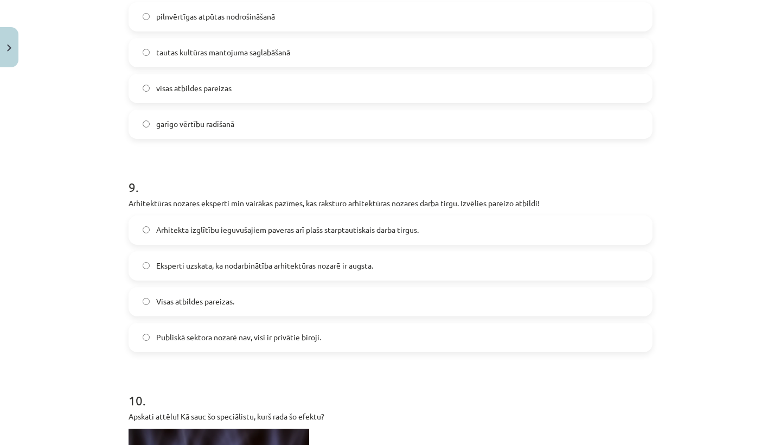
click at [264, 92] on label "visas atbildes pareizas" at bounding box center [391, 88] width 522 height 27
click at [226, 303] on span "Visas atbildes pareizas." at bounding box center [195, 301] width 78 height 11
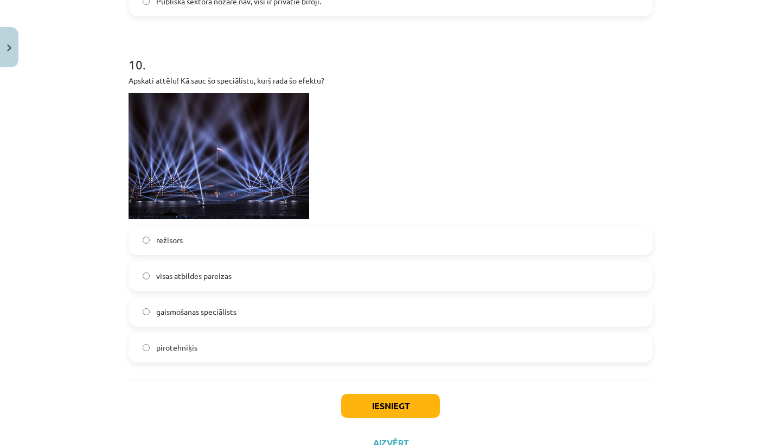
scroll to position [2194, 0]
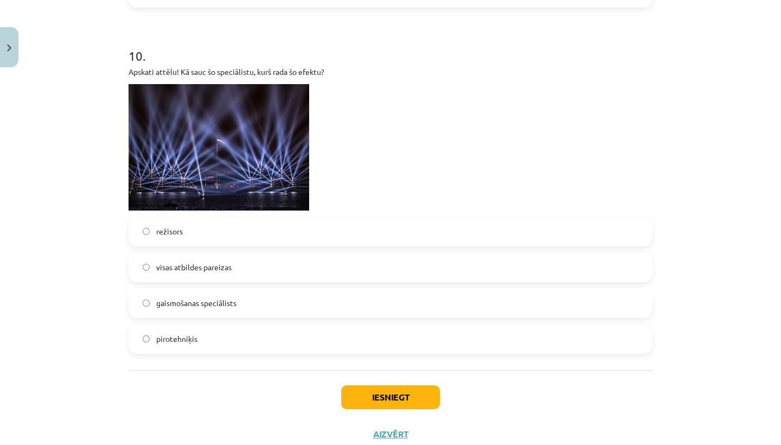
click at [239, 271] on label "visas atbildes pareizas" at bounding box center [391, 267] width 522 height 27
click at [327, 296] on label "gaismošanas speciālists" at bounding box center [391, 303] width 522 height 27
click at [393, 388] on button "Iesniegt" at bounding box center [390, 397] width 99 height 24
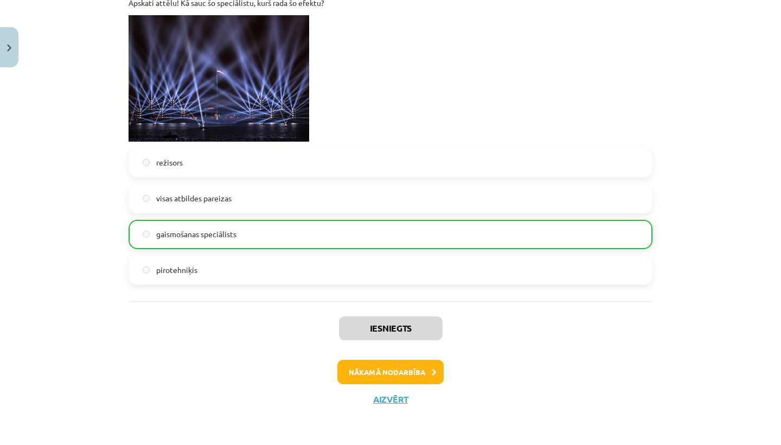
scroll to position [2265, 0]
click at [390, 373] on button "Nākamā nodarbība" at bounding box center [390, 372] width 106 height 25
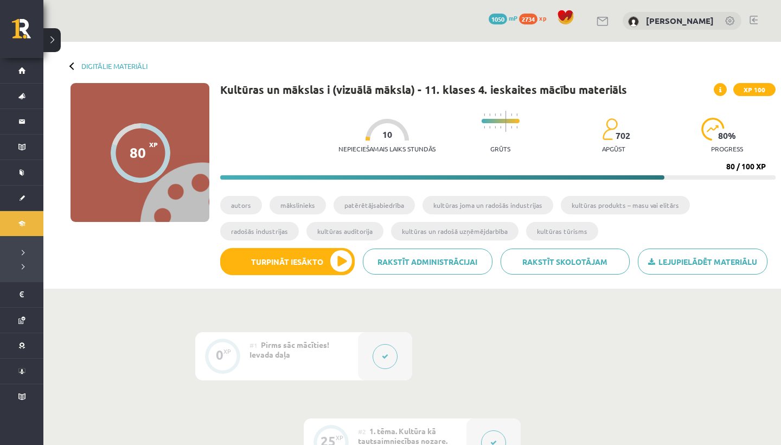
scroll to position [44, 0]
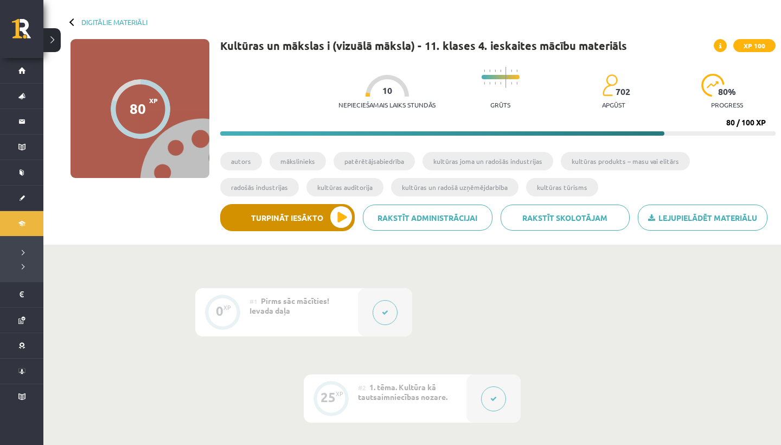
click at [334, 231] on button "Turpināt iesākto" at bounding box center [287, 217] width 135 height 27
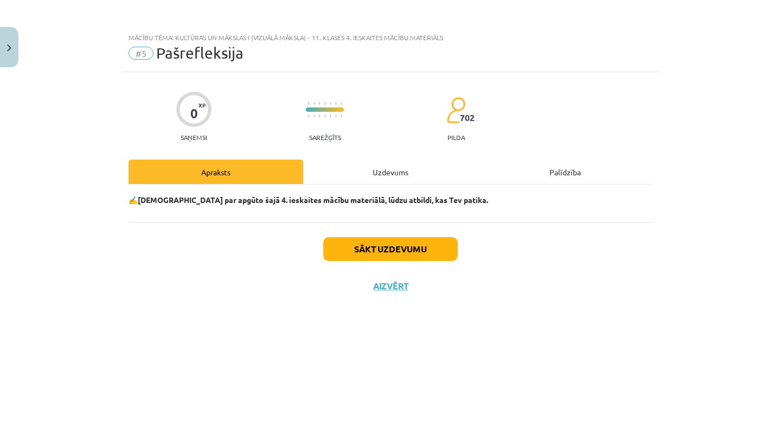
click at [381, 244] on button "Sākt uzdevumu" at bounding box center [390, 249] width 135 height 24
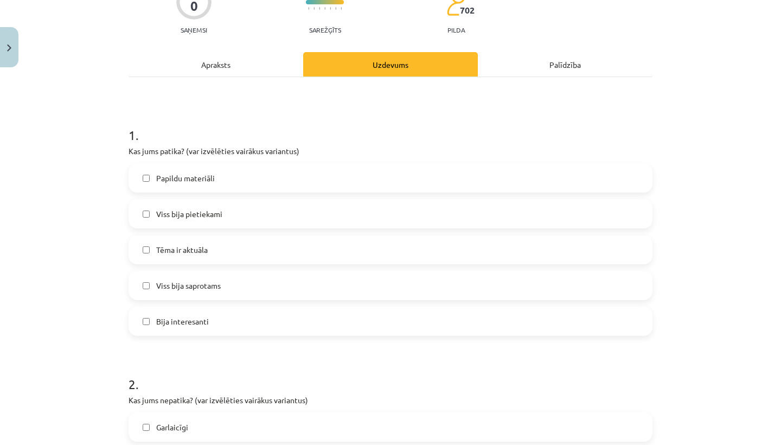
scroll to position [113, 0]
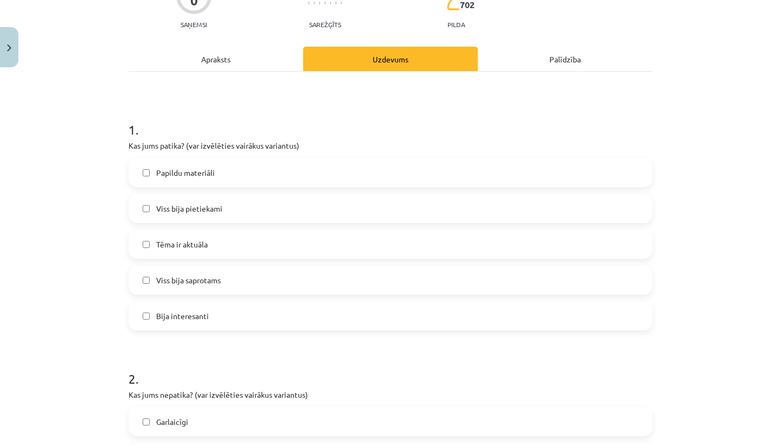
click at [285, 213] on label "Viss bija pietiekami" at bounding box center [391, 208] width 522 height 27
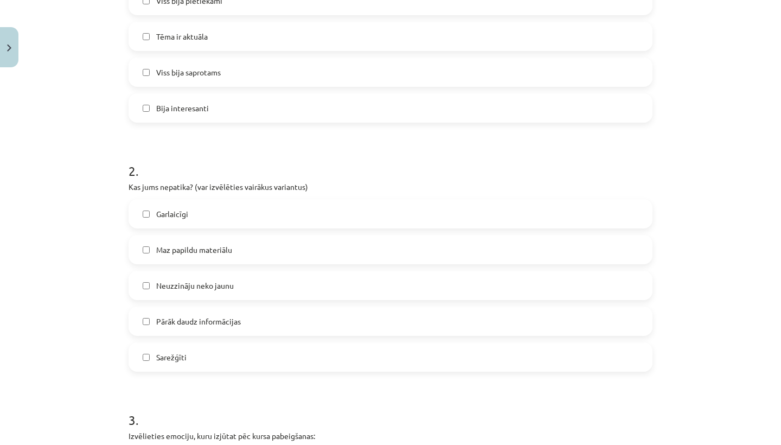
scroll to position [322, 0]
click at [253, 109] on label "Bija interesanti" at bounding box center [391, 106] width 522 height 27
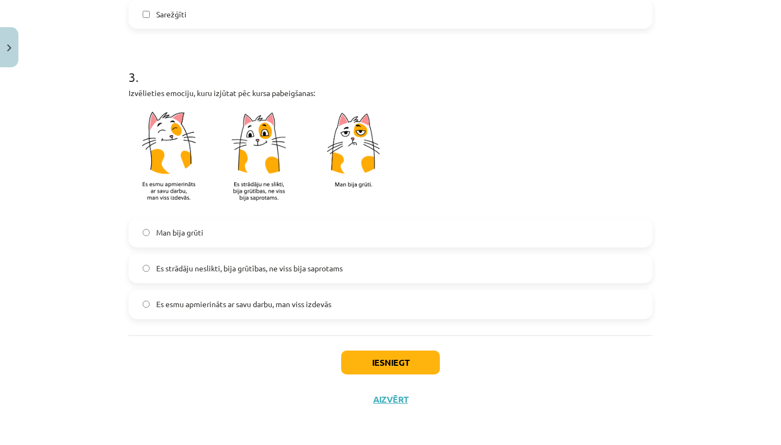
scroll to position [665, 0]
click at [250, 299] on span "Es esmu apmierināts ar savu darbu, man viss izdevās" at bounding box center [243, 303] width 175 height 11
click at [388, 380] on div "Iesniegt Aizvērt" at bounding box center [391, 373] width 524 height 76
click at [386, 368] on button "Iesniegt" at bounding box center [390, 362] width 99 height 24
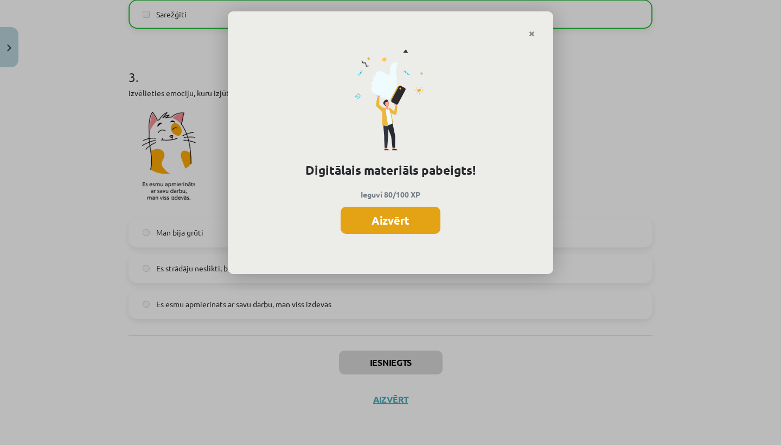
click at [413, 222] on button "Aizvērt" at bounding box center [391, 220] width 100 height 27
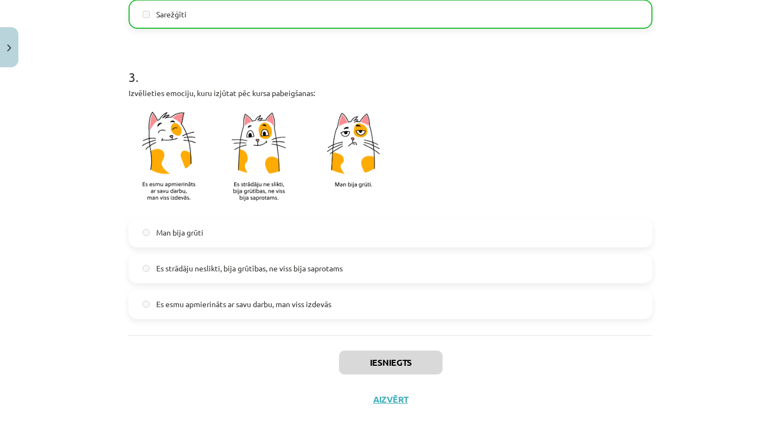
click at [395, 406] on div "Iesniegts Aizvērt" at bounding box center [391, 373] width 524 height 76
click at [394, 399] on button "Aizvērt" at bounding box center [390, 399] width 41 height 11
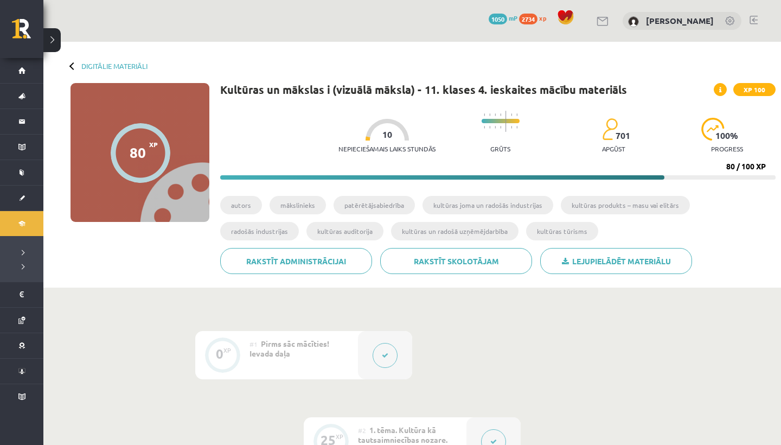
scroll to position [0, 0]
click at [113, 69] on link "Digitālie materiāli" at bounding box center [114, 66] width 66 height 8
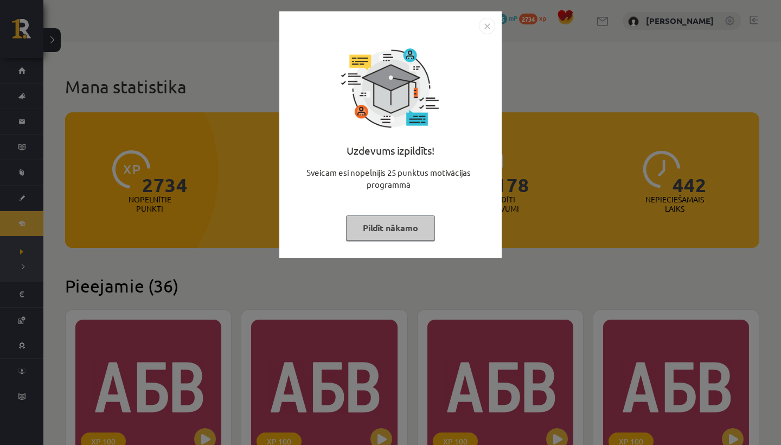
click at [365, 230] on button "Pildīt nākamo" at bounding box center [390, 227] width 89 height 25
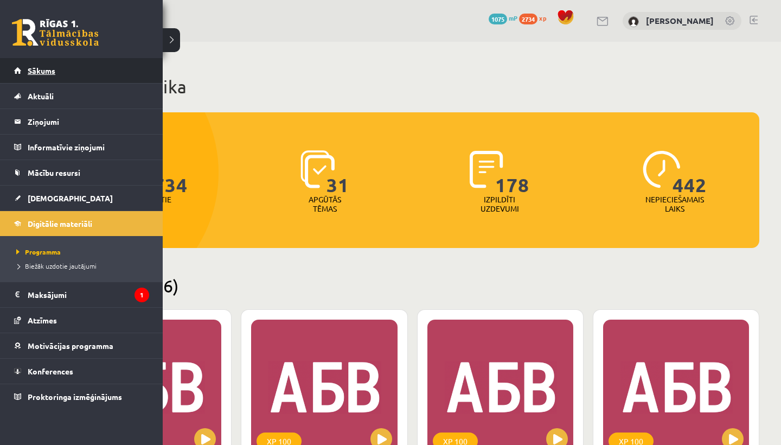
click at [45, 75] on link "Sākums" at bounding box center [81, 70] width 135 height 25
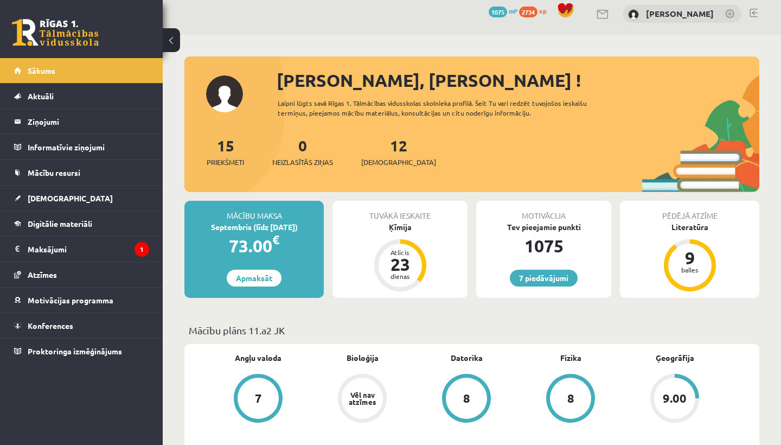
scroll to position [10, 0]
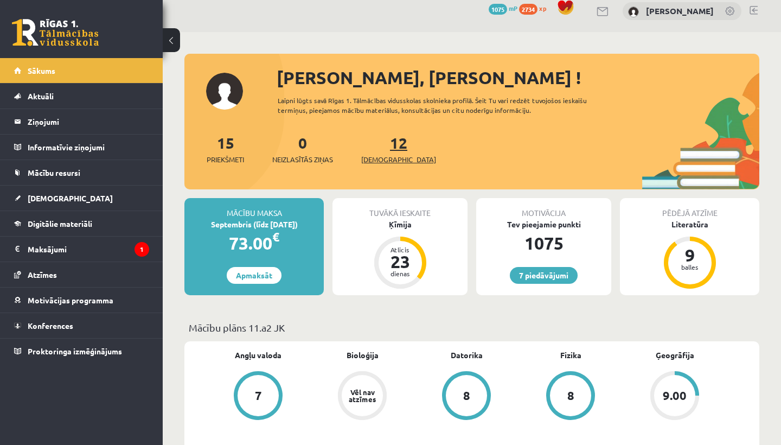
click at [385, 147] on link "12 Ieskaites" at bounding box center [398, 149] width 75 height 32
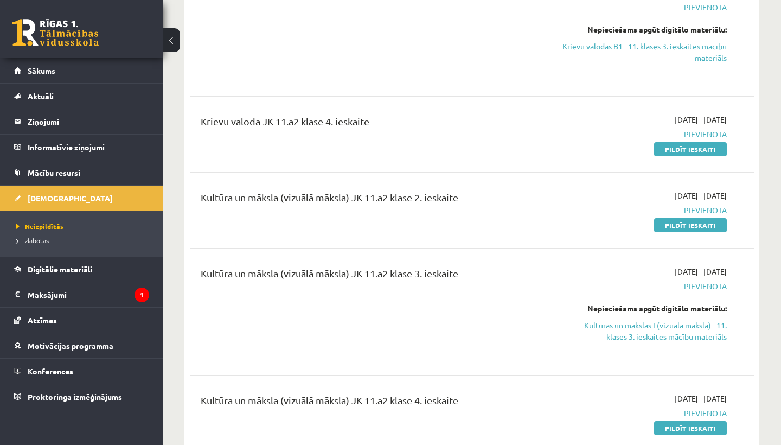
scroll to position [638, 0]
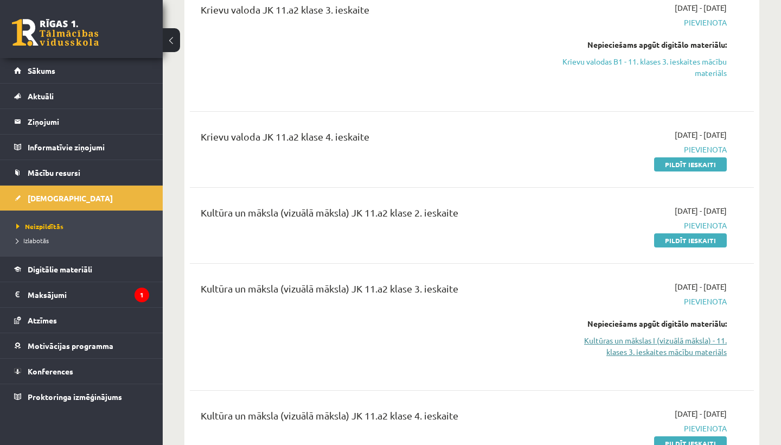
click at [636, 345] on link "Kultūras un mākslas I (vizuālā māksla) - 11. klases 3. ieskaites mācību materiā…" at bounding box center [645, 346] width 164 height 23
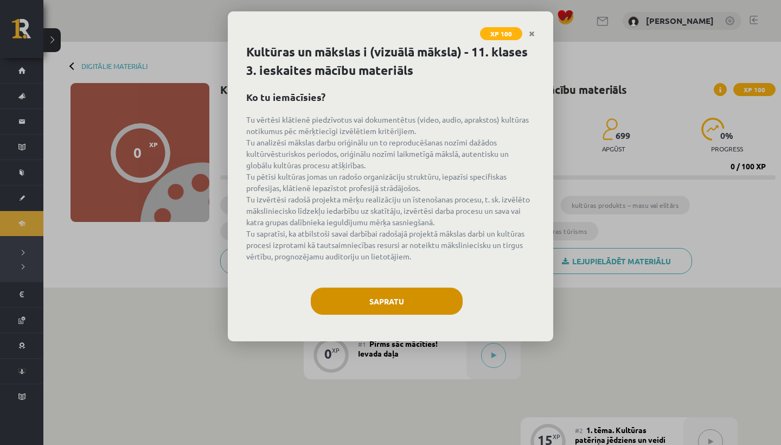
click at [392, 304] on button "Sapratu" at bounding box center [387, 301] width 152 height 27
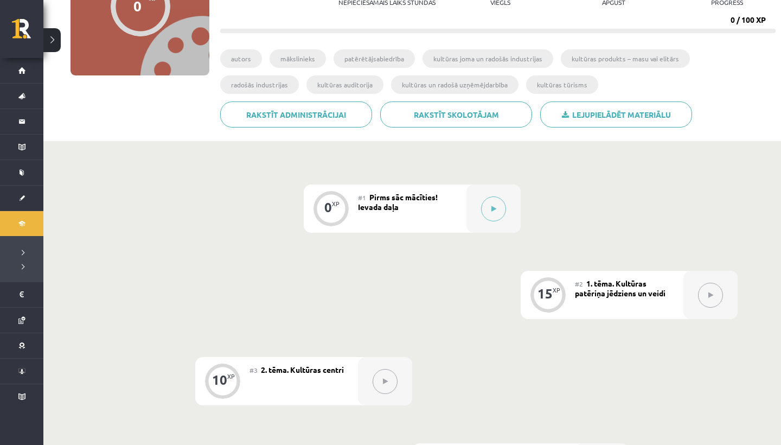
scroll to position [153, 0]
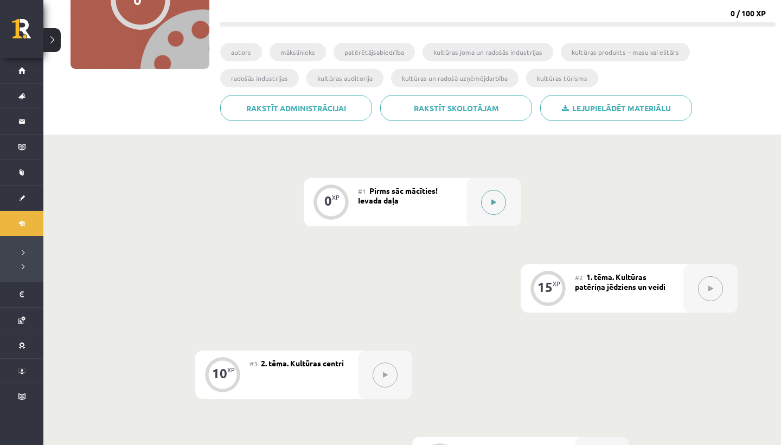
click at [496, 196] on button at bounding box center [493, 202] width 25 height 25
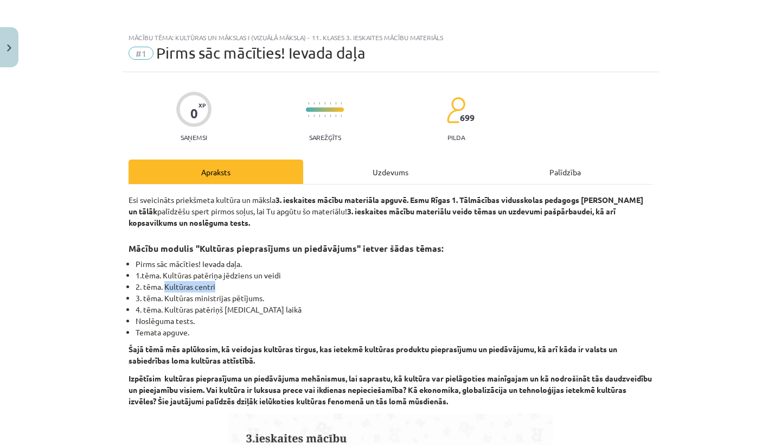
drag, startPoint x: 165, startPoint y: 286, endPoint x: 221, endPoint y: 287, distance: 55.9
click at [222, 287] on li "2. tēma. Kultūras centri" at bounding box center [394, 286] width 517 height 11
copy li "Kultūras centri"
click at [353, 181] on div "Uzdevums" at bounding box center [390, 171] width 175 height 24
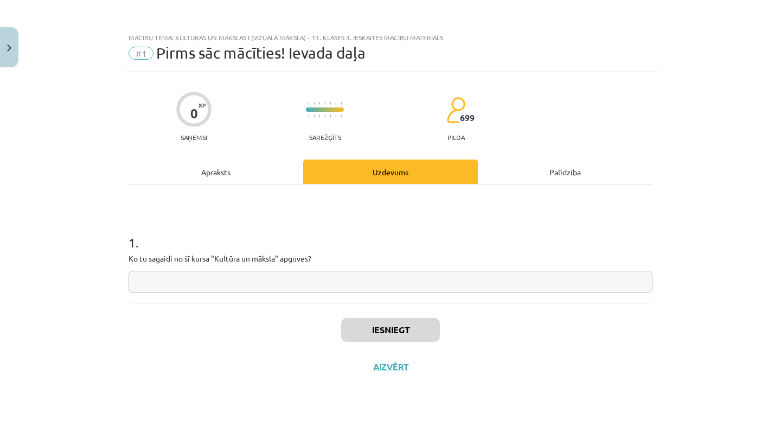
click at [247, 282] on input "text" at bounding box center [391, 282] width 524 height 22
paste input "**********"
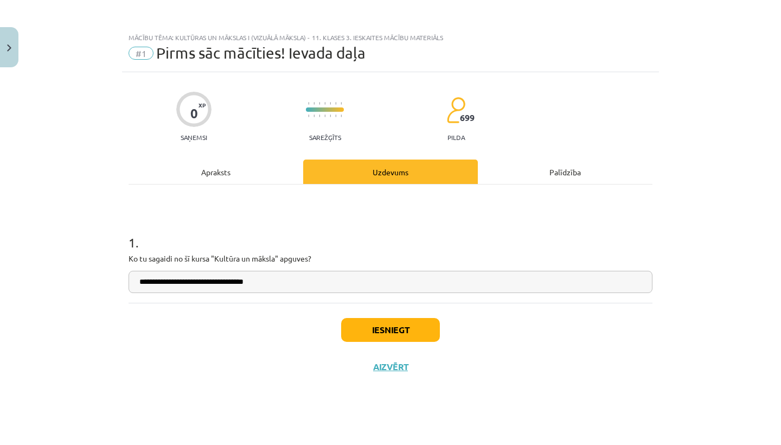
click at [219, 283] on input "**********" at bounding box center [391, 282] width 524 height 22
click at [295, 290] on input "**********" at bounding box center [391, 282] width 524 height 22
type input "**********"
click at [254, 176] on div "Apraksts" at bounding box center [216, 171] width 175 height 24
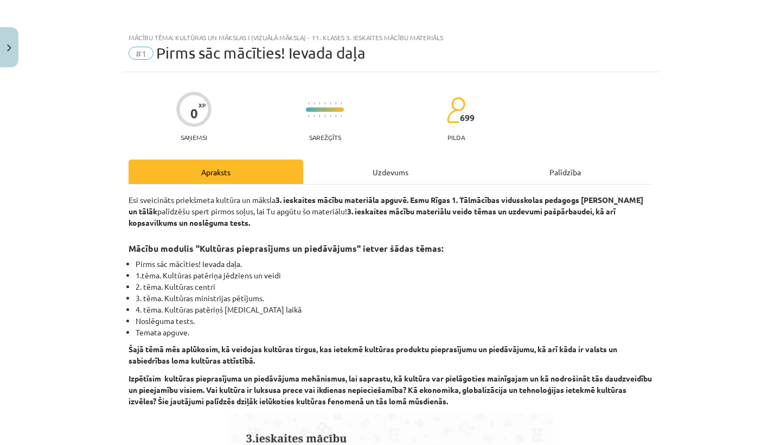
click at [358, 176] on div "Uzdevums" at bounding box center [390, 171] width 175 height 24
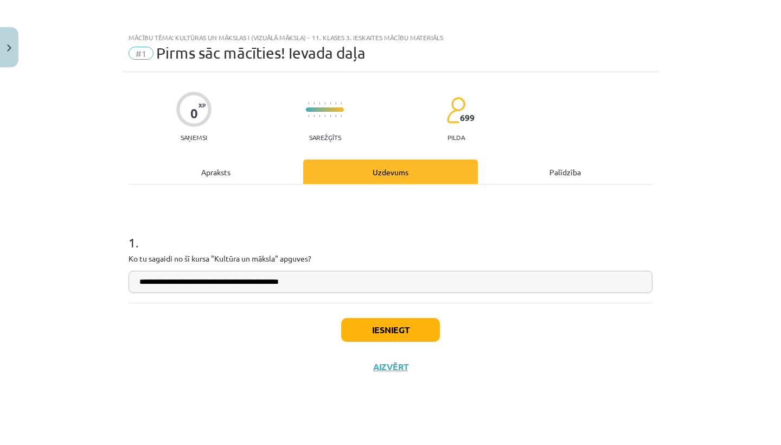
click at [372, 276] on input "**********" at bounding box center [391, 282] width 524 height 22
click at [352, 292] on input "**********" at bounding box center [391, 282] width 524 height 22
click at [385, 337] on button "Iesniegt" at bounding box center [390, 330] width 99 height 24
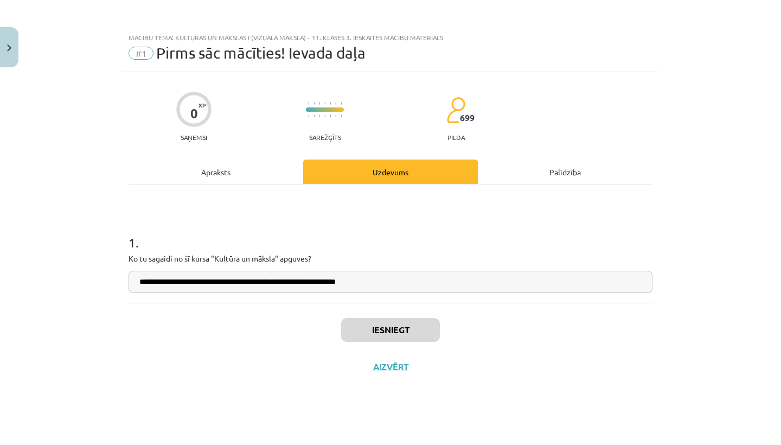
click at [312, 289] on input "**********" at bounding box center [391, 282] width 524 height 22
click at [312, 284] on input "**********" at bounding box center [391, 282] width 524 height 22
type input "**********"
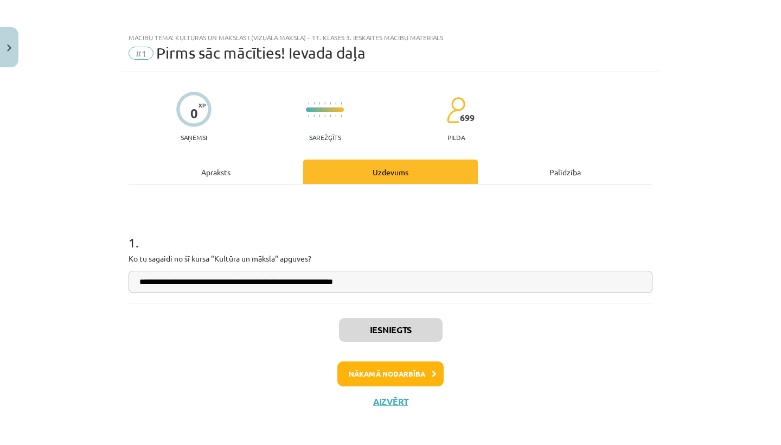
click at [401, 373] on button "Nākamā nodarbība" at bounding box center [390, 373] width 106 height 25
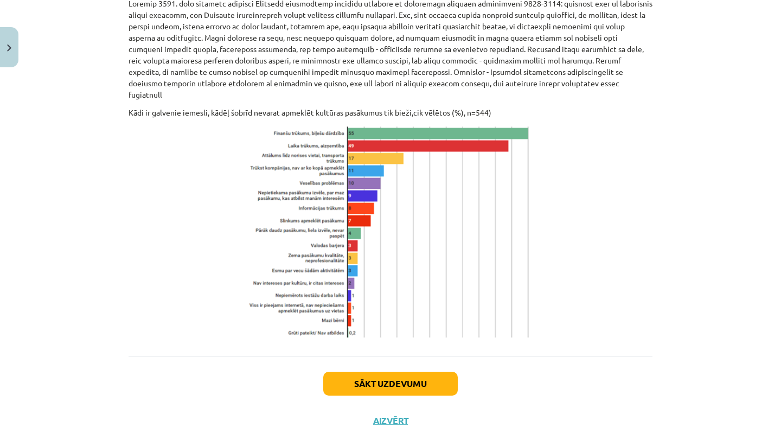
click at [408, 372] on button "Sākt uzdevumu" at bounding box center [390, 384] width 135 height 24
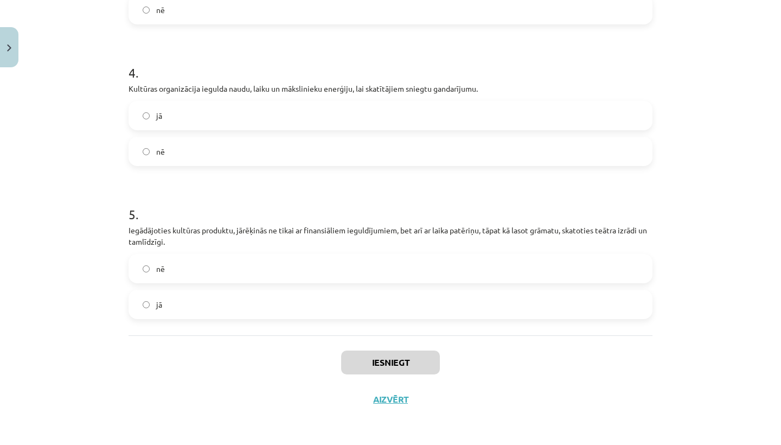
scroll to position [213, 0]
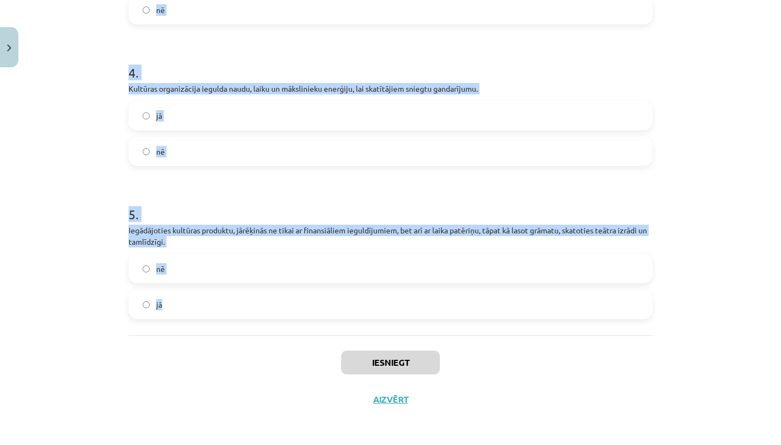
drag, startPoint x: 133, startPoint y: 212, endPoint x: 220, endPoint y: 299, distance: 123.5
copy form ". Visos Latvijas novados kultūras pasākumi tiek piedāvāti bez maksas, kas ir vi…"
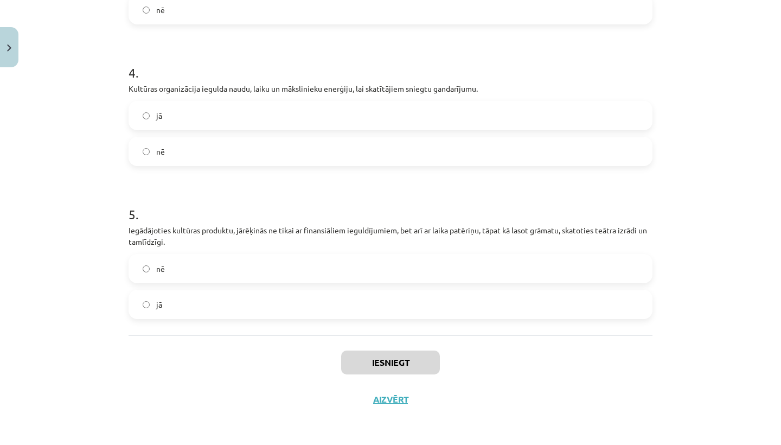
click at [233, 316] on label "jā" at bounding box center [391, 304] width 522 height 27
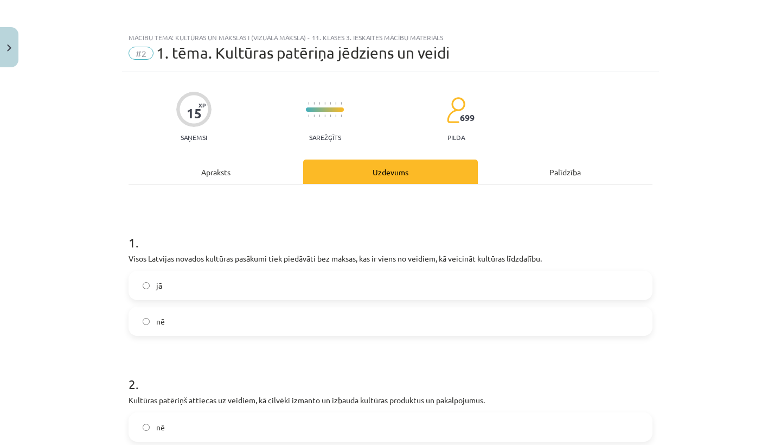
scroll to position [0, 0]
click at [191, 328] on label "nē" at bounding box center [391, 321] width 522 height 27
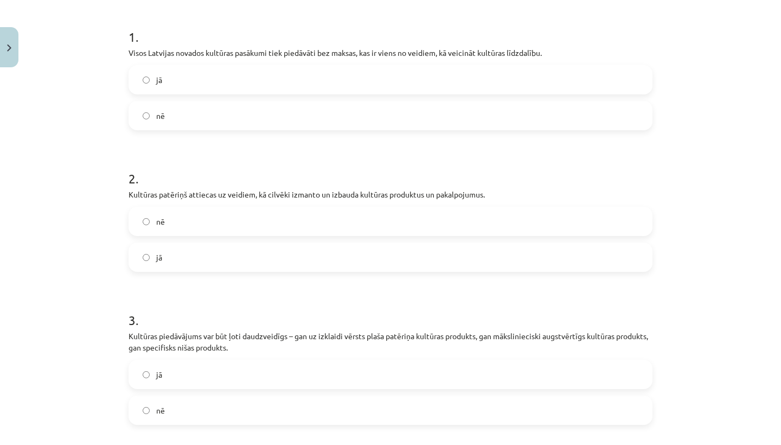
click at [201, 263] on label "jā" at bounding box center [391, 257] width 522 height 27
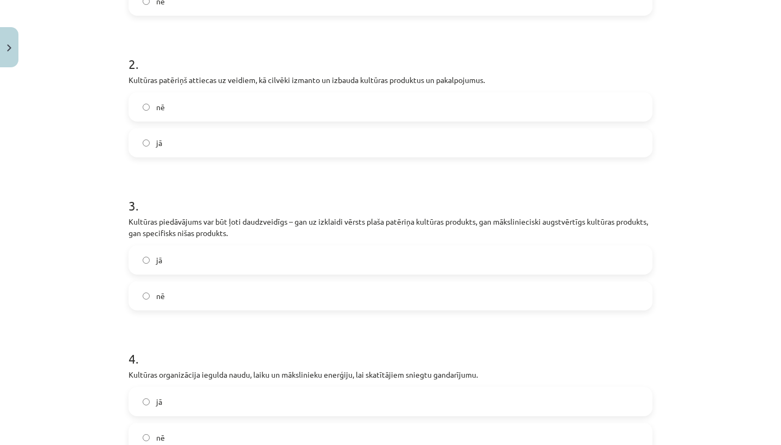
scroll to position [346, 0]
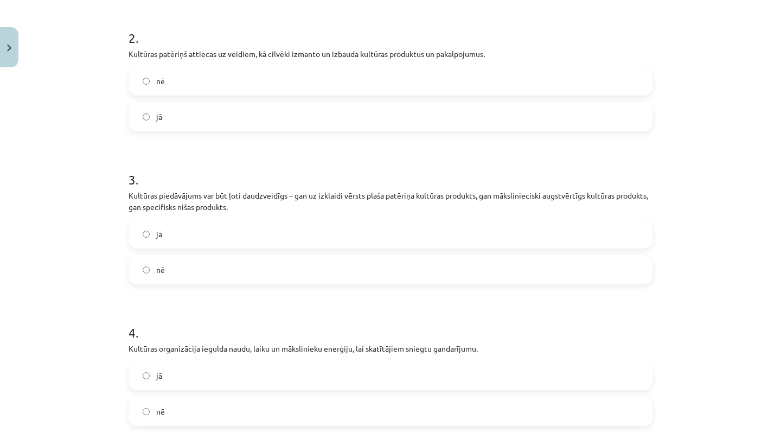
click at [206, 216] on div "3 . Kultūras piedāvājums var būt ļoti daudzveidīgs – gan uz izklaidi vērsts pla…" at bounding box center [391, 218] width 524 height 131
click at [210, 232] on label "jā" at bounding box center [391, 233] width 522 height 27
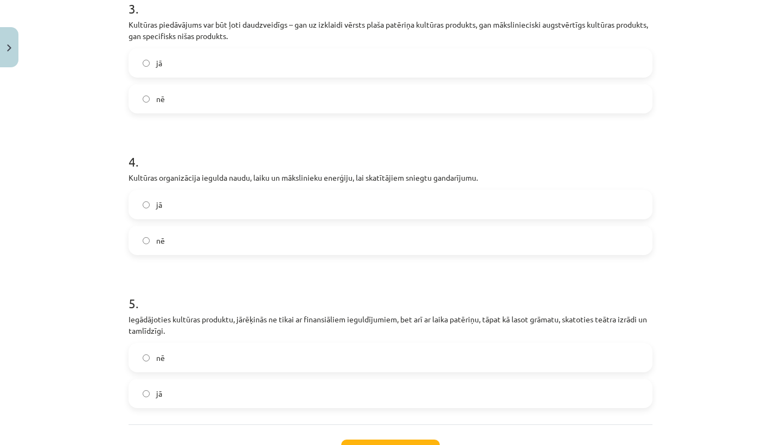
scroll to position [523, 0]
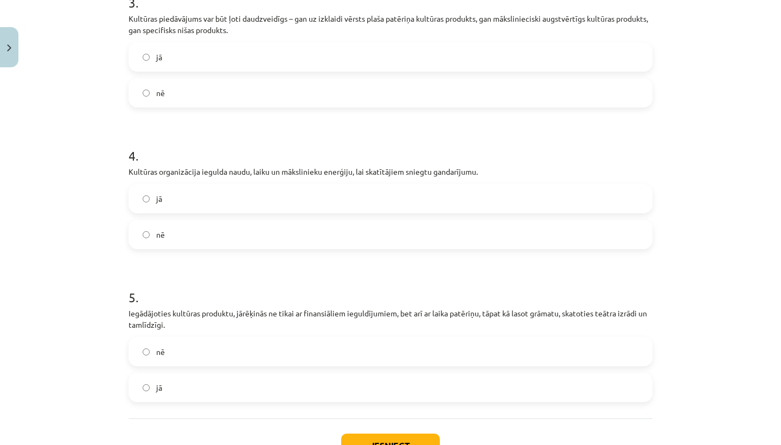
click at [210, 222] on label "nē" at bounding box center [391, 234] width 522 height 27
click at [215, 206] on label "jā" at bounding box center [391, 198] width 522 height 27
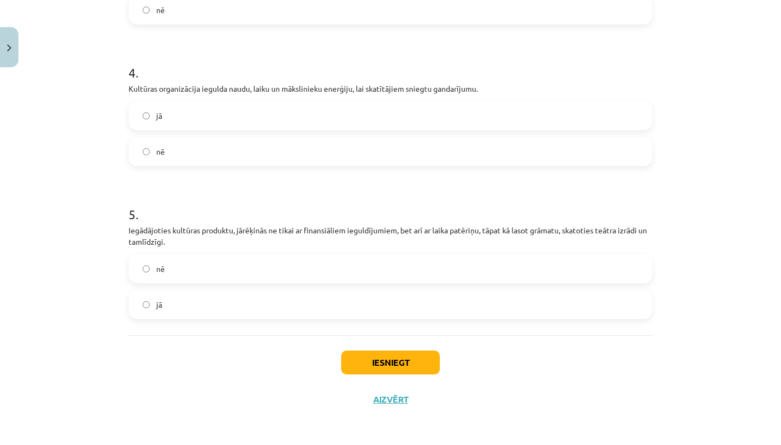
scroll to position [608, 0]
click at [385, 352] on button "Iesniegt" at bounding box center [390, 362] width 99 height 24
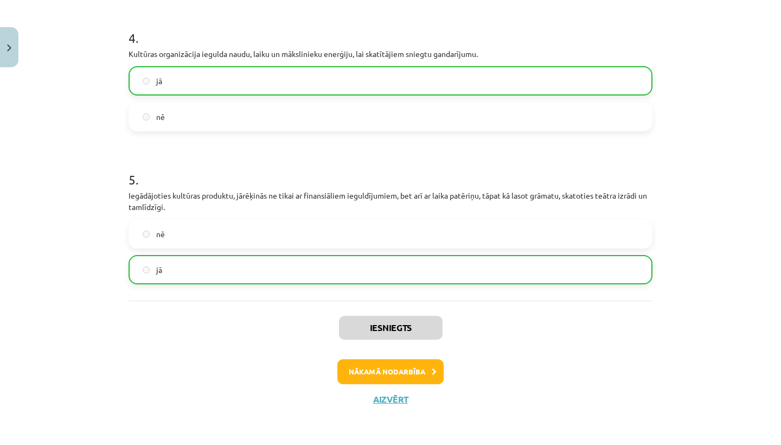
scroll to position [642, 0]
click at [384, 365] on button "Nākamā nodarbība" at bounding box center [390, 371] width 106 height 25
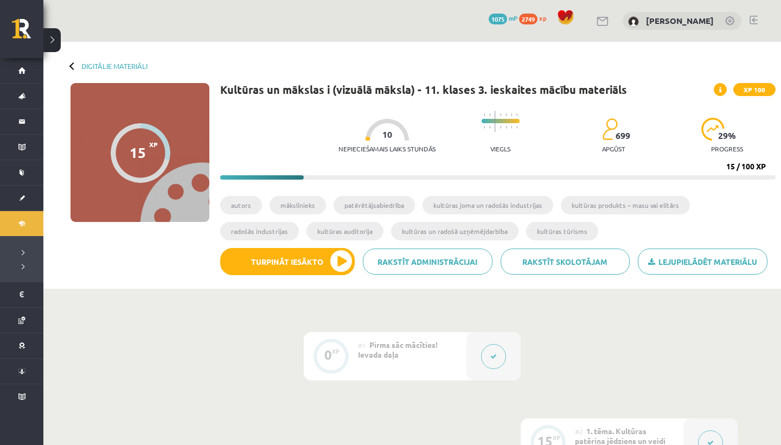
scroll to position [213, 0]
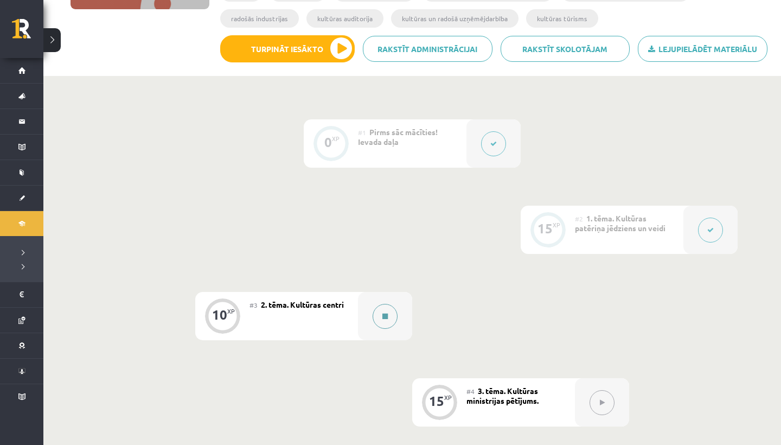
click at [398, 308] on div at bounding box center [385, 316] width 54 height 48
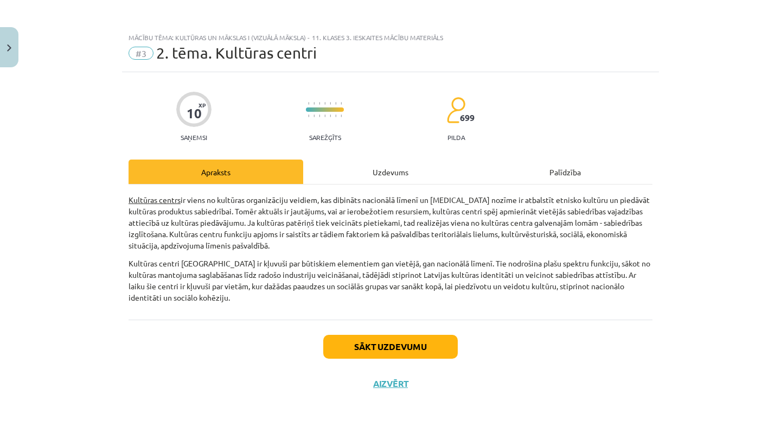
click at [403, 345] on button "Sākt uzdevumu" at bounding box center [390, 347] width 135 height 24
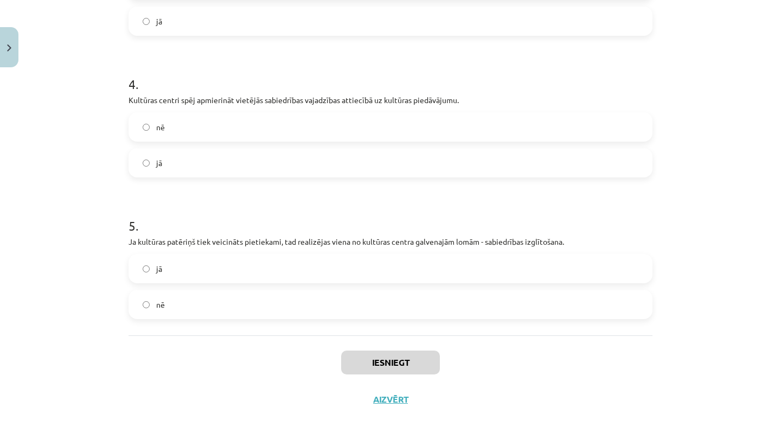
scroll to position [251, 0]
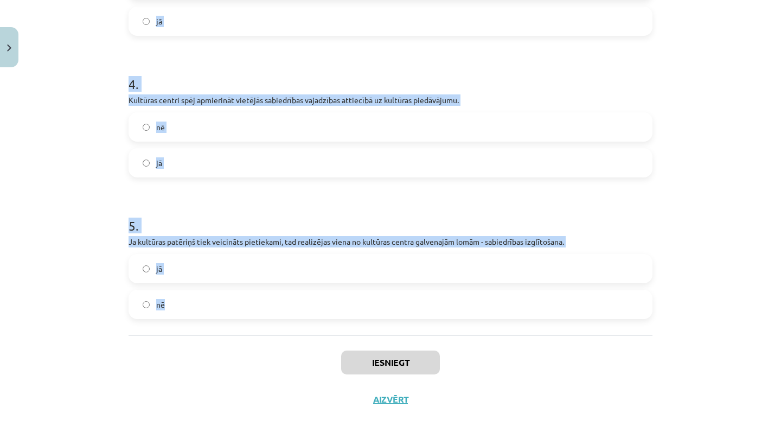
drag, startPoint x: 124, startPoint y: 129, endPoint x: 186, endPoint y: 323, distance: 203.7
copy form "1 . Kultūras centru nozīme ir atbalstīt etnisko kultūru un piedāvāt kultūras pr…"
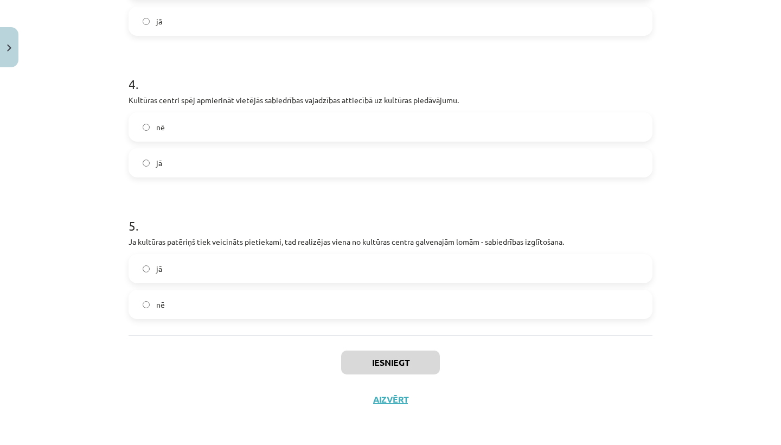
click at [208, 355] on div "Iesniegt Aizvērt" at bounding box center [391, 373] width 524 height 76
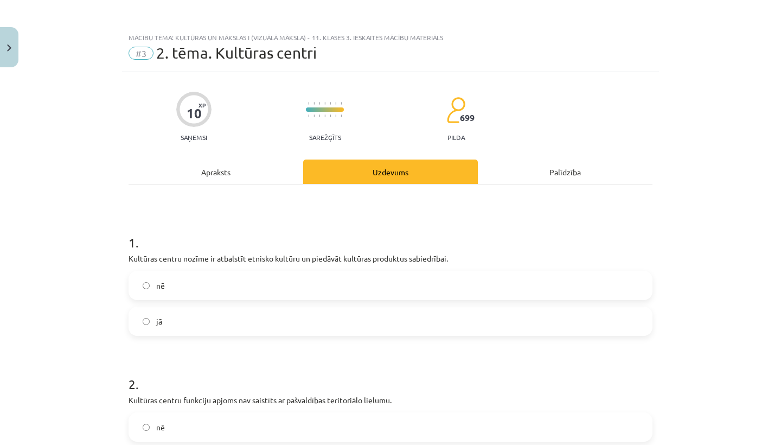
scroll to position [0, 0]
click at [178, 323] on label "jā" at bounding box center [391, 321] width 522 height 27
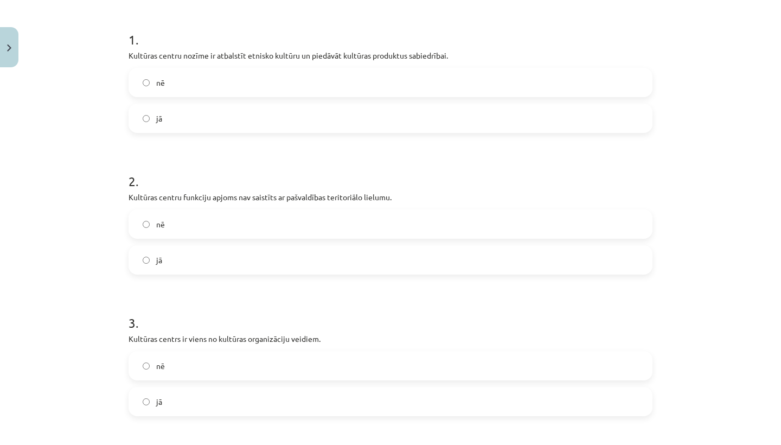
click at [186, 226] on label "nē" at bounding box center [391, 223] width 522 height 27
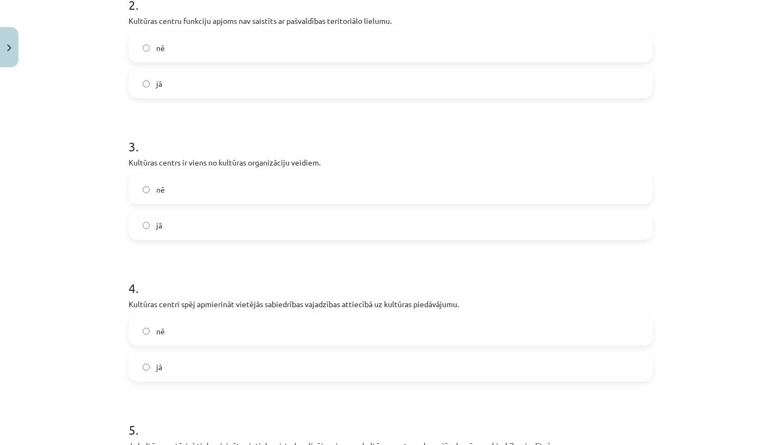
scroll to position [384, 0]
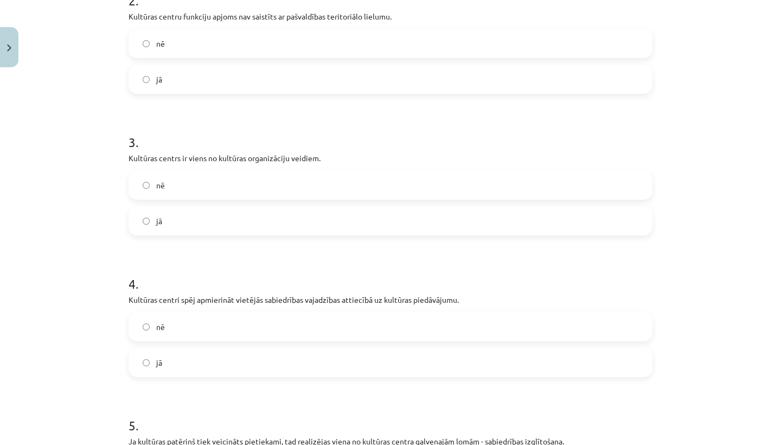
click at [234, 224] on label "jā" at bounding box center [391, 220] width 522 height 27
click at [232, 356] on label "jā" at bounding box center [391, 362] width 522 height 27
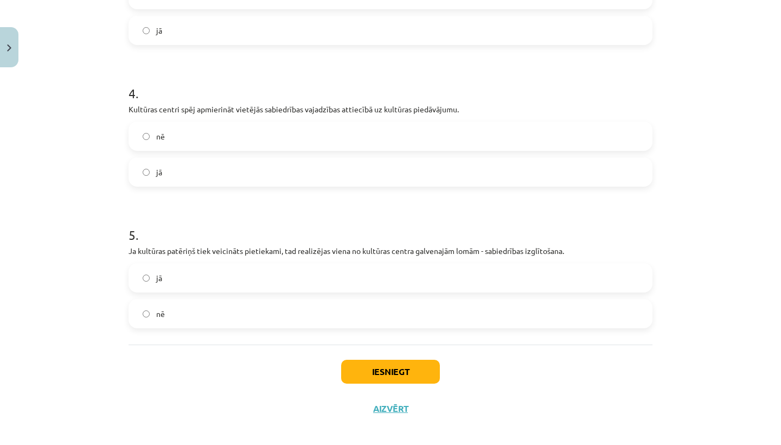
scroll to position [582, 0]
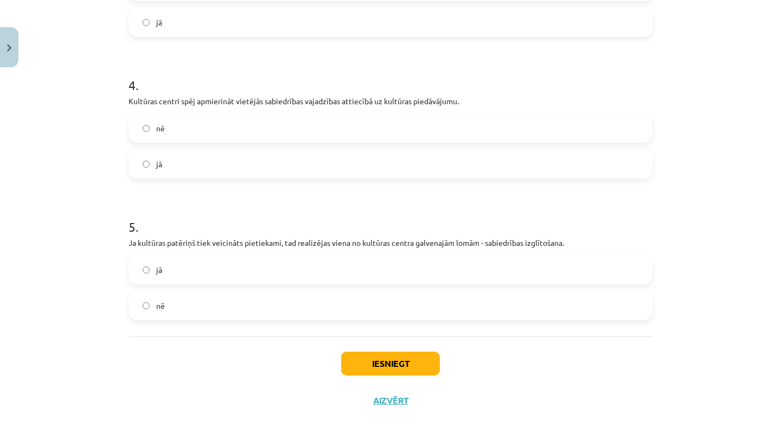
click at [241, 278] on label "jā" at bounding box center [391, 269] width 522 height 27
click at [374, 384] on div "Iesniegt Aizvērt" at bounding box center [391, 374] width 524 height 76
click at [374, 361] on button "Iesniegt" at bounding box center [390, 364] width 99 height 24
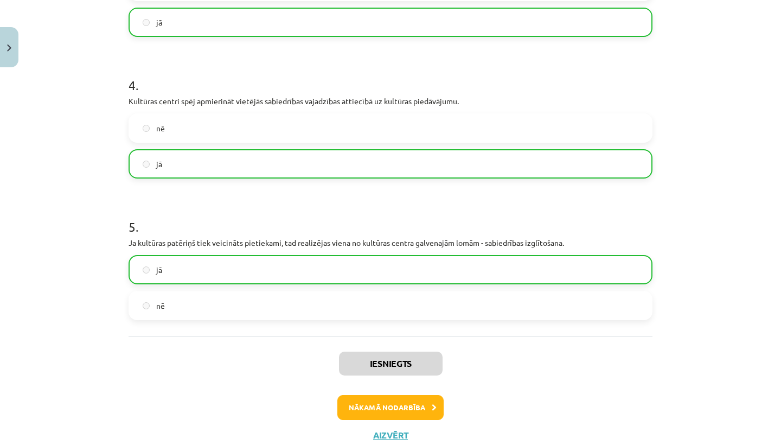
click at [390, 400] on button "Nākamā nodarbība" at bounding box center [390, 407] width 106 height 25
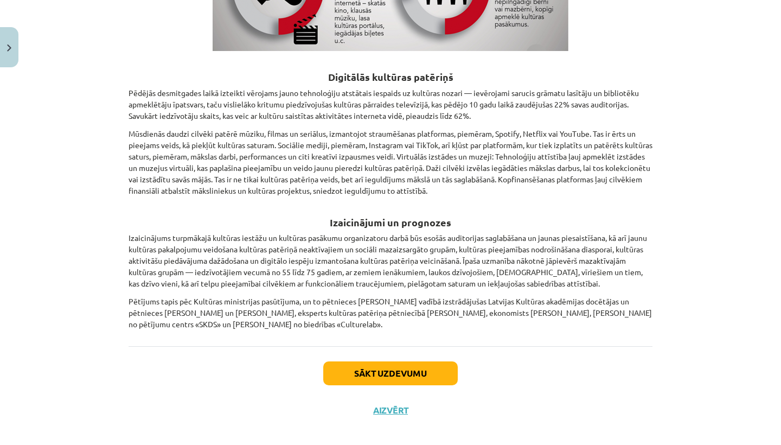
click at [393, 371] on button "Sākt uzdevumu" at bounding box center [390, 373] width 135 height 24
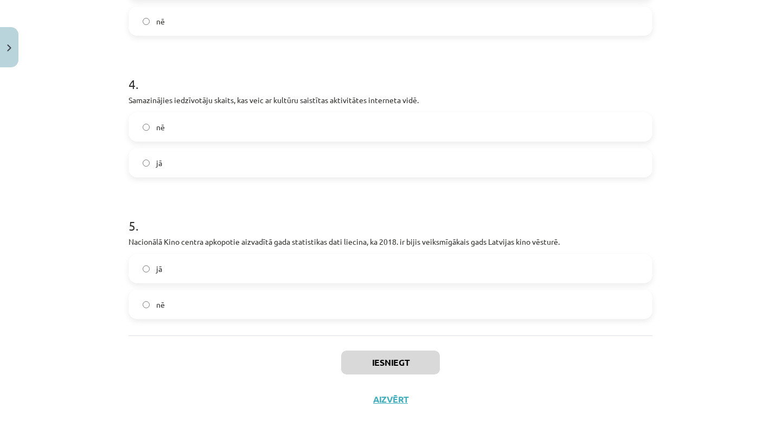
scroll to position [290, 0]
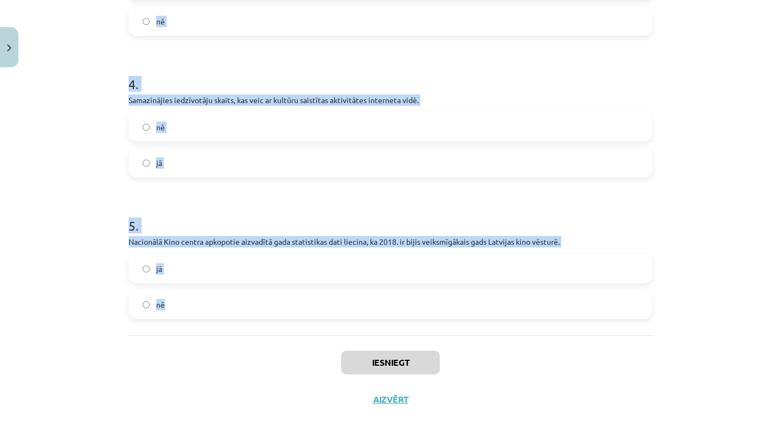
drag, startPoint x: 117, startPoint y: 209, endPoint x: 189, endPoint y: 313, distance: 126.6
click at [190, 313] on div "Mācību tēma: Kultūras un mākslas i (vizuālā māksla) - 11. klases 3. ieskaites m…" at bounding box center [390, 222] width 781 height 445
copy form "1 . Vispopulārākās kultūras aktivitātes Latvijas iedzīvotāju vidū ir pagasta, p…"
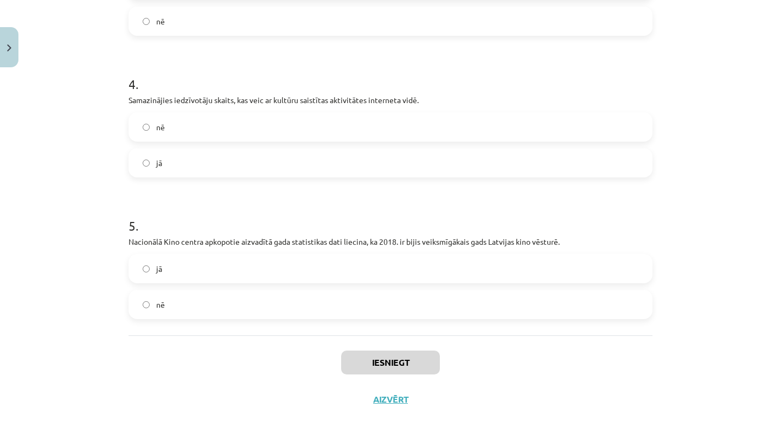
click at [203, 363] on div "Iesniegt Aizvērt" at bounding box center [391, 373] width 524 height 76
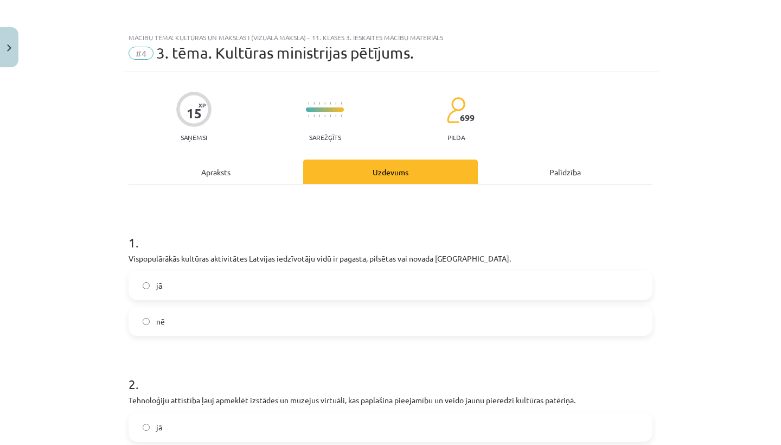
scroll to position [0, 0]
click at [156, 282] on span "jā" at bounding box center [159, 285] width 6 height 11
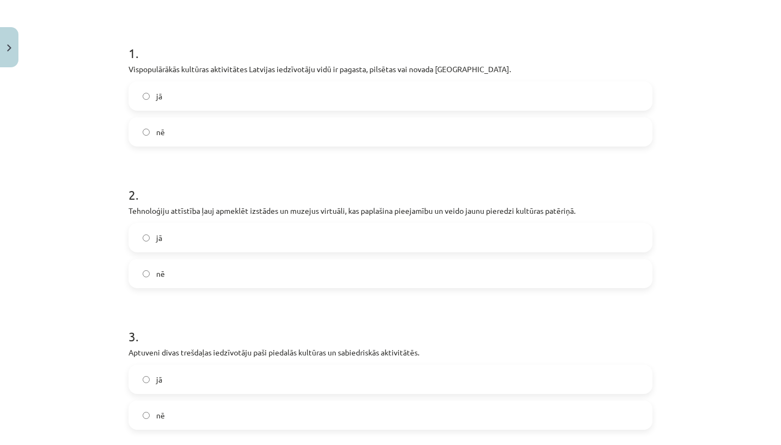
click at [167, 253] on div "jā nē" at bounding box center [391, 255] width 524 height 65
click at [168, 241] on label "jā" at bounding box center [391, 237] width 522 height 27
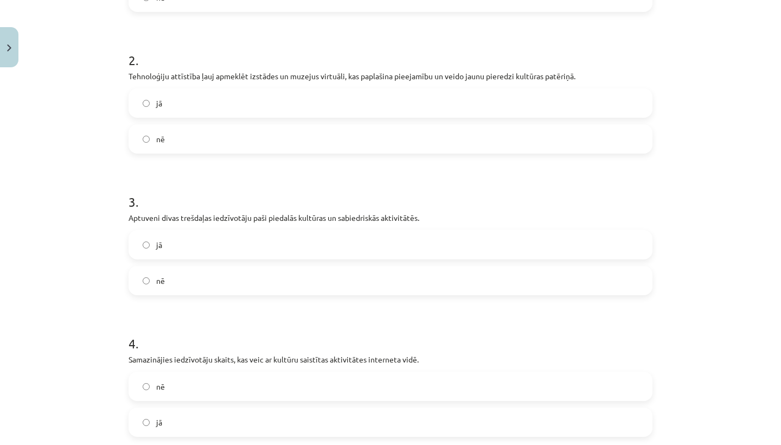
click at [173, 261] on div "jā nē" at bounding box center [391, 262] width 524 height 65
click at [173, 261] on div "jā nē" at bounding box center [391, 261] width 524 height 65
click at [173, 254] on label "jā" at bounding box center [391, 243] width 522 height 27
click at [173, 256] on label "nē" at bounding box center [391, 245] width 522 height 27
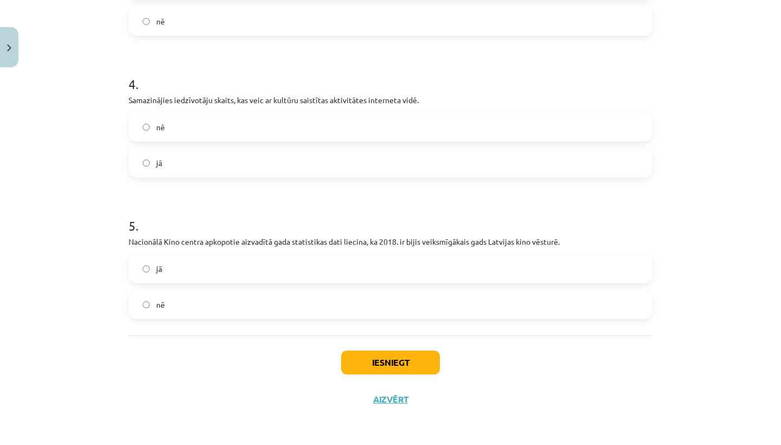
scroll to position [585, 0]
click at [180, 277] on label "jā" at bounding box center [391, 268] width 522 height 27
click at [256, 270] on label "jā" at bounding box center [391, 268] width 522 height 27
click at [393, 370] on button "Iesniegt" at bounding box center [390, 362] width 99 height 24
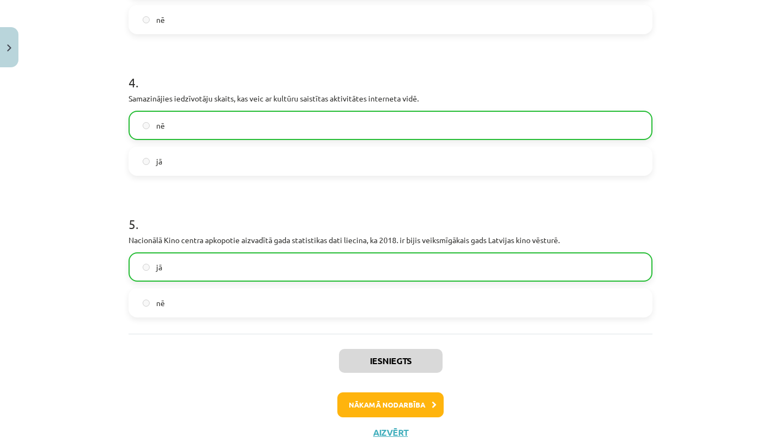
click at [393, 415] on button "Nākamā nodarbība" at bounding box center [390, 404] width 106 height 25
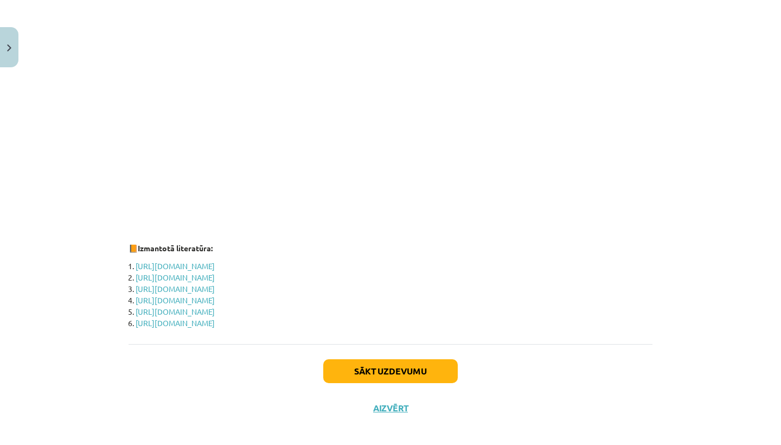
click at [378, 365] on button "Sākt uzdevumu" at bounding box center [390, 371] width 135 height 24
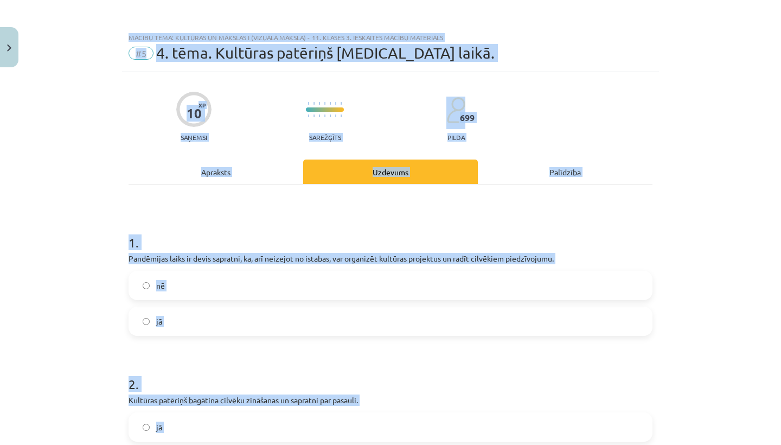
scroll to position [51, 0]
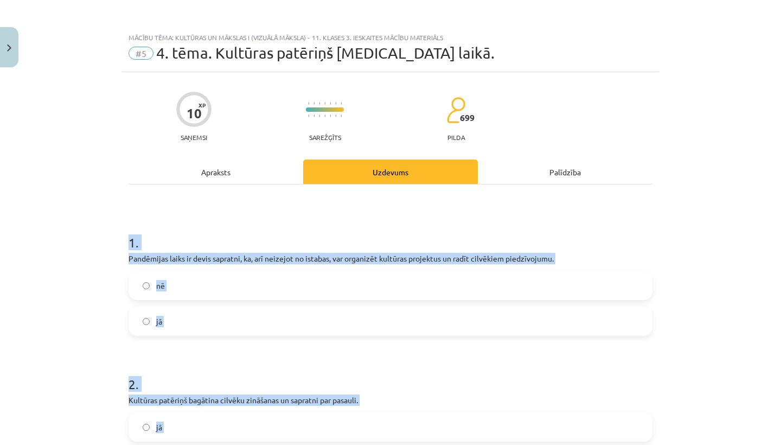
drag, startPoint x: 348, startPoint y: 337, endPoint x: 250, endPoint y: 205, distance: 165.1
copy form "1 . Pandēmijas laiks ir devis sapratni, ka, arī neizejot no istabas, var organi…"
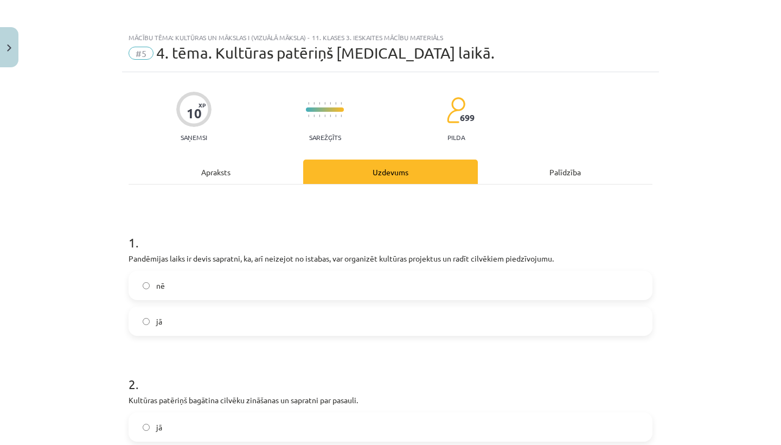
click at [269, 171] on div "Apraksts" at bounding box center [216, 171] width 175 height 24
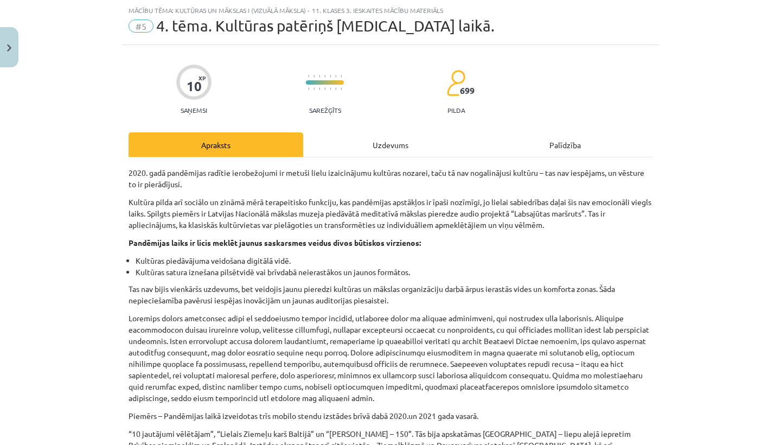
click at [391, 140] on div "Uzdevums" at bounding box center [390, 144] width 175 height 24
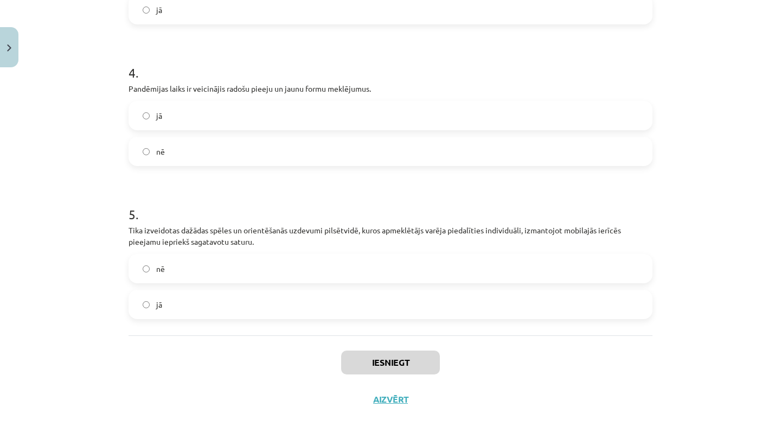
scroll to position [608, 0]
click at [217, 254] on div "nē" at bounding box center [391, 268] width 524 height 29
click at [207, 298] on label "jā" at bounding box center [391, 304] width 522 height 27
click at [205, 148] on label "nē" at bounding box center [391, 151] width 522 height 27
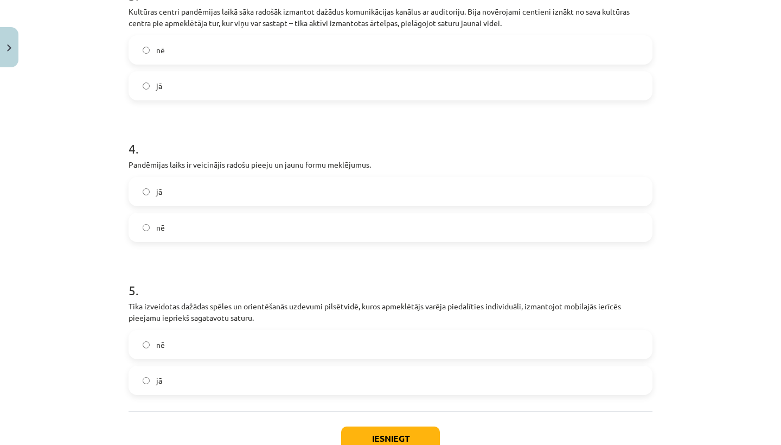
click at [208, 191] on label "jā" at bounding box center [391, 191] width 522 height 27
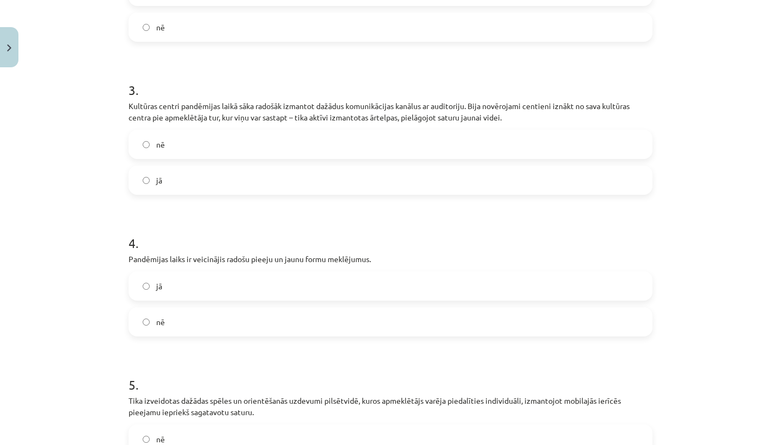
scroll to position [407, 0]
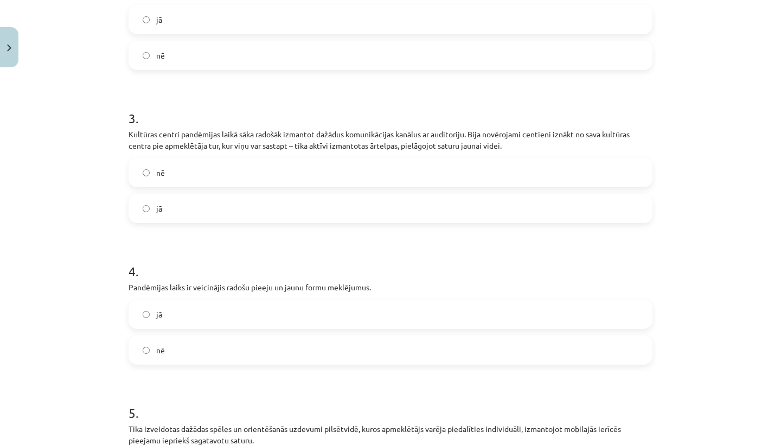
click at [208, 194] on div "nē jā" at bounding box center [391, 190] width 524 height 65
click at [212, 201] on label "jā" at bounding box center [391, 208] width 522 height 27
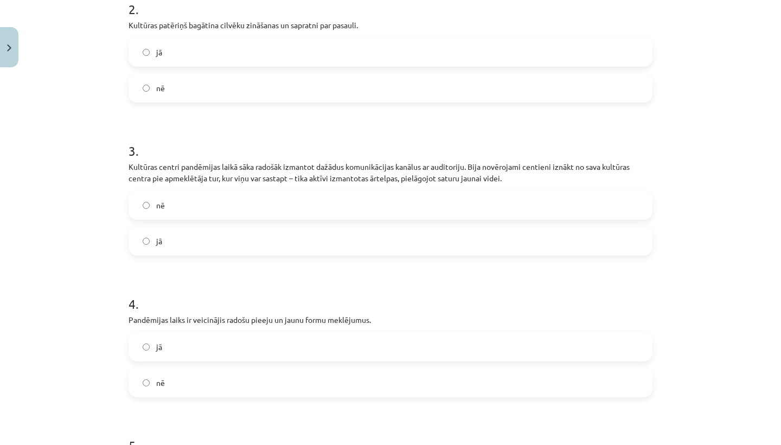
scroll to position [103, 0]
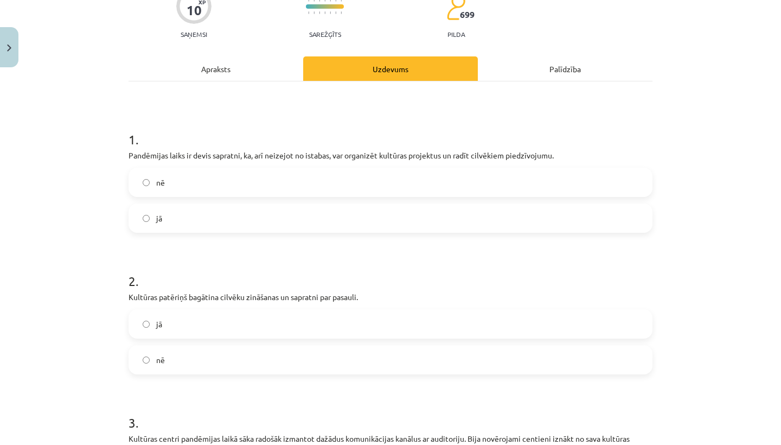
click at [196, 213] on label "jā" at bounding box center [391, 218] width 522 height 27
click at [193, 339] on div "jā nē" at bounding box center [391, 341] width 524 height 65
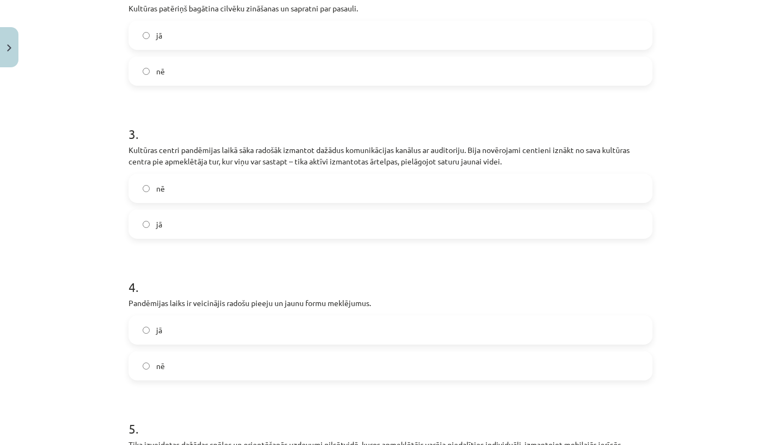
click at [221, 29] on label "jā" at bounding box center [391, 35] width 522 height 27
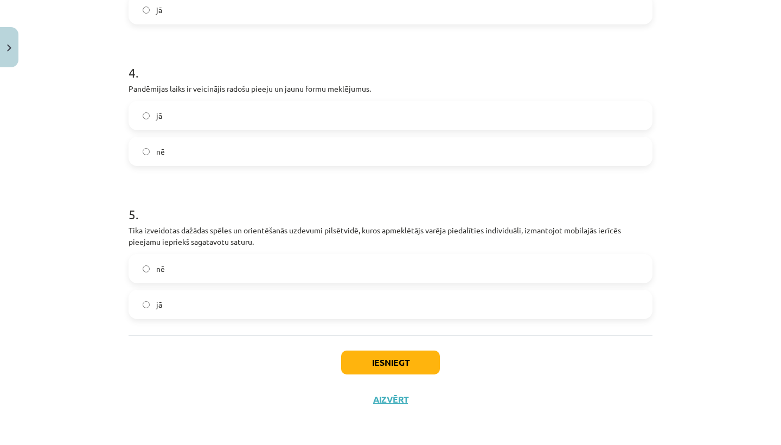
scroll to position [608, 0]
click at [387, 363] on button "Iesniegt" at bounding box center [390, 362] width 99 height 24
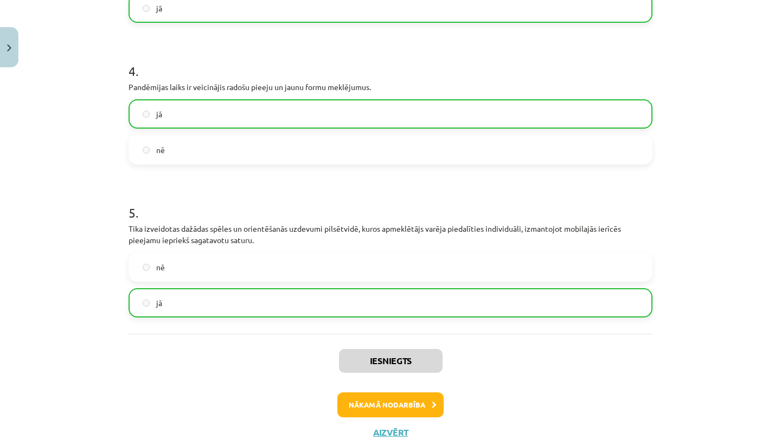
click at [390, 401] on button "Nākamā nodarbība" at bounding box center [390, 404] width 106 height 25
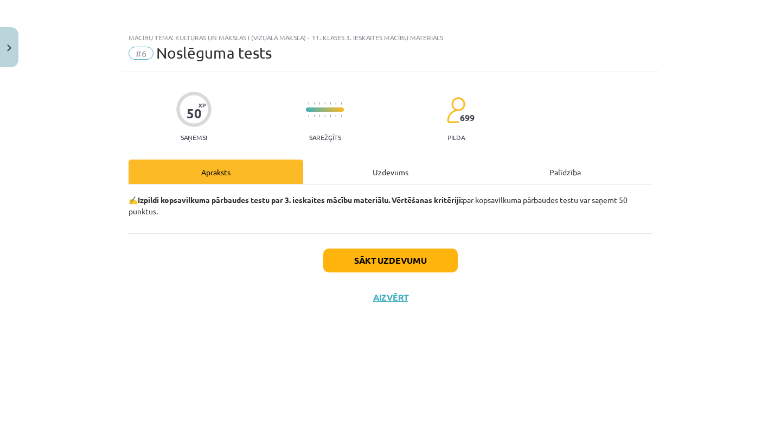
click at [425, 258] on button "Sākt uzdevumu" at bounding box center [390, 260] width 135 height 24
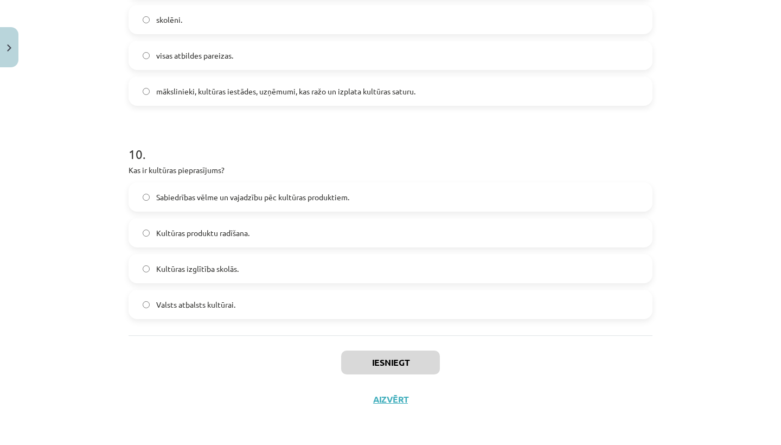
scroll to position [102, 0]
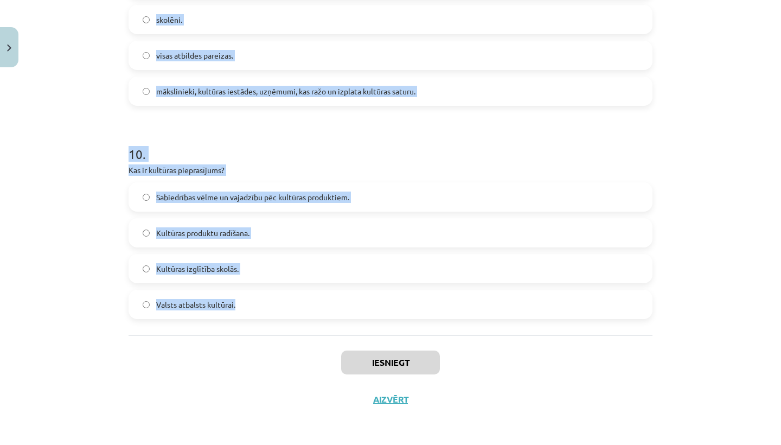
drag, startPoint x: 127, startPoint y: 133, endPoint x: 229, endPoint y: 312, distance: 206.0
copy form "1 . No kā veidojas kultūras produkta vērtība un unikalitāte? visas atbildes par…"
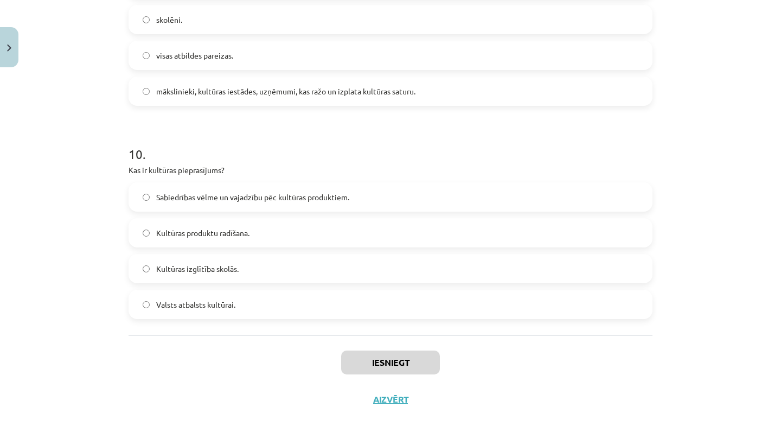
click at [241, 344] on div "Iesniegt Aizvērt" at bounding box center [391, 373] width 524 height 76
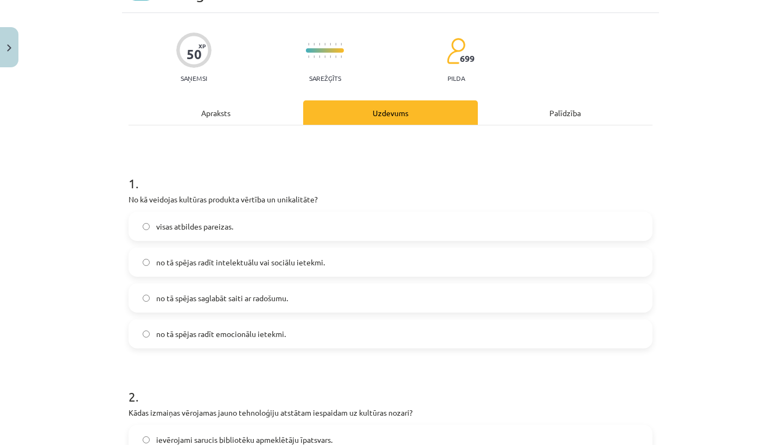
scroll to position [55, 0]
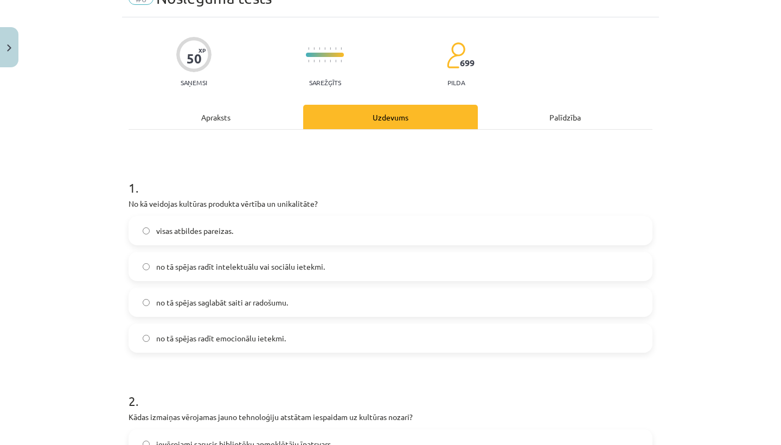
click at [235, 243] on label "visas atbildes pareizas." at bounding box center [391, 230] width 522 height 27
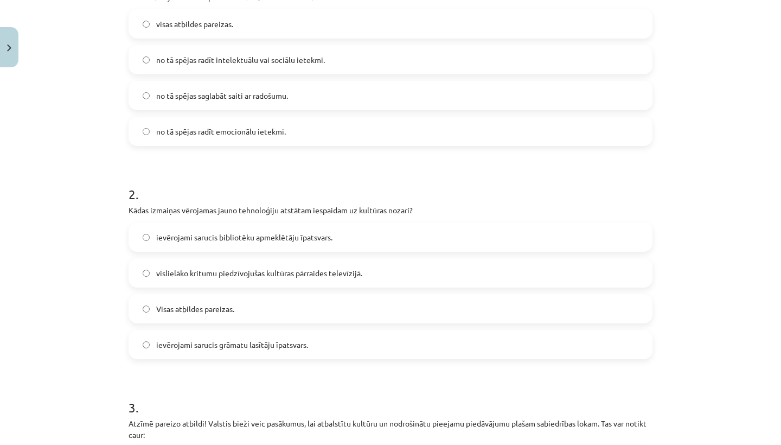
click at [239, 305] on label "Visas atbildes pareizas." at bounding box center [391, 308] width 522 height 27
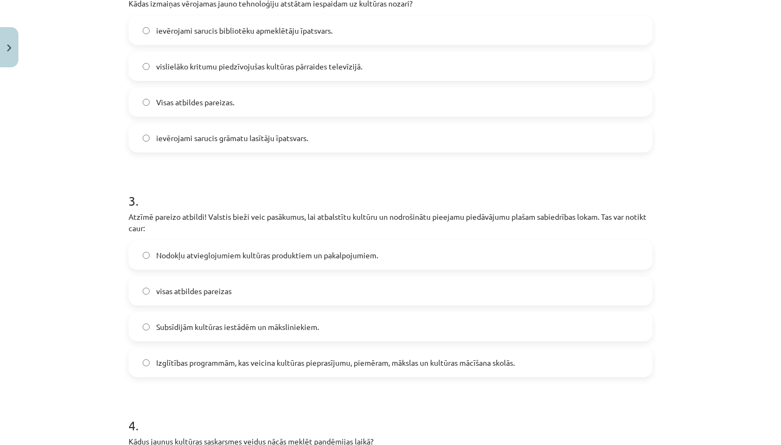
click at [237, 295] on label "visas atbildes pareizas" at bounding box center [391, 290] width 522 height 27
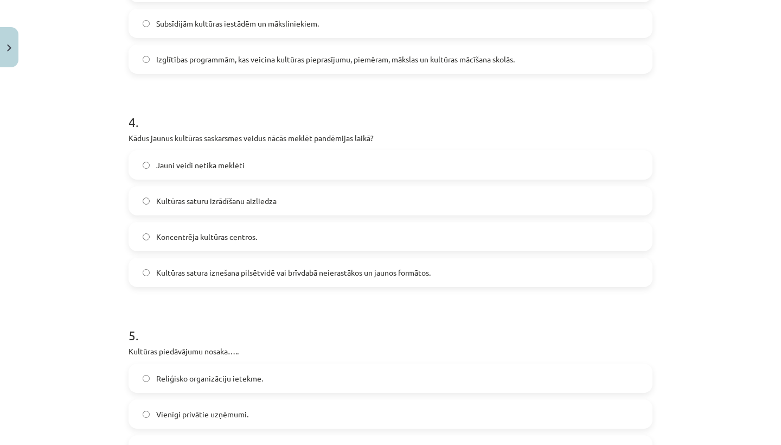
scroll to position [784, 0]
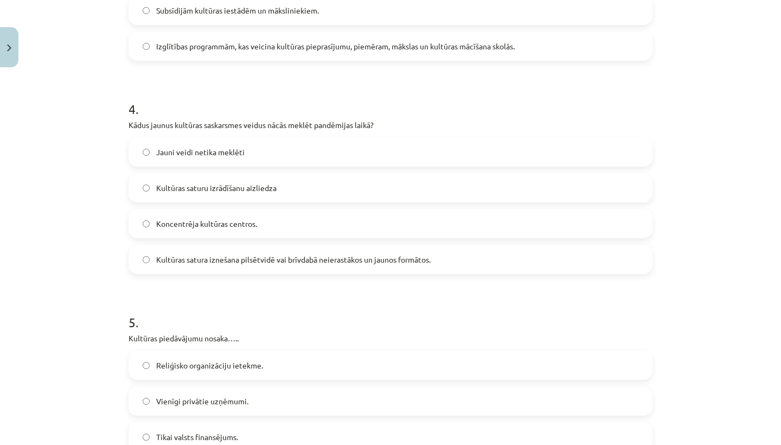
click at [286, 266] on label "Kultūras satura iznešana pilsētvidē vai brīvdabā neierastākos un jaunos formāto…" at bounding box center [391, 259] width 522 height 27
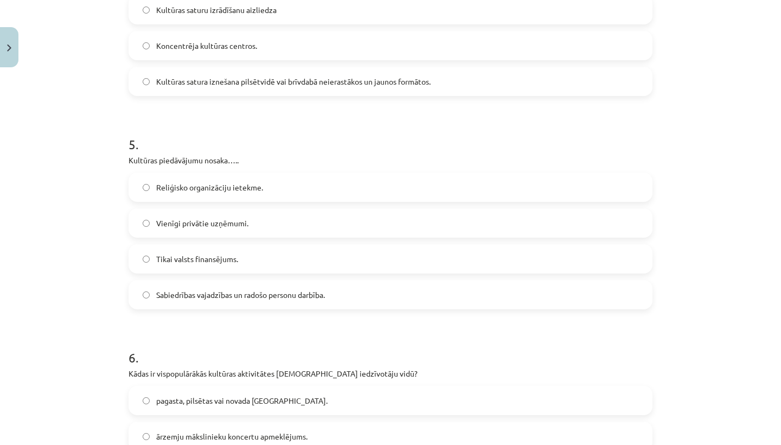
scroll to position [969, 0]
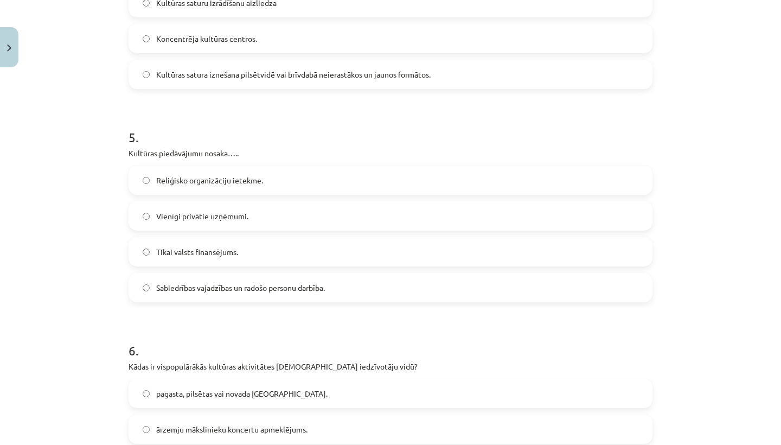
click at [275, 285] on span "Sabiedrības vajadzības un radošo personu darbība." at bounding box center [240, 287] width 169 height 11
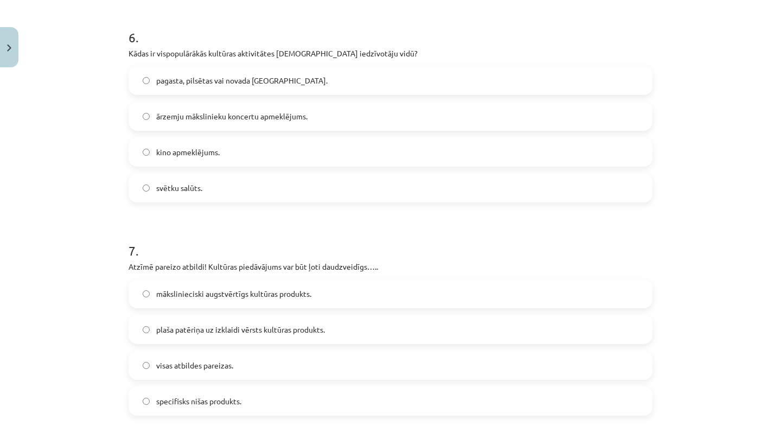
scroll to position [1339, 0]
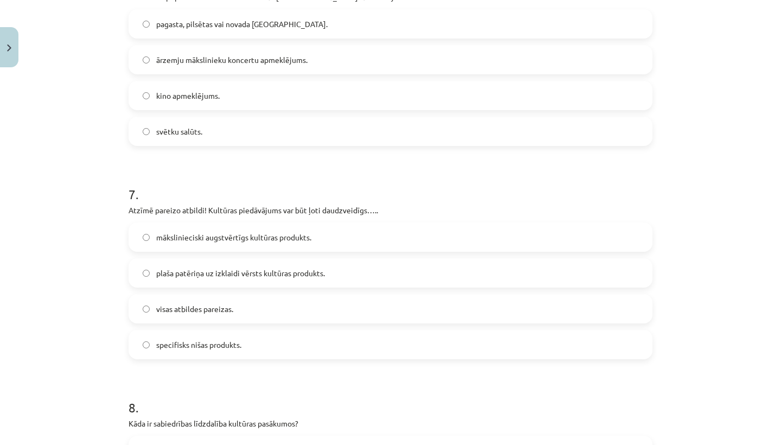
click at [235, 302] on label "visas atbildes pareizas." at bounding box center [391, 308] width 522 height 27
click at [240, 28] on span "pagasta, pilsētas vai novada svētki." at bounding box center [241, 23] width 171 height 11
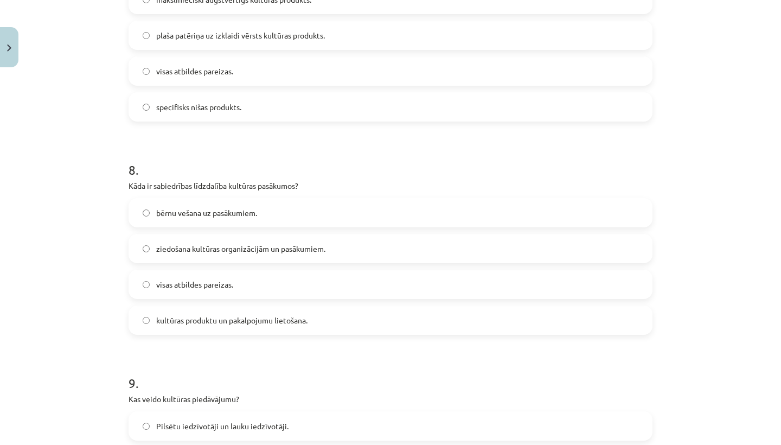
scroll to position [1580, 0]
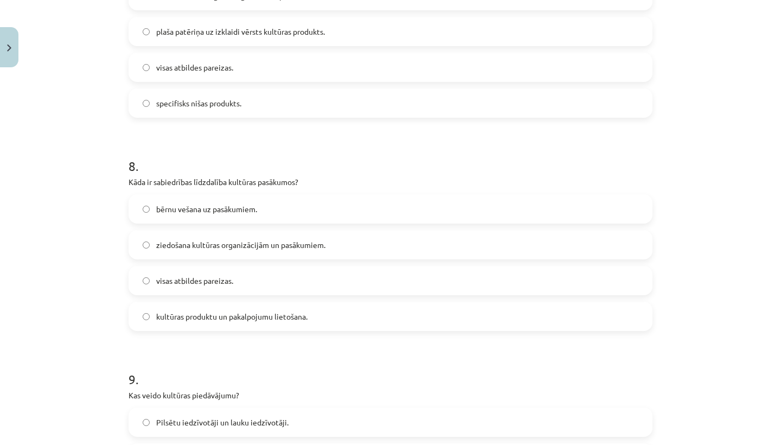
click at [182, 300] on div "bērnu vešana uz pasākumiem. ziedošana kultūras organizācijām un pasākumiem. vis…" at bounding box center [391, 262] width 524 height 137
click at [182, 287] on label "visas atbildes pareizas." at bounding box center [391, 280] width 522 height 27
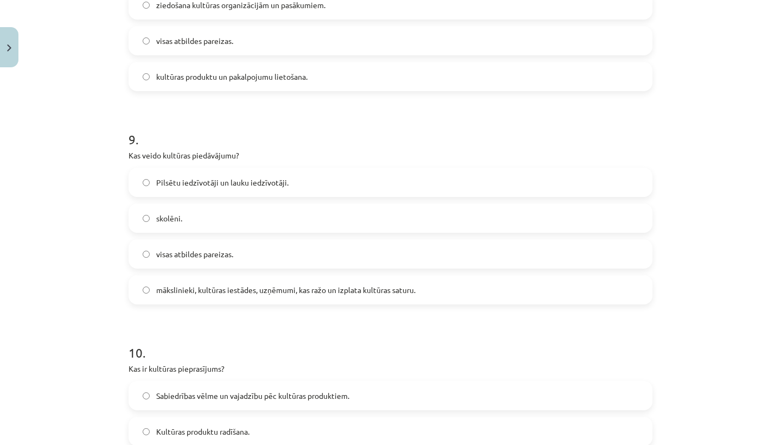
scroll to position [1822, 0]
click at [228, 302] on div "mākslinieki, kultūras iestādes, uzņēmumi, kas ražo un izplata kultūras saturu." at bounding box center [391, 287] width 524 height 29
click at [228, 290] on span "mākslinieki, kultūras iestādes, uzņēmumi, kas ražo un izplata kultūras saturu." at bounding box center [285, 288] width 259 height 11
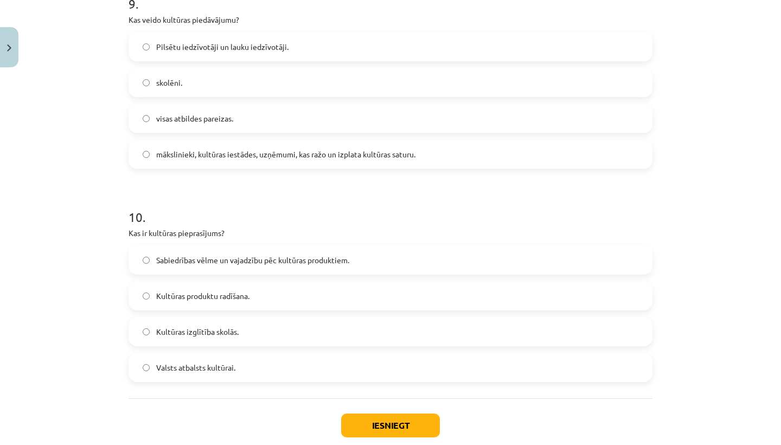
scroll to position [1957, 0]
click at [225, 253] on span "Sabiedrības vēlme un vajadzību pēc kultūras produktiem." at bounding box center [252, 258] width 193 height 11
click at [393, 423] on button "Iesniegt" at bounding box center [390, 424] width 99 height 24
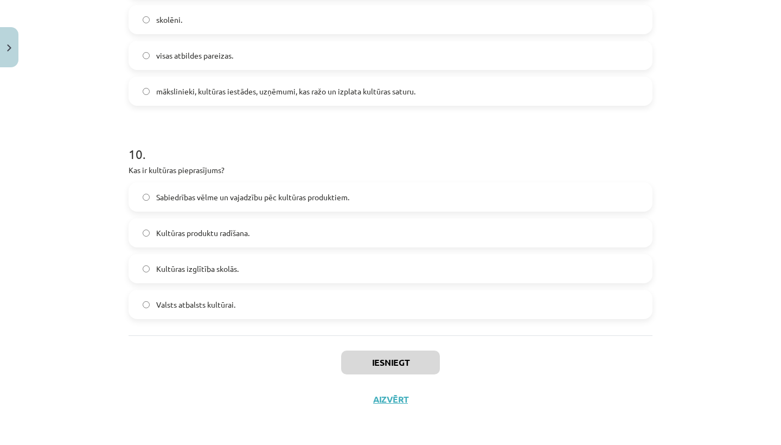
scroll to position [2020, 0]
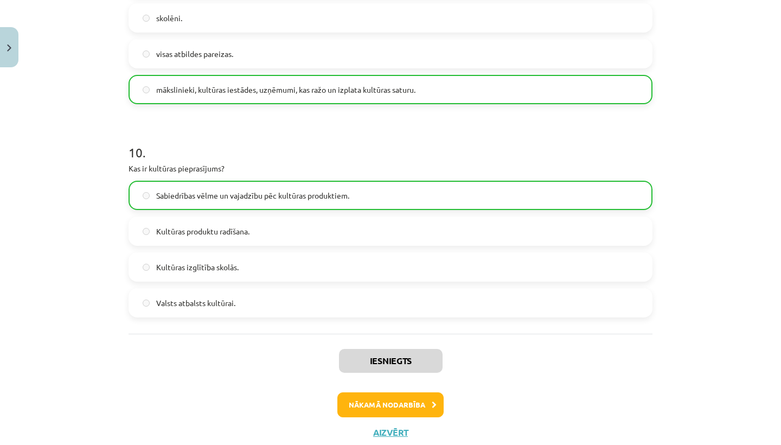
click at [386, 411] on button "Nākamā nodarbība" at bounding box center [390, 404] width 106 height 25
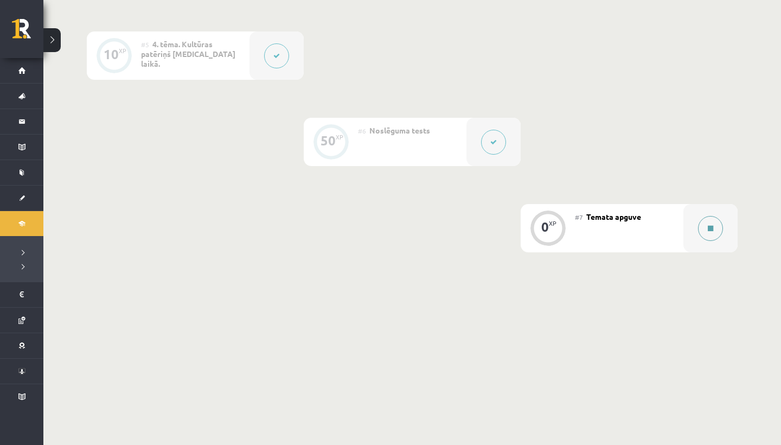
scroll to position [644, 0]
click at [718, 234] on button at bounding box center [710, 229] width 25 height 25
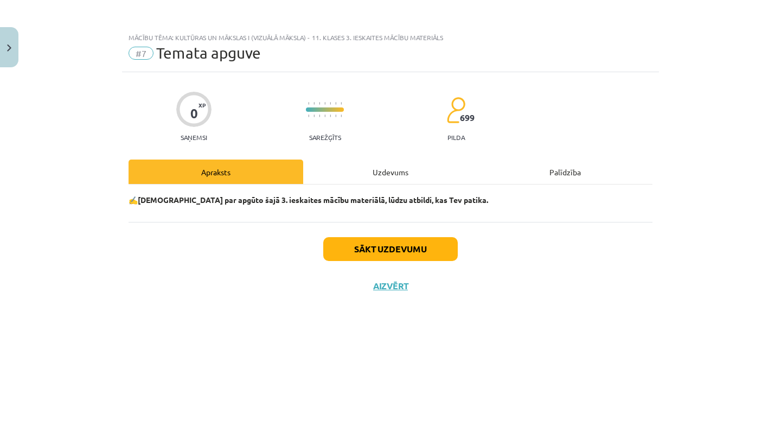
click at [405, 257] on button "Sākt uzdevumu" at bounding box center [390, 249] width 135 height 24
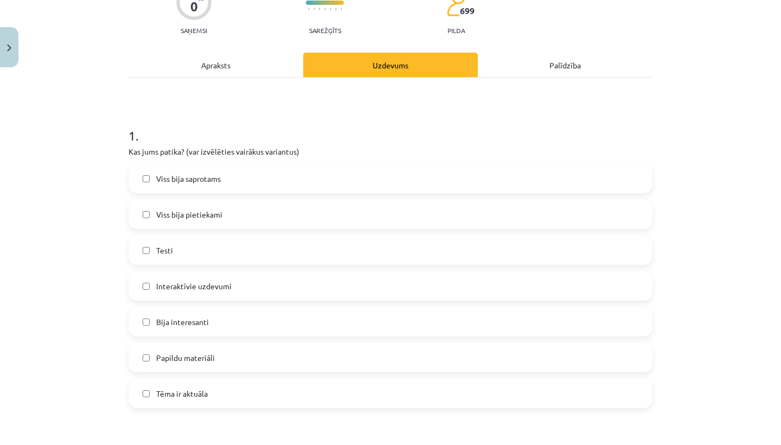
scroll to position [126, 0]
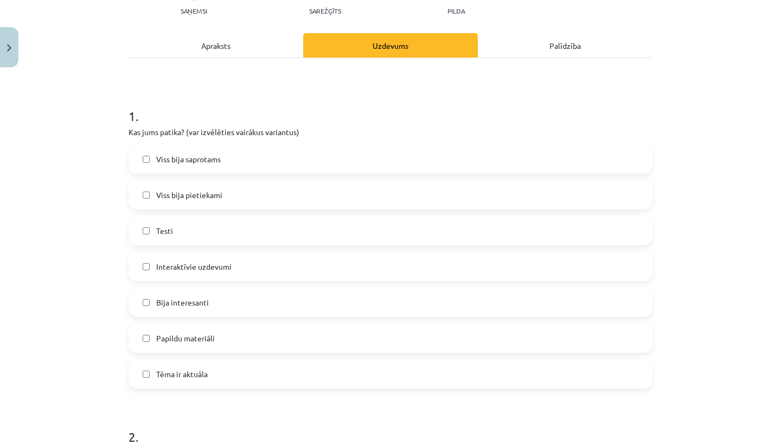
click at [248, 199] on label "Viss bija pietiekami" at bounding box center [391, 194] width 522 height 27
click at [249, 164] on label "Viss bija saprotams" at bounding box center [391, 158] width 522 height 27
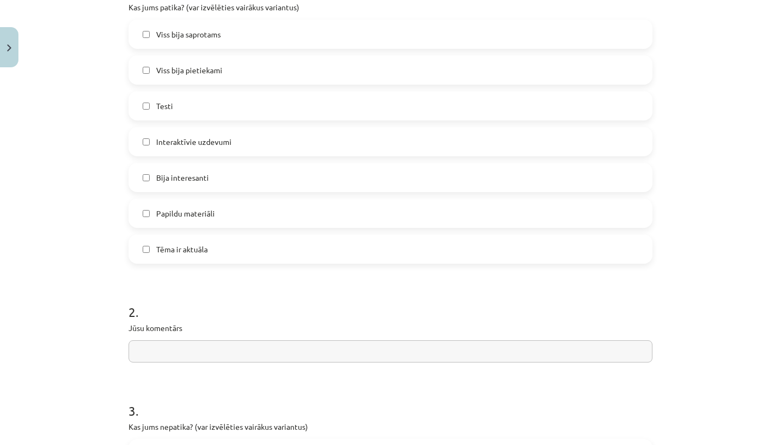
scroll to position [252, 0]
click at [240, 191] on div "Viss bija saprotams Viss bija pietiekami Testi Interaktīvie uzdevumi Bija inter…" at bounding box center [391, 140] width 524 height 244
click at [239, 178] on label "Bija interesanti" at bounding box center [391, 176] width 522 height 27
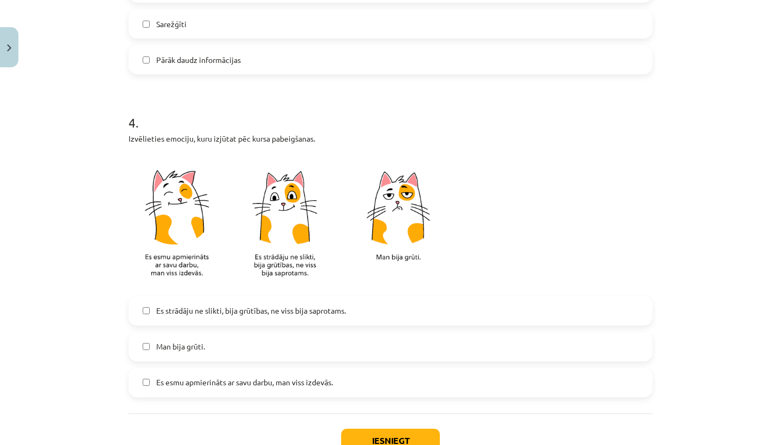
scroll to position [908, 0]
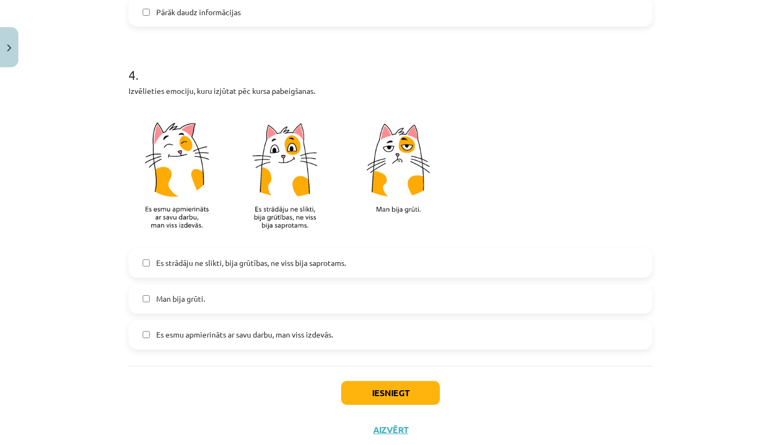
click at [219, 333] on span "Es esmu apmierināts ar savu darbu, man viss izdevās." at bounding box center [244, 334] width 177 height 11
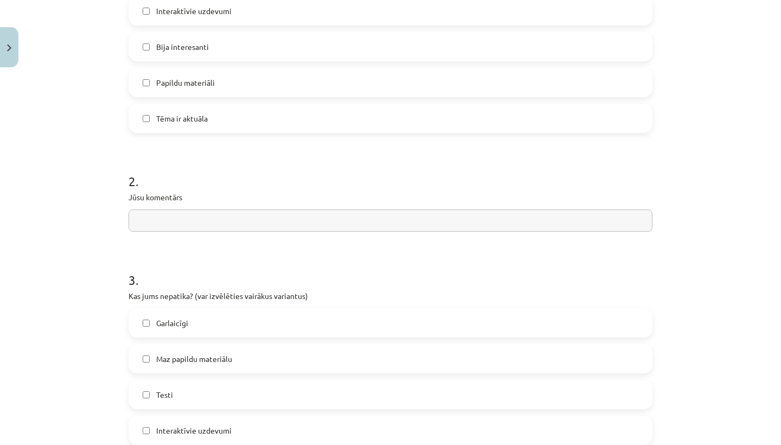
scroll to position [383, 0]
click at [225, 227] on input "text" at bounding box center [391, 219] width 524 height 22
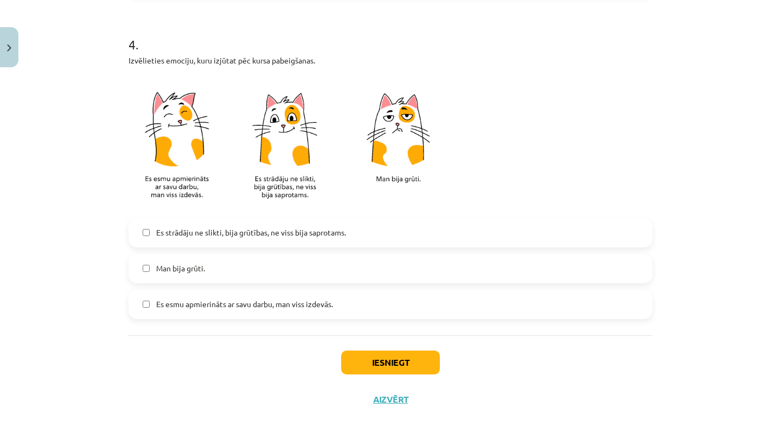
scroll to position [464, 0]
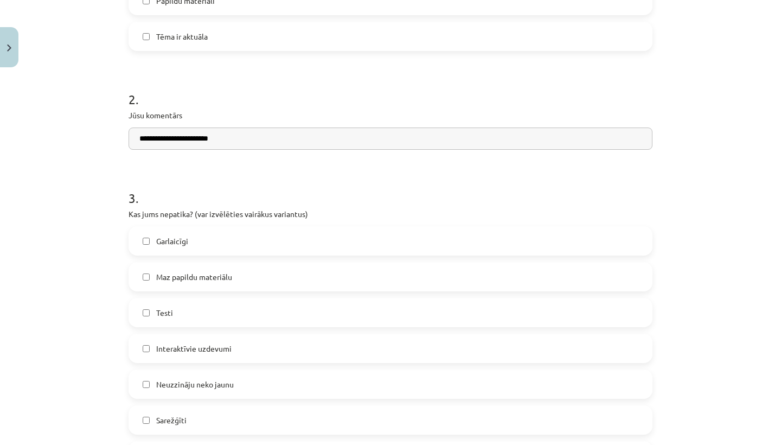
click at [203, 133] on input "**********" at bounding box center [391, 138] width 524 height 22
click at [206, 144] on input "**********" at bounding box center [391, 138] width 524 height 22
click at [148, 139] on input "**********" at bounding box center [391, 138] width 524 height 22
click at [212, 143] on input "**********" at bounding box center [391, 138] width 524 height 22
click at [214, 139] on input "**********" at bounding box center [391, 138] width 524 height 22
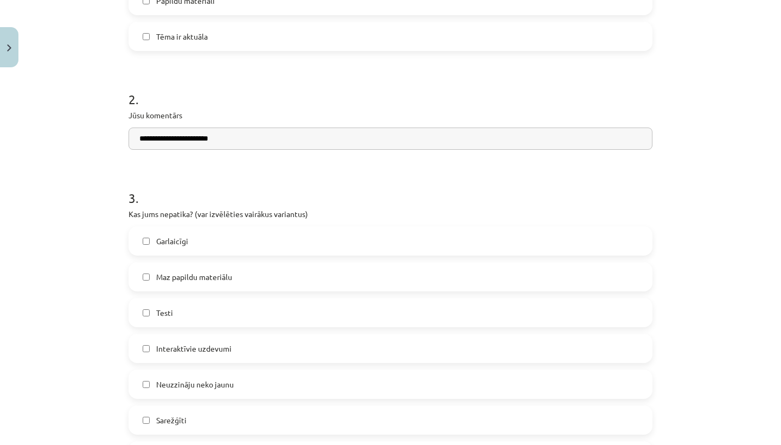
type input "**********"
click at [267, 173] on h1 "3 ." at bounding box center [391, 188] width 524 height 34
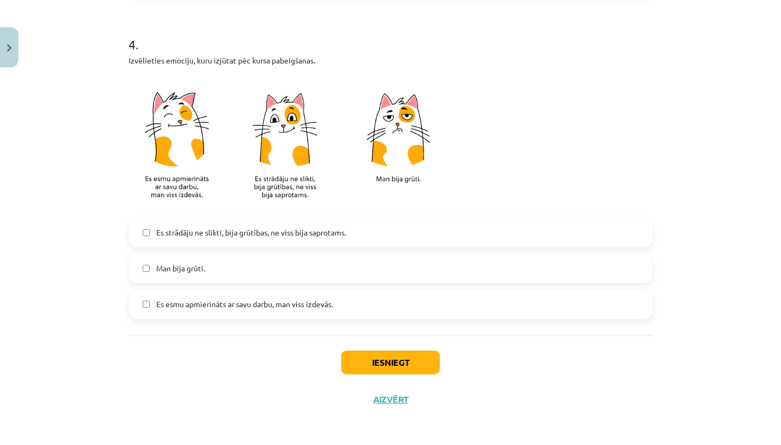
scroll to position [940, 0]
click at [400, 358] on button "Iesniegt" at bounding box center [390, 362] width 99 height 24
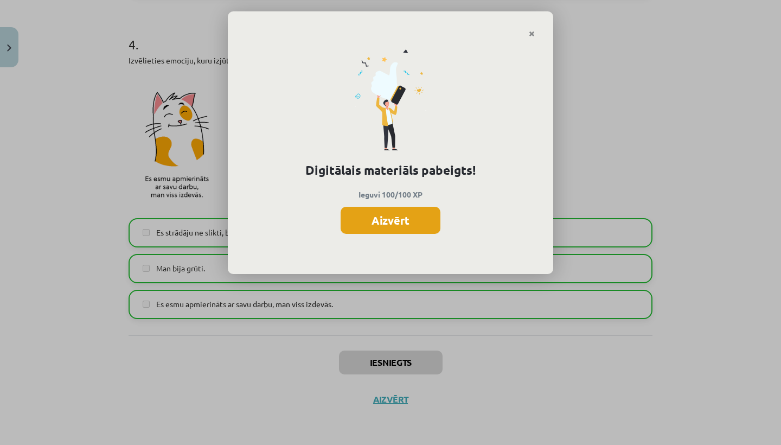
click at [359, 222] on button "Aizvērt" at bounding box center [391, 220] width 100 height 27
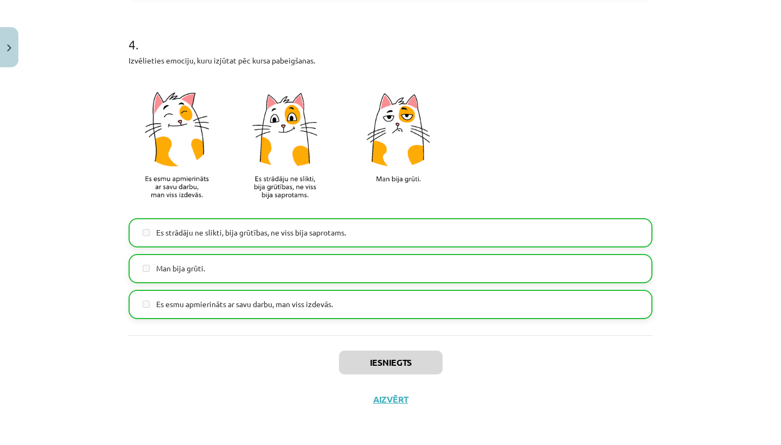
click at [377, 399] on button "Aizvērt" at bounding box center [390, 399] width 41 height 11
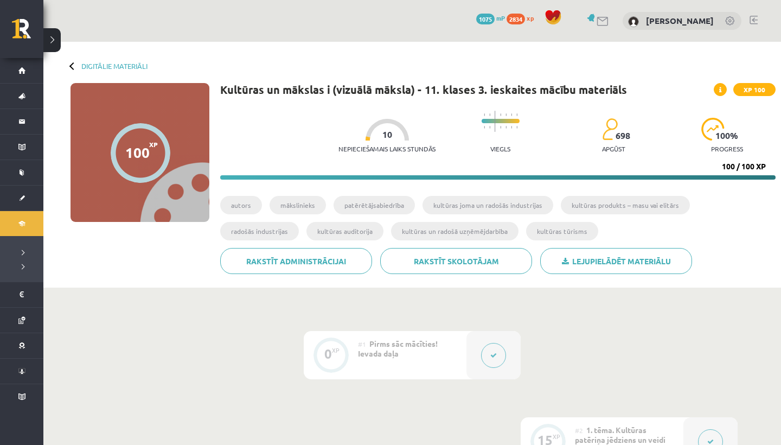
scroll to position [0, 0]
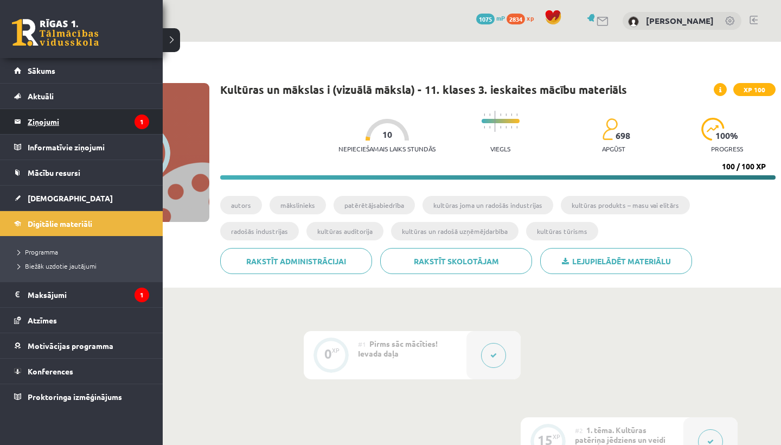
click at [59, 119] on legend "Ziņojumi 1" at bounding box center [89, 121] width 122 height 25
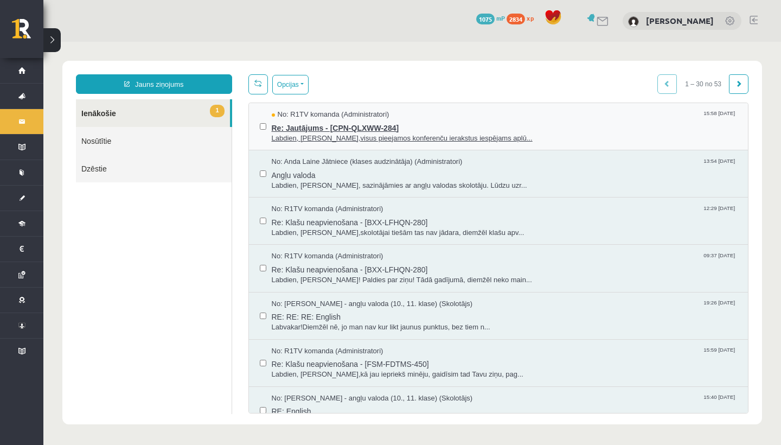
click at [450, 139] on span "Labdien, Loreta,visus pieejamos konferenču ierakstus iespējams aplū..." at bounding box center [505, 138] width 466 height 10
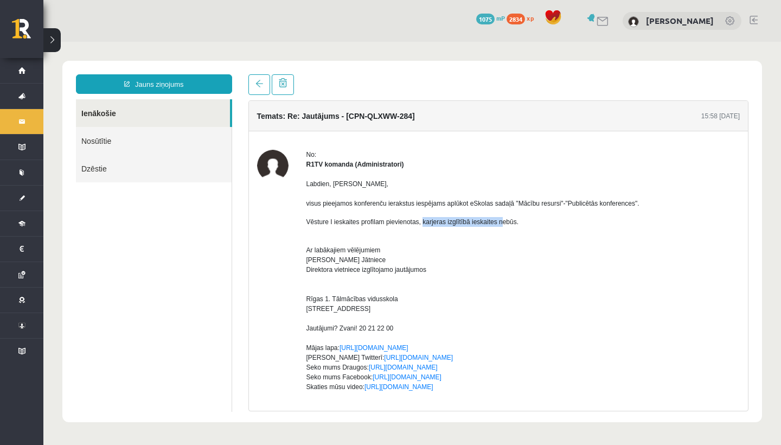
drag, startPoint x: 431, startPoint y: 223, endPoint x: 513, endPoint y: 219, distance: 82.5
click at [513, 219] on p "Vēsture I ieskaites profilam pievienotas, karjeras izglītībā ieskaites nebūs." at bounding box center [524, 222] width 434 height 10
click at [512, 245] on p "Ar labākajiem vēlējumiem Anda Laine Jātniece Direktora vietniece izglītojamo ja…" at bounding box center [524, 323] width 434 height 176
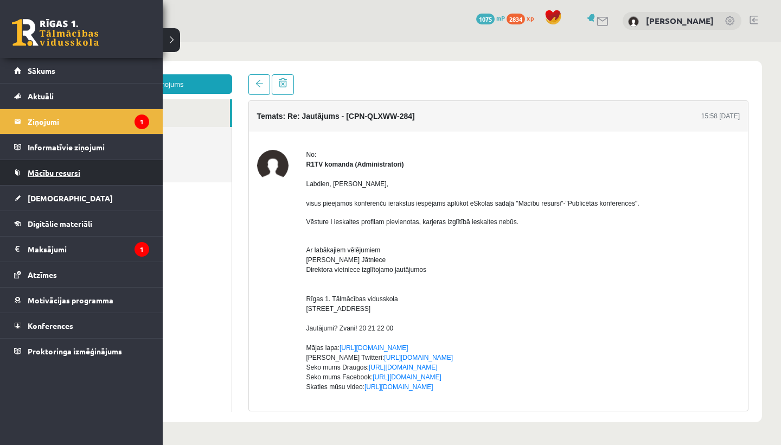
click at [65, 180] on link "Mācību resursi" at bounding box center [81, 172] width 135 height 25
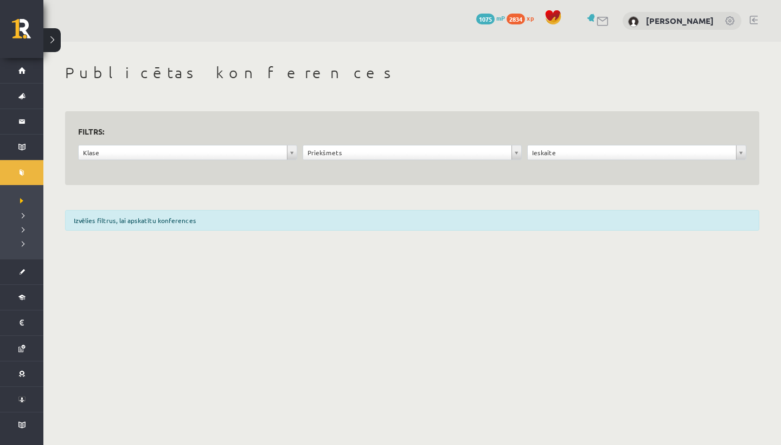
click at [222, 159] on div "Klase" at bounding box center [187, 152] width 219 height 15
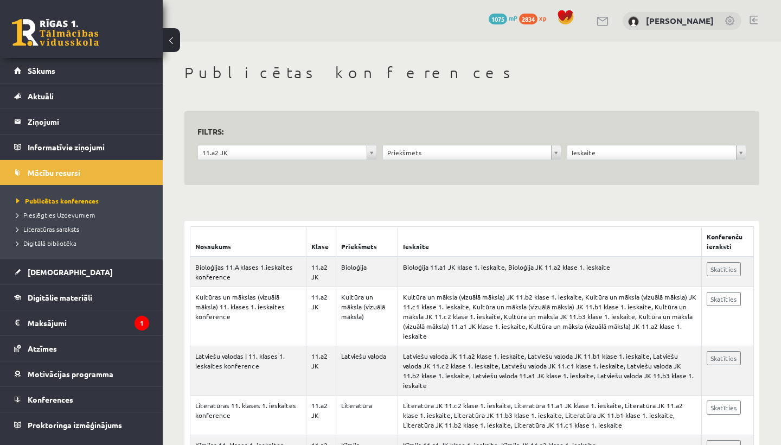
click at [489, 143] on form "**********" at bounding box center [471, 148] width 549 height 48
click at [562, 152] on div "**********" at bounding box center [472, 155] width 185 height 21
click at [35, 72] on span "Sākums" at bounding box center [42, 71] width 28 height 10
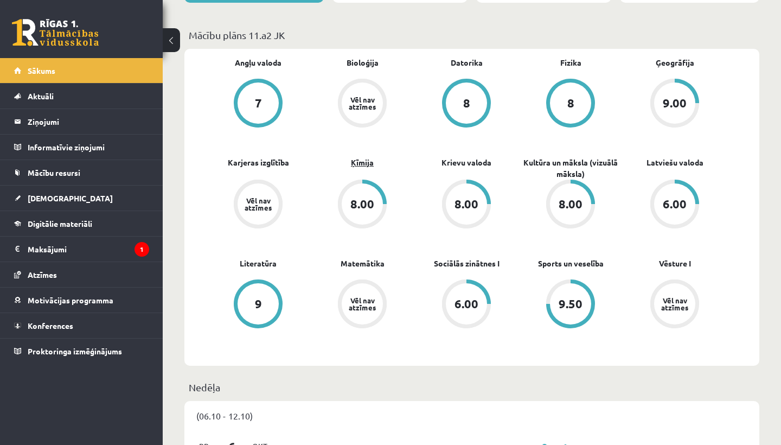
scroll to position [311, 0]
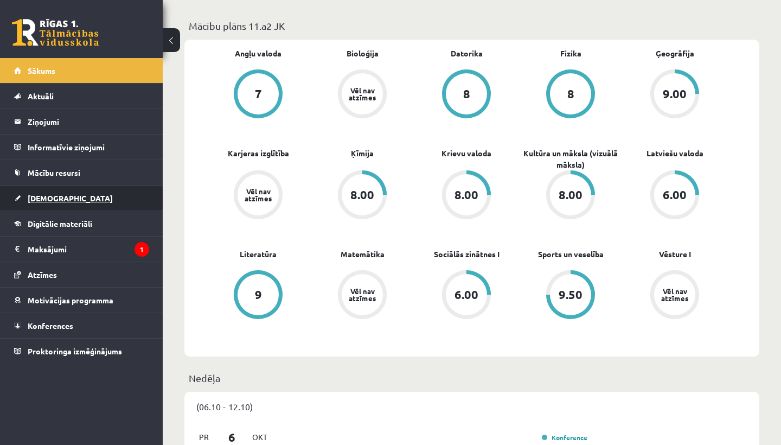
click at [51, 194] on span "[DEMOGRAPHIC_DATA]" at bounding box center [70, 198] width 85 height 10
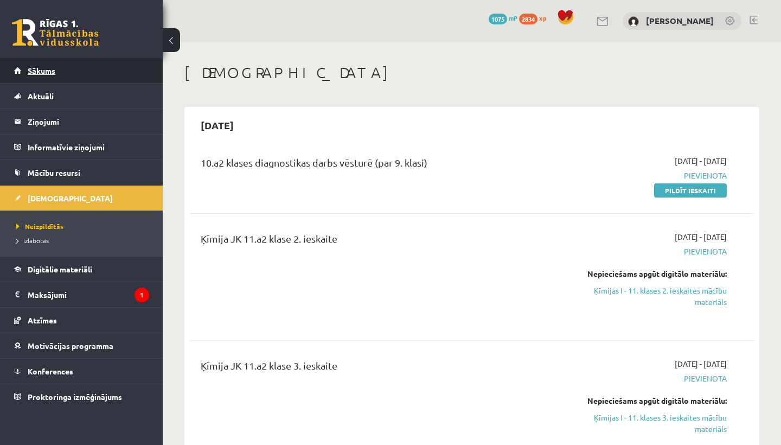
click at [40, 70] on span "Sākums" at bounding box center [42, 71] width 28 height 10
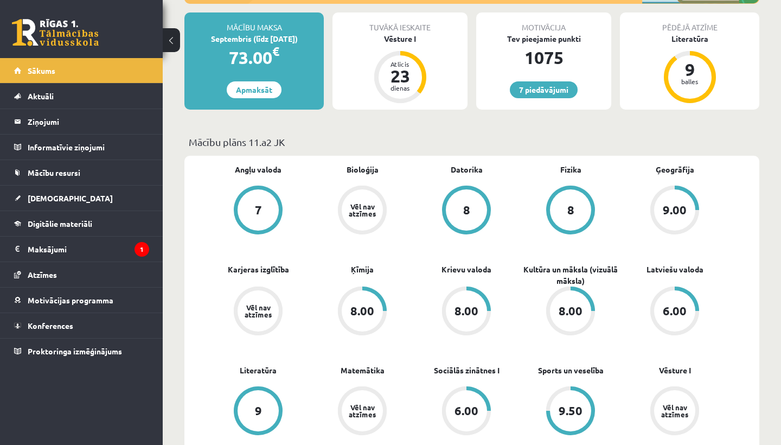
scroll to position [166, 0]
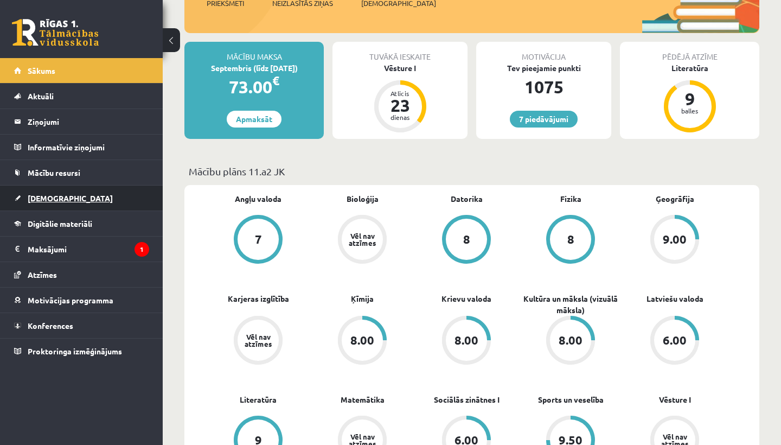
click at [49, 197] on span "[DEMOGRAPHIC_DATA]" at bounding box center [70, 198] width 85 height 10
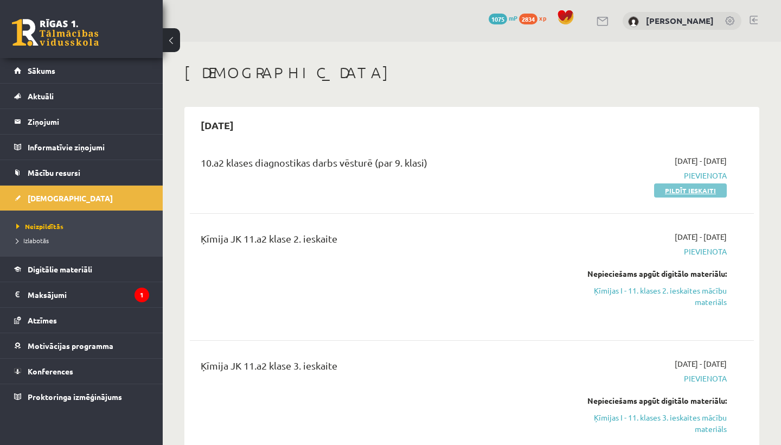
click at [667, 194] on link "Pildīt ieskaiti" at bounding box center [690, 190] width 73 height 14
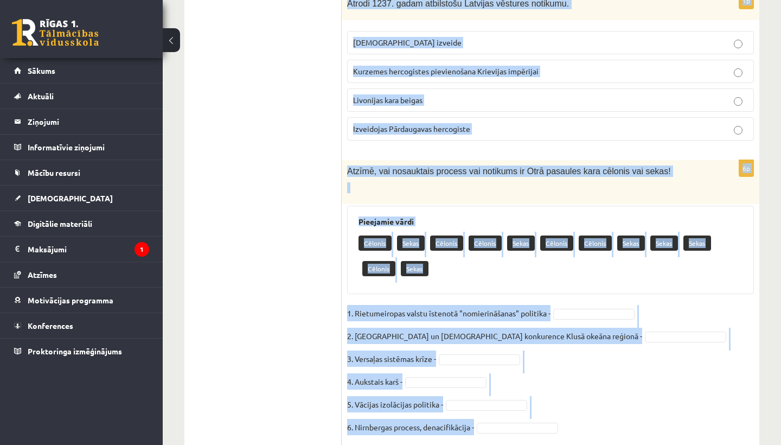
scroll to position [4495, 0]
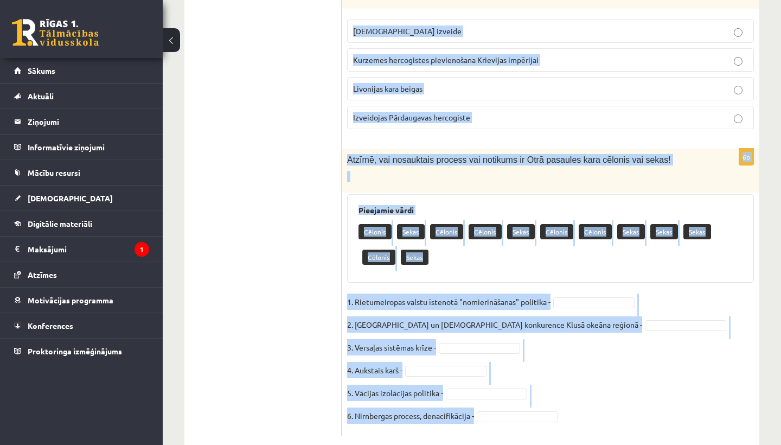
drag, startPoint x: 344, startPoint y: 216, endPoint x: 354, endPoint y: 444, distance: 228.1
copy form "Loremips dolorsit ametcons, adipi eli sedd eius tempori utlabo 8.etdol magnaa. …"
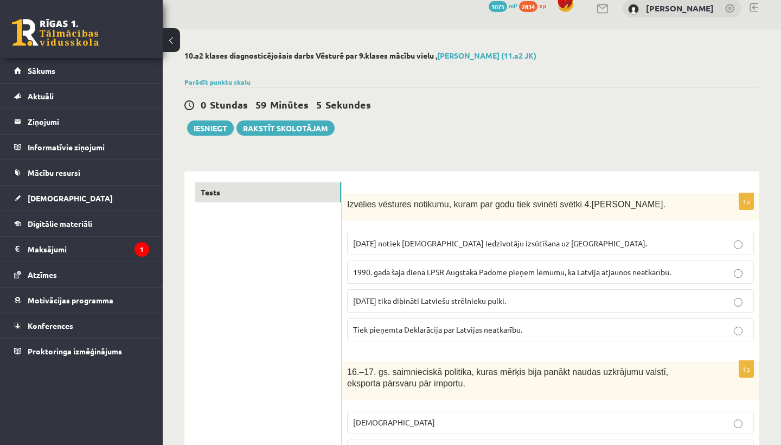
scroll to position [14, 0]
click at [416, 277] on label "1990. gadā šajā dienā LPSR Augstākā Padome pieņem lēmumu, ka Latvija atjaunos n…" at bounding box center [550, 270] width 407 height 23
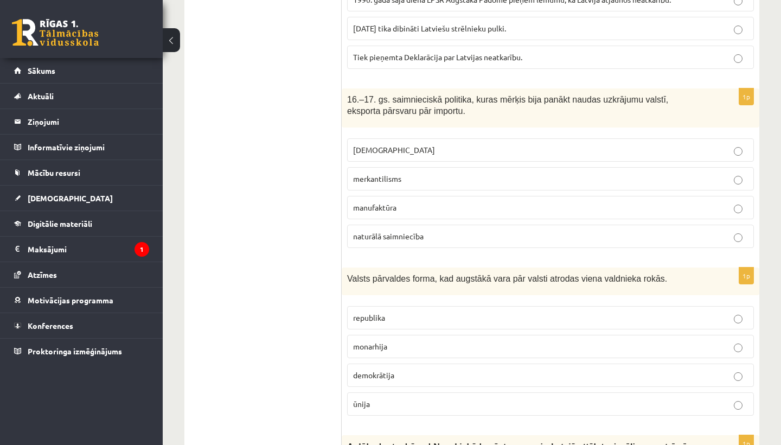
scroll to position [287, 0]
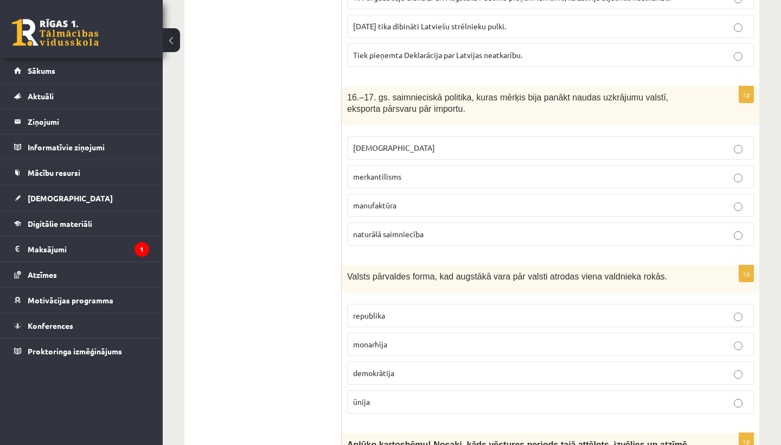
click at [377, 175] on span "merkantilisms" at bounding box center [377, 176] width 48 height 10
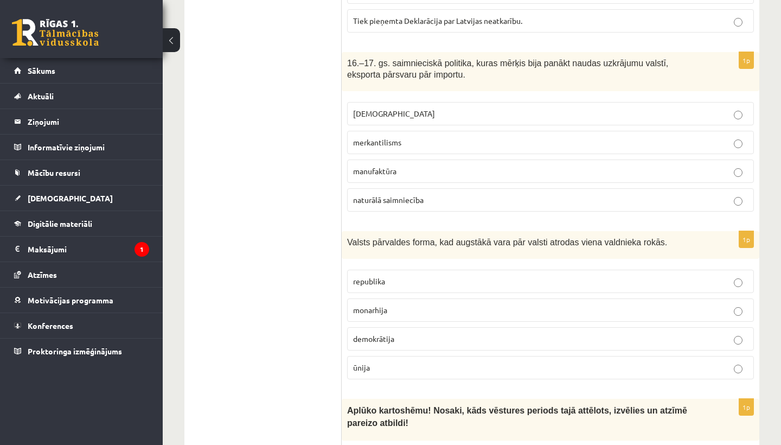
scroll to position [330, 0]
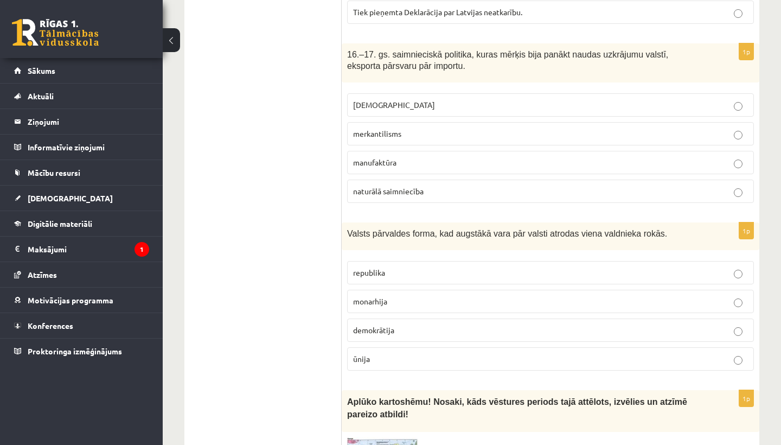
click at [401, 302] on p "monarhija" at bounding box center [550, 301] width 395 height 11
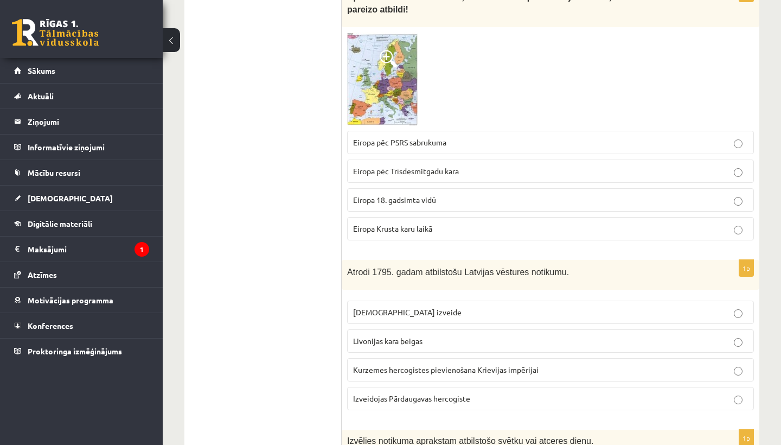
scroll to position [735, 0]
click at [418, 173] on p "Eiropa pēc Trīsdesmitgadu kara" at bounding box center [550, 170] width 395 height 11
click at [384, 66] on img at bounding box center [382, 78] width 71 height 93
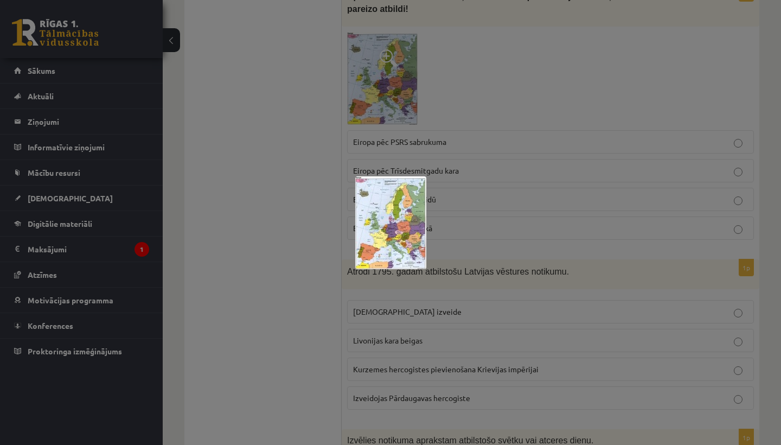
click at [388, 239] on img at bounding box center [390, 222] width 71 height 93
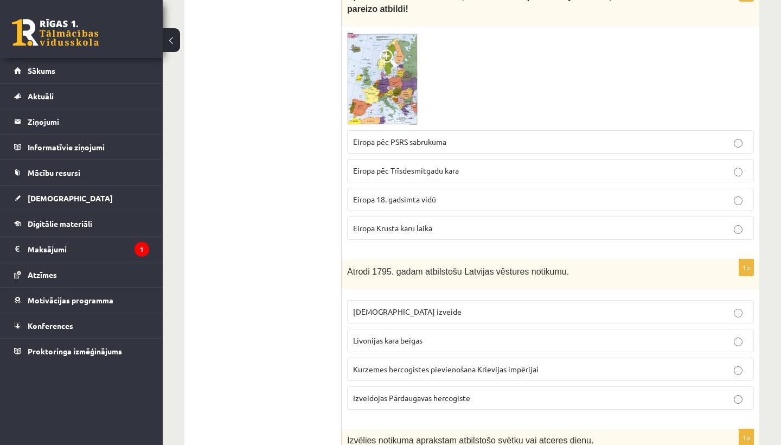
click at [447, 353] on fieldset "Livonijas ordeņa izveide Livonijas kara beigas Kurzemes hercogistes pievienošan…" at bounding box center [550, 354] width 407 height 118
click at [448, 382] on fieldset "Livonijas ordeņa izveide Livonijas kara beigas Kurzemes hercogistes pievienošan…" at bounding box center [550, 354] width 407 height 118
click at [448, 371] on span "Kurzemes hercogistes pievienošana Krievijas impērijai" at bounding box center [446, 369] width 186 height 10
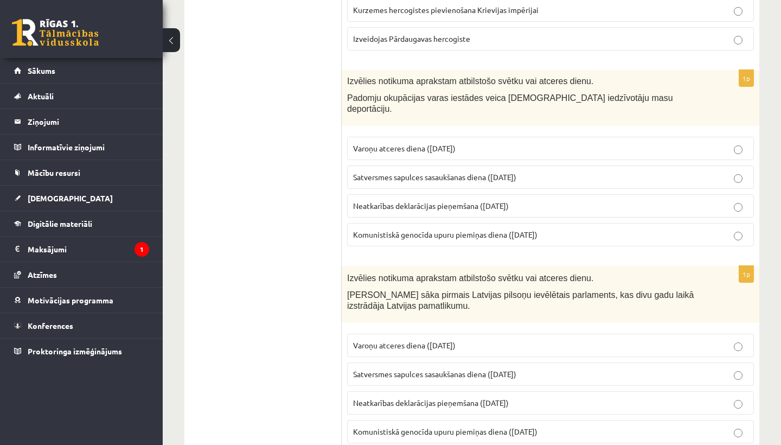
scroll to position [1096, 0]
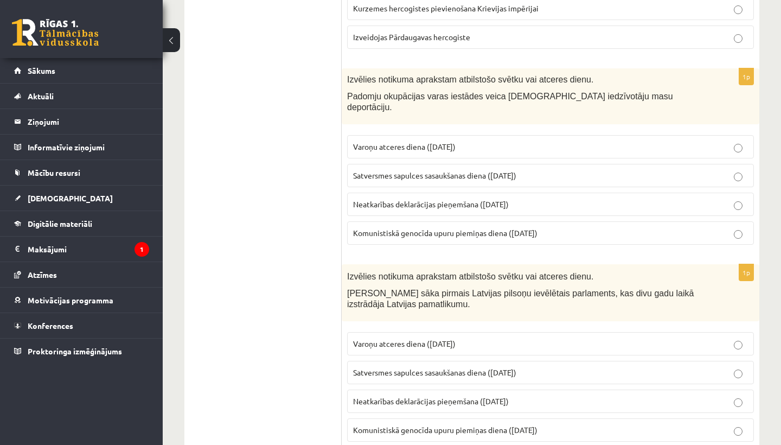
click at [427, 228] on span "Komunistiskā genocīda upuru piemiņas diena (25. marts)" at bounding box center [445, 233] width 184 height 10
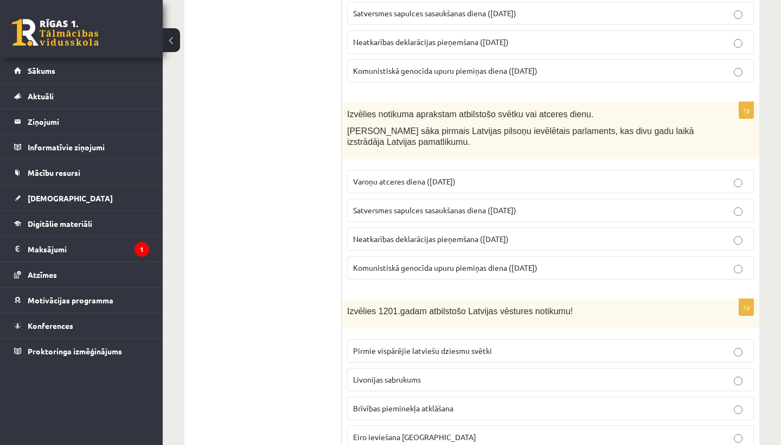
scroll to position [1261, 0]
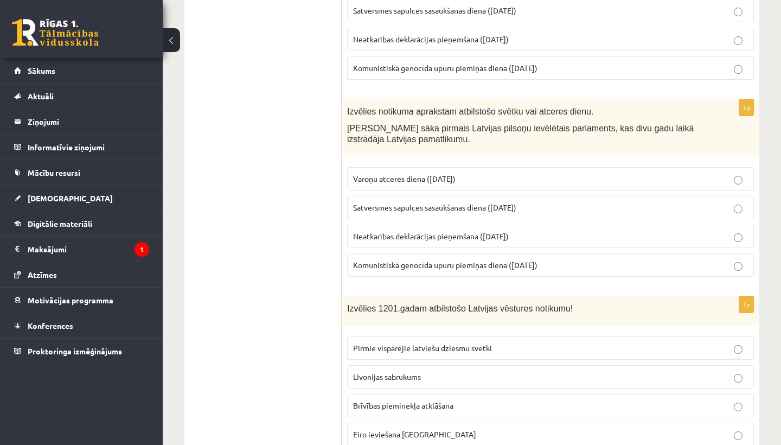
click at [454, 202] on span "Satversmes sapulces sasaukšanas diena (1. maijs)" at bounding box center [434, 207] width 163 height 10
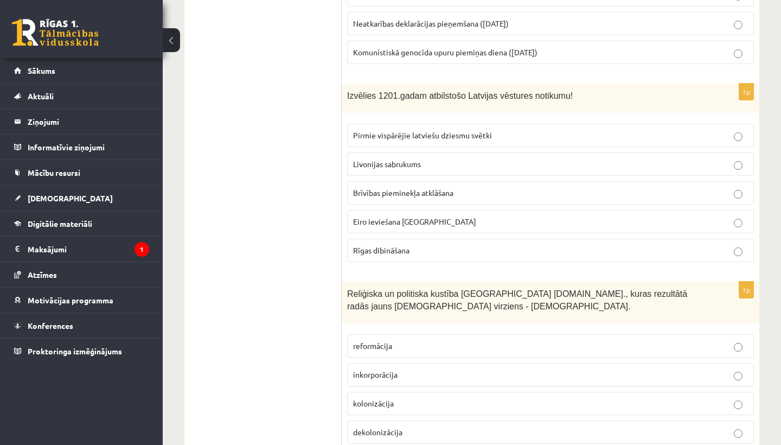
scroll to position [1477, 0]
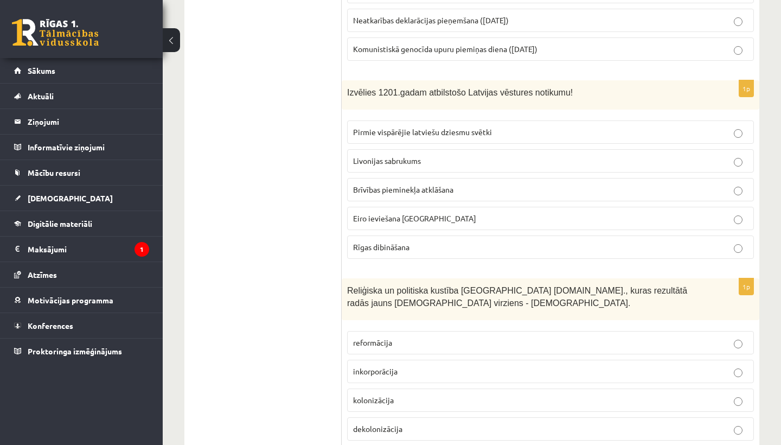
click at [412, 240] on label "Rīgas dibināšana" at bounding box center [550, 246] width 407 height 23
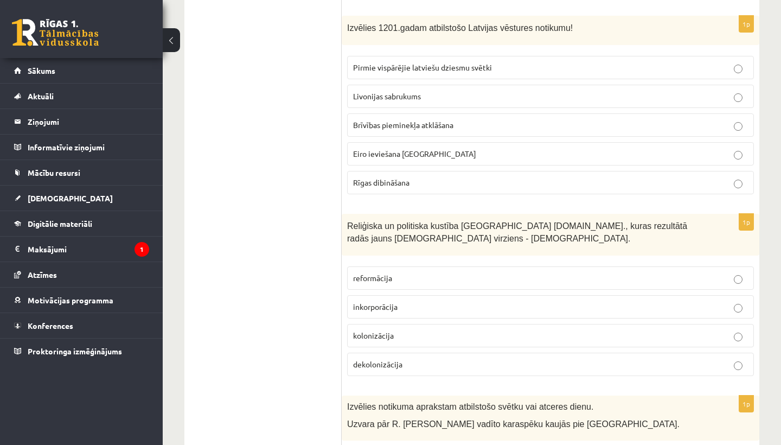
scroll to position [1542, 0]
click at [441, 268] on label "reformācija" at bounding box center [550, 277] width 407 height 23
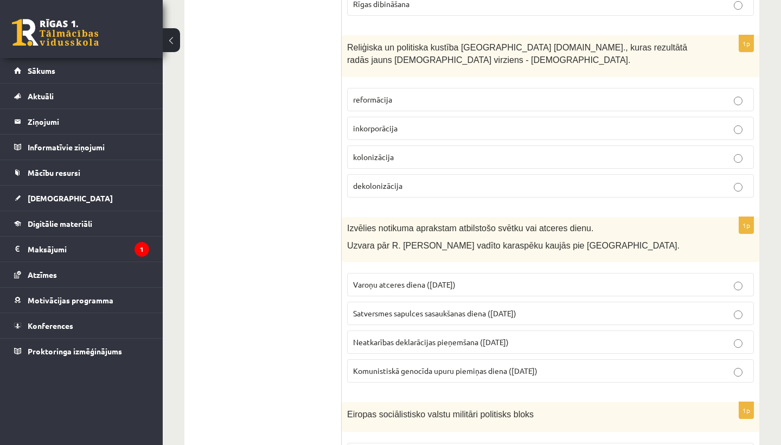
scroll to position [1722, 0]
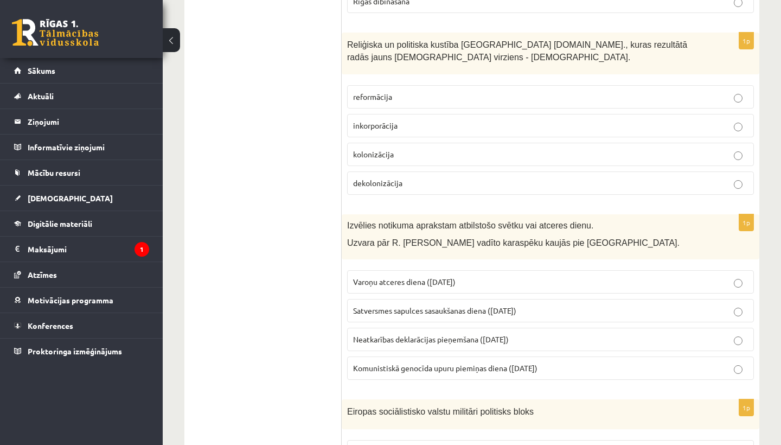
click at [390, 278] on fieldset "Varoņu atceres diena (22. jūnijs) Satversmes sapulces sasaukšanas diena (1. mai…" at bounding box center [550, 324] width 407 height 118
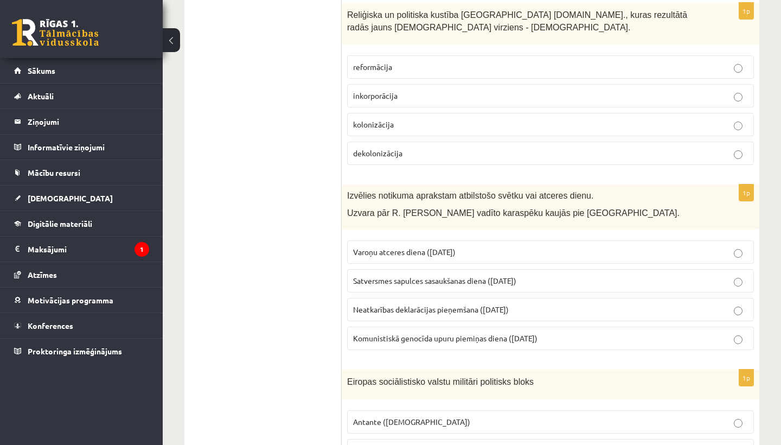
scroll to position [1754, 0]
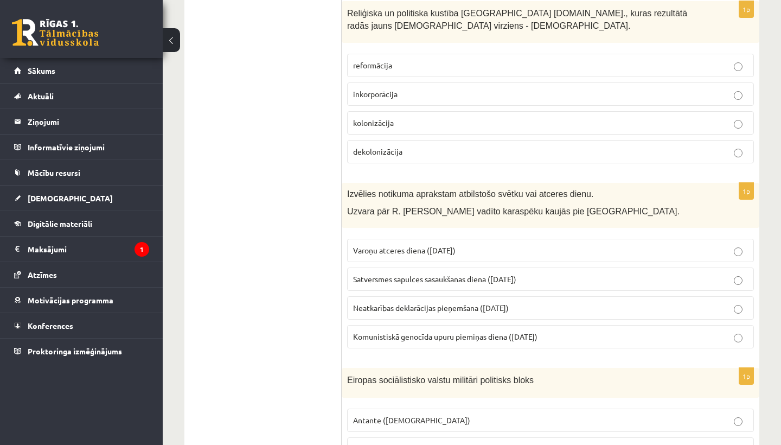
click at [397, 248] on fieldset "Varoņu atceres diena (22. jūnijs) Satversmes sapulces sasaukšanas diena (1. mai…" at bounding box center [550, 292] width 407 height 118
click at [398, 245] on p "Varoņu atceres diena (22. jūnijs)" at bounding box center [550, 250] width 395 height 11
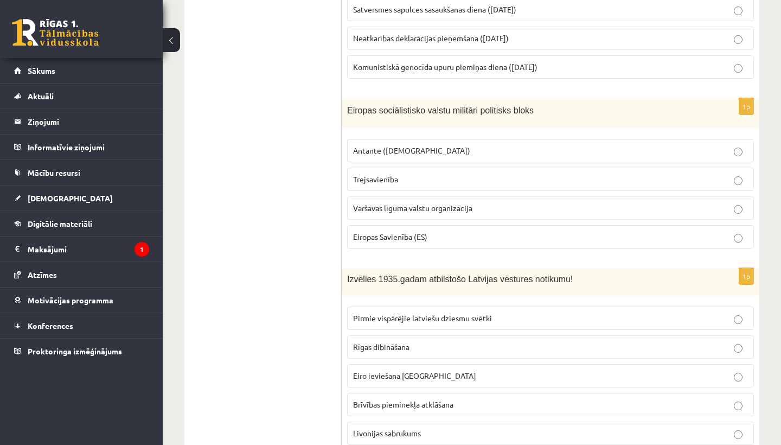
scroll to position [2025, 0]
click at [398, 202] on span "Varšavas līguma valstu organizācija" at bounding box center [412, 207] width 119 height 10
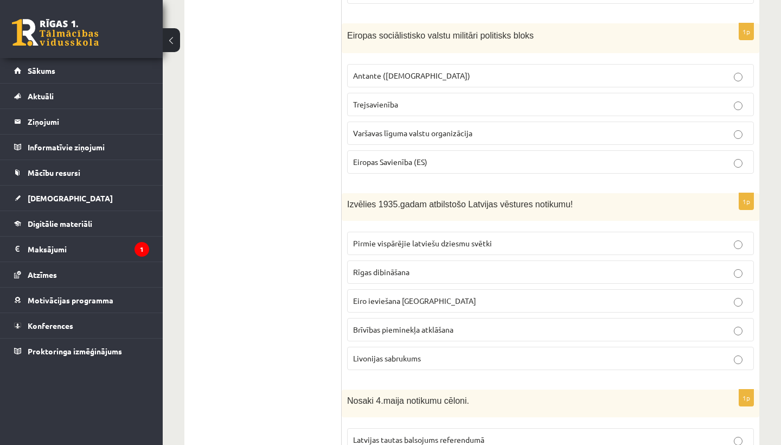
scroll to position [2101, 0]
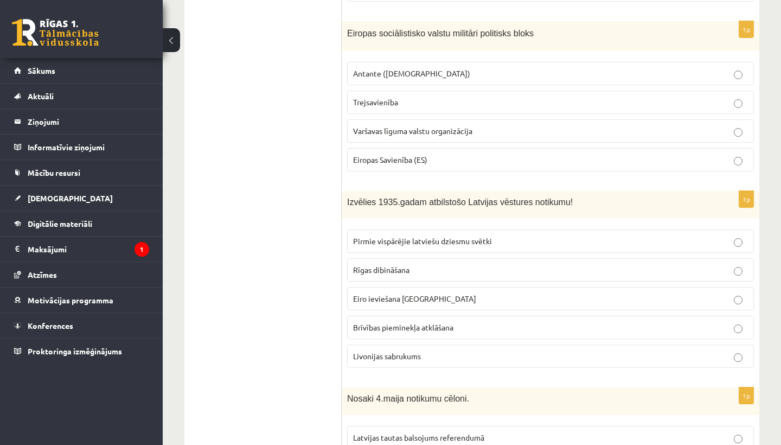
click at [406, 316] on label "Brīvības pieminekļa atklāšana" at bounding box center [550, 327] width 407 height 23
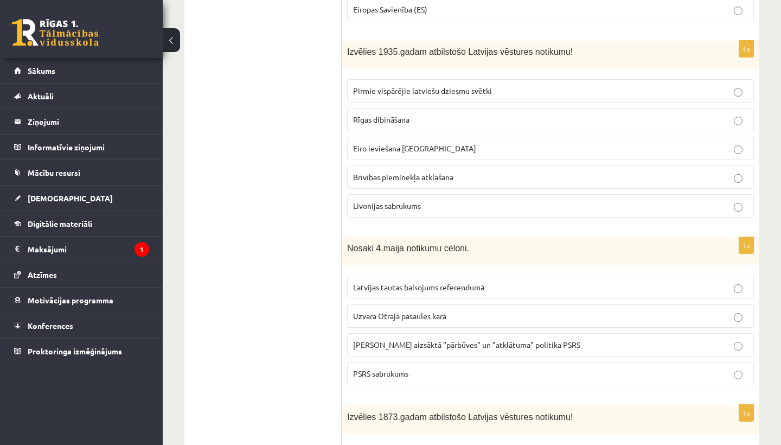
scroll to position [2274, 0]
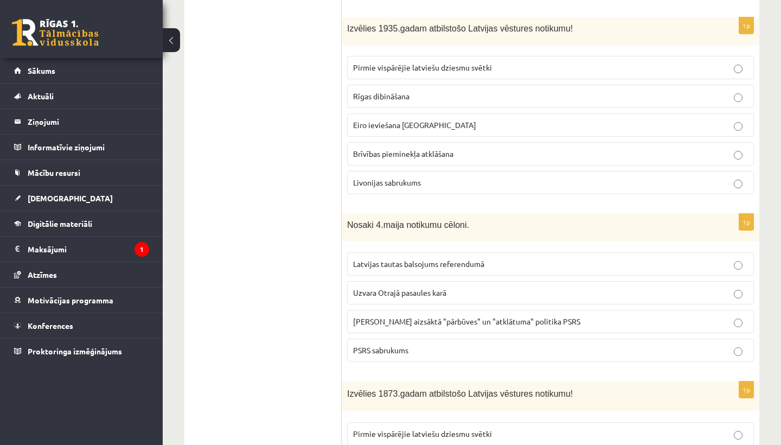
click at [452, 259] on span "Latvijas tautas balsojums referendumā" at bounding box center [418, 264] width 131 height 10
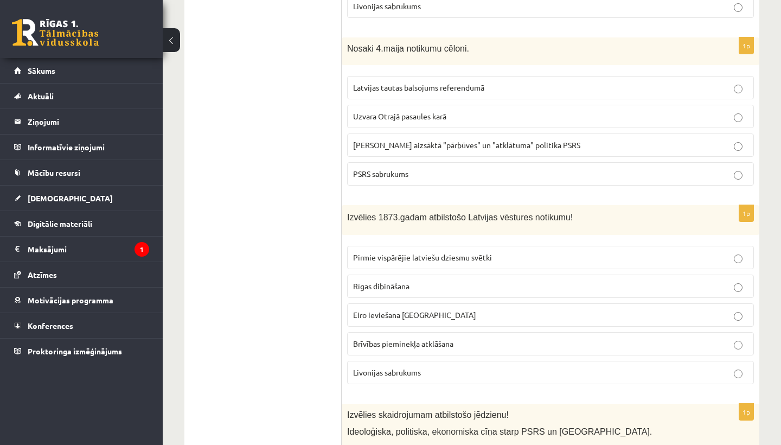
click at [399, 252] on span "Pirmie vispārējie latviešu dziesmu svētki" at bounding box center [422, 257] width 139 height 10
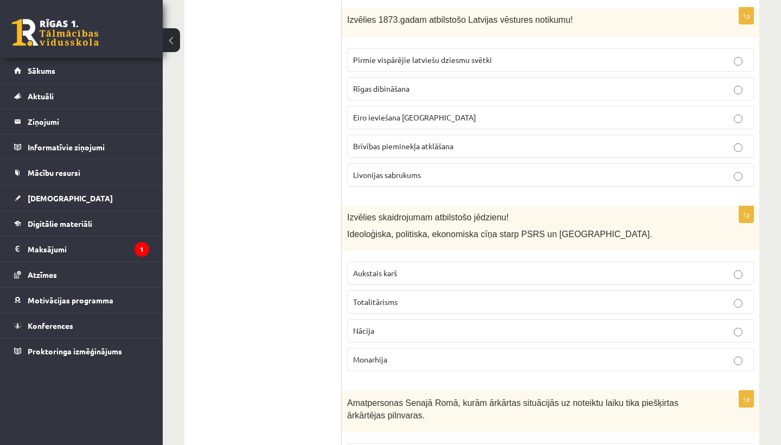
click at [399, 256] on fieldset "Aukstais karš Totalitārisms Nācija Monarhija" at bounding box center [550, 315] width 407 height 118
click at [401, 267] on p "Aukstais karš" at bounding box center [550, 272] width 395 height 11
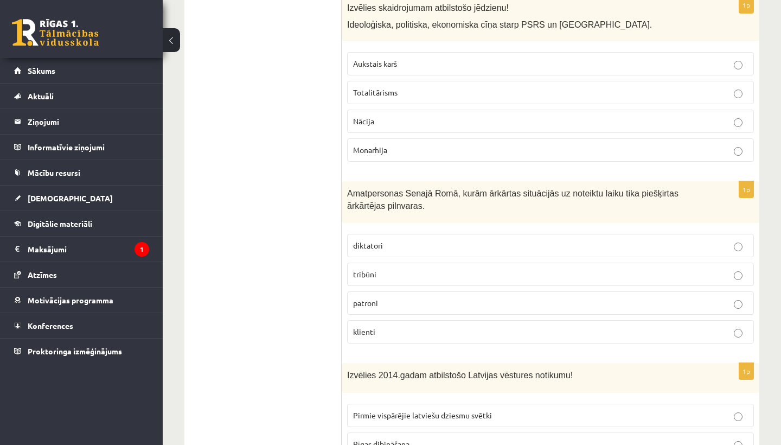
scroll to position [2858, 0]
click at [371, 233] on label "diktatori" at bounding box center [550, 244] width 407 height 23
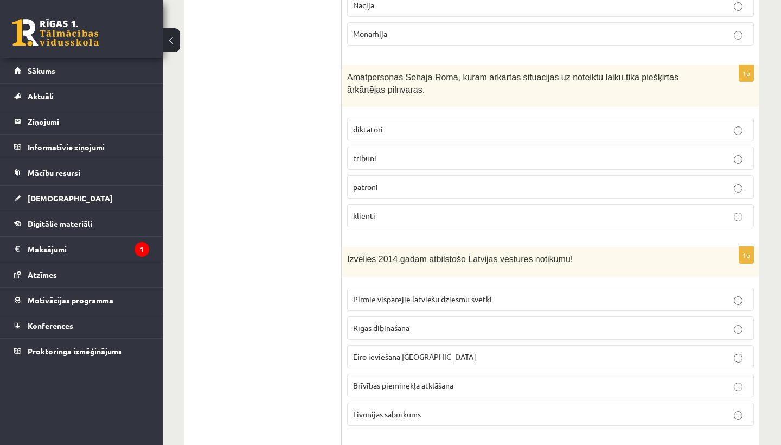
click at [368, 345] on label "Eiro ieviešana Latvijā" at bounding box center [550, 356] width 407 height 23
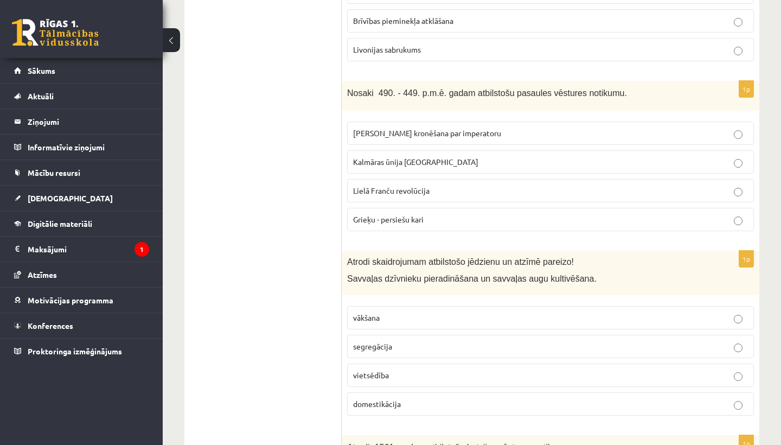
scroll to position [3338, 0]
click at [425, 213] on p "Grieķu - persiešu kari" at bounding box center [550, 218] width 395 height 11
click at [403, 392] on label "domestikācija" at bounding box center [550, 403] width 407 height 23
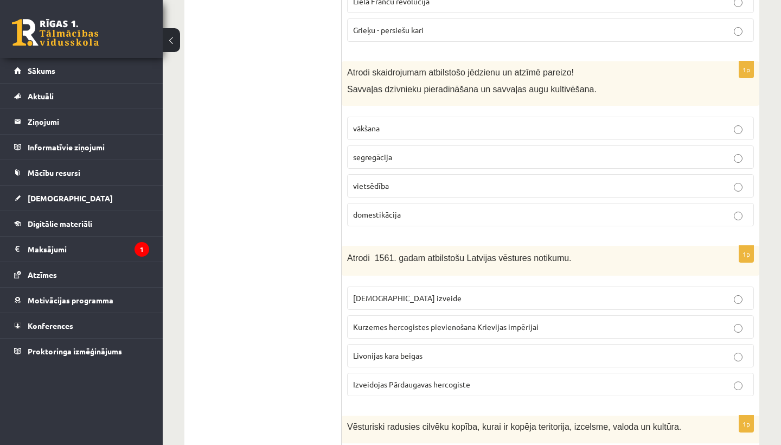
scroll to position [3537, 0]
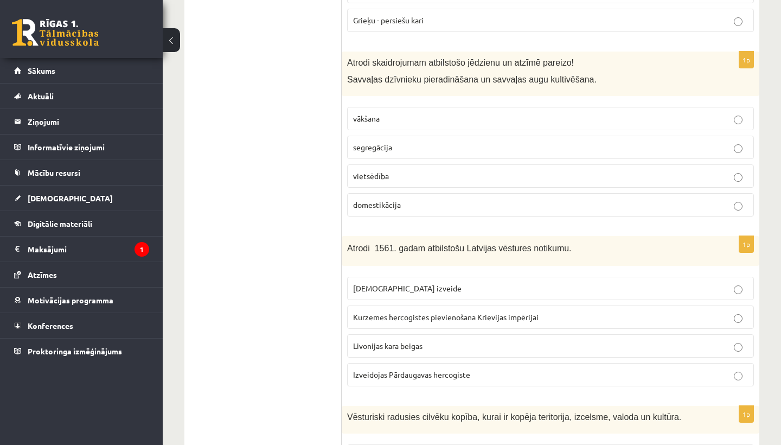
click at [419, 341] on span "Livonijas kara beigas" at bounding box center [387, 346] width 69 height 10
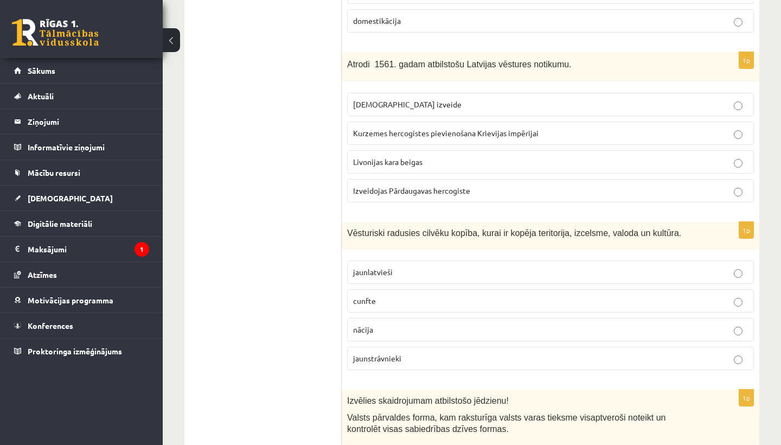
click at [419, 324] on fieldset "jaunlatvieši cunfte nācija jaunstrāvnieki" at bounding box center [550, 314] width 407 height 118
click at [420, 318] on label "nācija" at bounding box center [550, 329] width 407 height 23
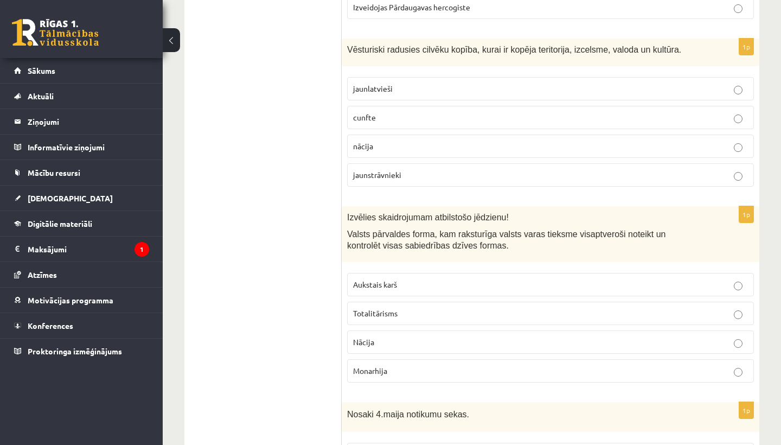
scroll to position [3906, 0]
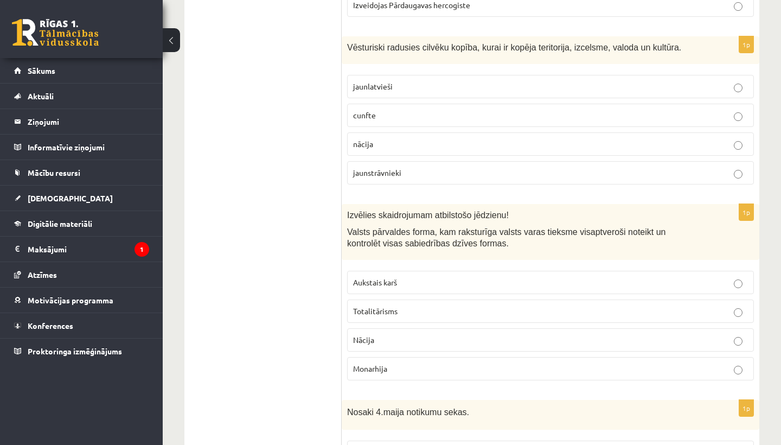
click at [402, 305] on p "Totalitārisms" at bounding box center [550, 310] width 395 height 11
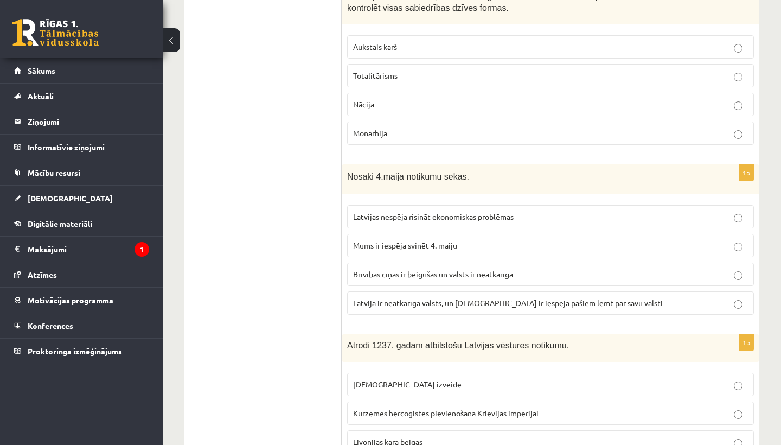
scroll to position [4145, 0]
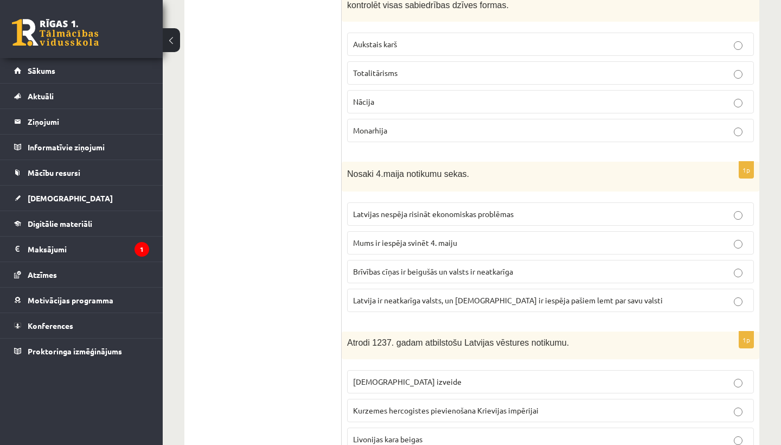
click at [468, 295] on span "Latvija ir neatkarīga valsts, un latviešiem ir iespēja pašiem lemt par savu val…" at bounding box center [508, 300] width 310 height 10
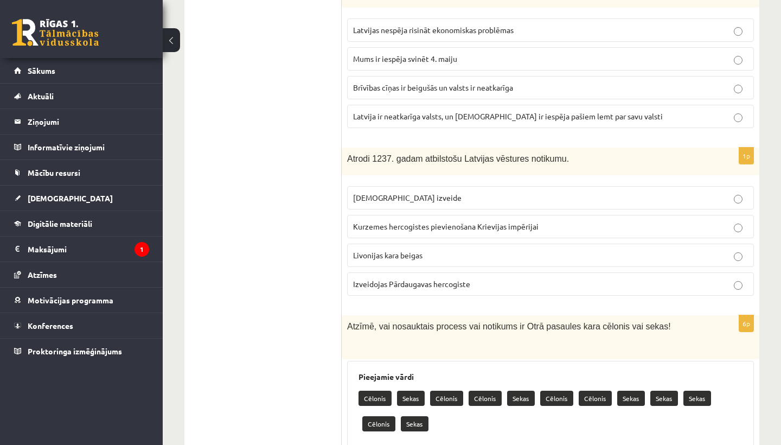
scroll to position [4329, 0]
click at [425, 188] on fieldset "Livonijas ordeņa izveide Kurzemes hercogistes pievienošana Krievijas impērijai …" at bounding box center [550, 239] width 407 height 118
click at [425, 192] on span "Livonijas ordeņa izveide" at bounding box center [407, 197] width 108 height 10
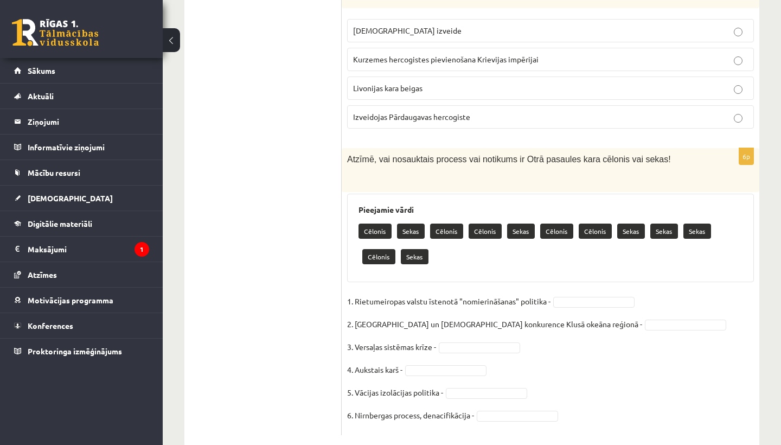
scroll to position [4495, 0]
click at [562, 293] on fieldset "1. Rietumeiropas valstu īstenotā "nomierināšanas" politika - 2. Japānas un ASV …" at bounding box center [550, 361] width 407 height 137
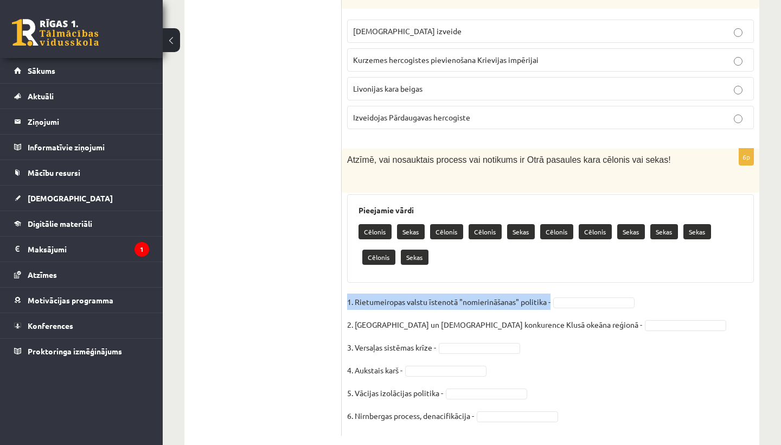
click at [562, 293] on fieldset "1. Rietumeiropas valstu īstenotā "nomierināšanas" politika - 2. Japānas un ASV …" at bounding box center [550, 361] width 407 height 137
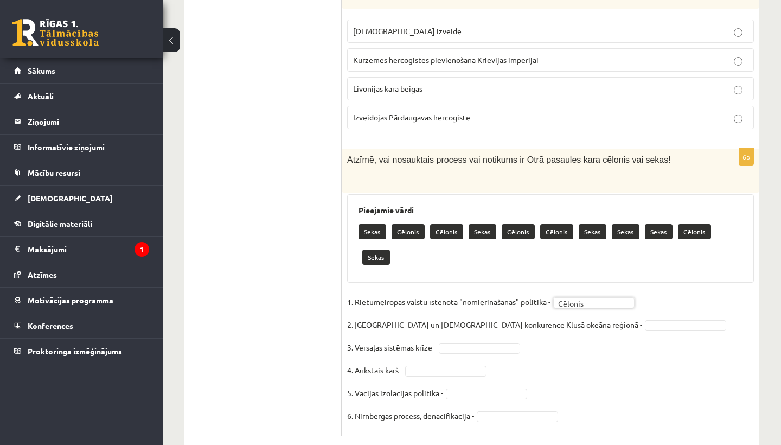
scroll to position [4470, 0]
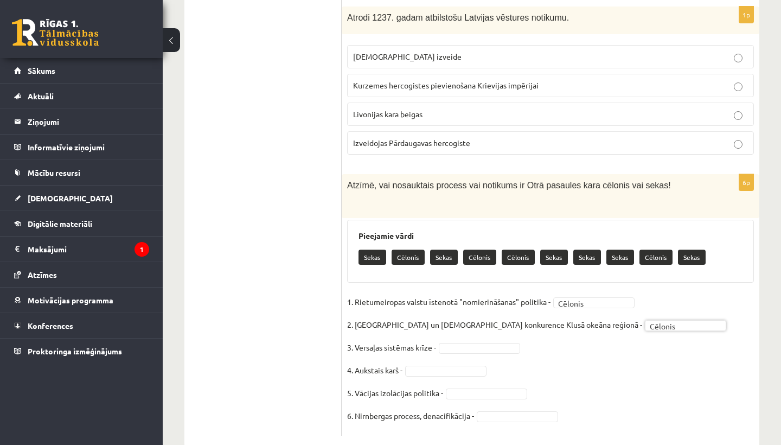
click at [470, 318] on fieldset "1. Rietumeiropas valstu īstenotā "nomierināšanas" politika - Cēlonis ******* 2.…" at bounding box center [550, 361] width 407 height 137
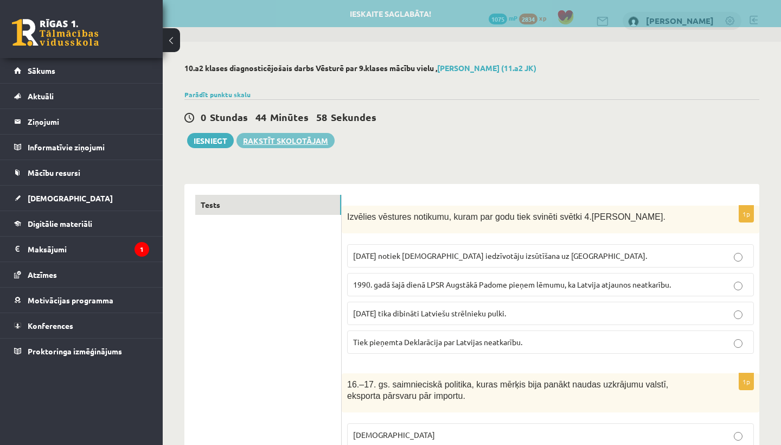
scroll to position [0, 0]
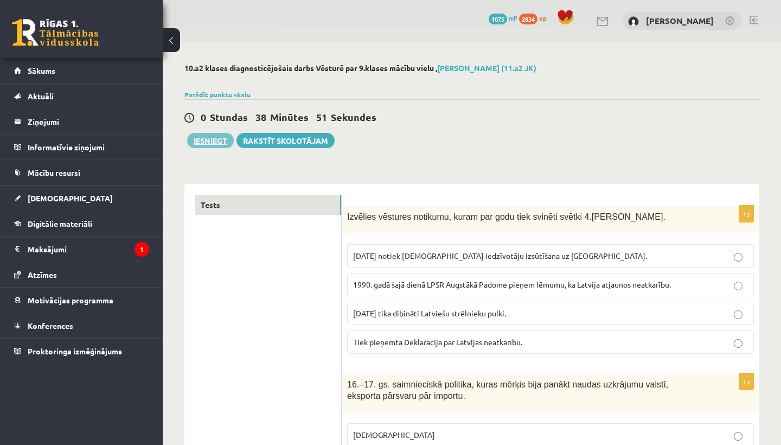
click at [202, 139] on button "Iesniegt" at bounding box center [210, 140] width 47 height 15
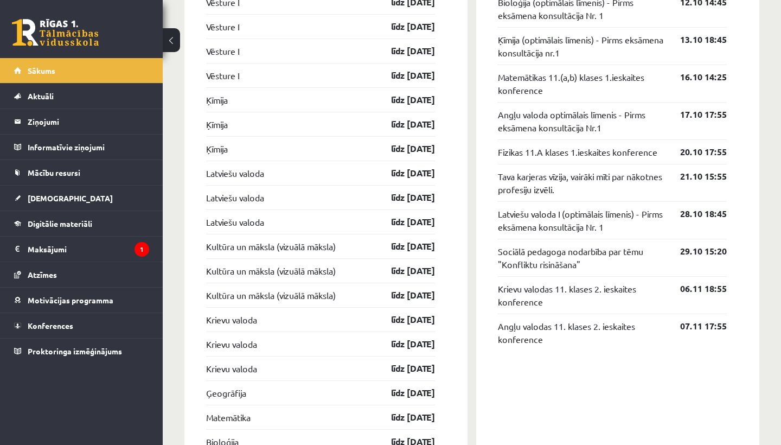
scroll to position [1079, 0]
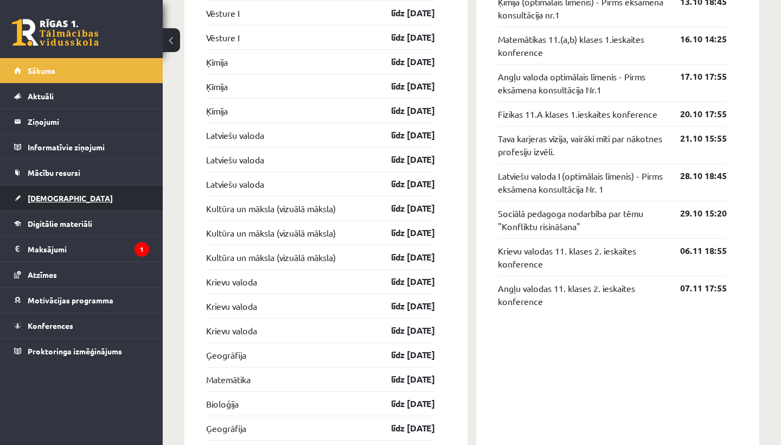
click at [33, 203] on link "[DEMOGRAPHIC_DATA]" at bounding box center [81, 198] width 135 height 25
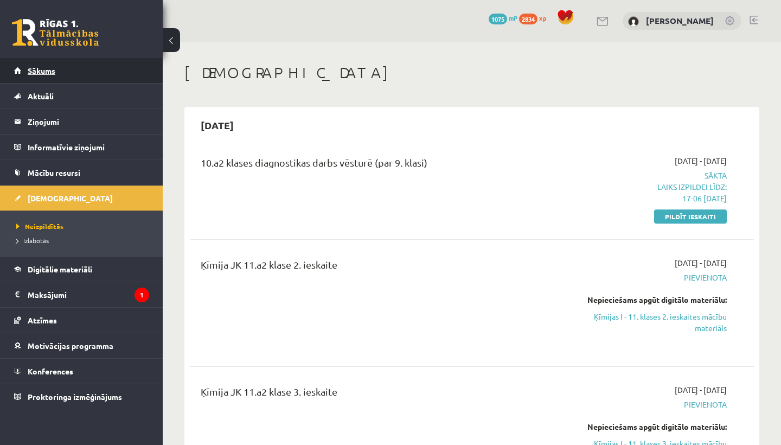
click at [25, 72] on link "Sākums" at bounding box center [81, 70] width 135 height 25
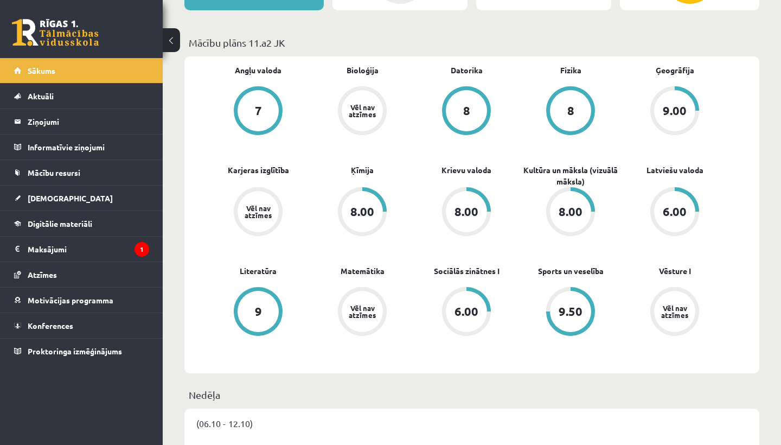
scroll to position [296, 0]
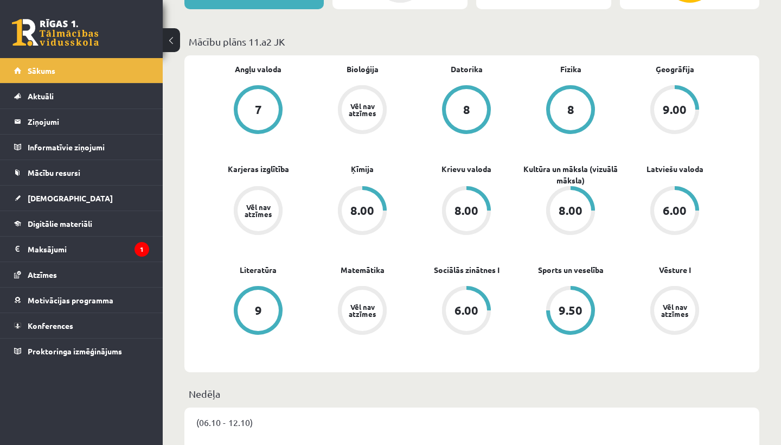
click at [270, 212] on div "Vēl nav atzīmes" at bounding box center [258, 210] width 30 height 14
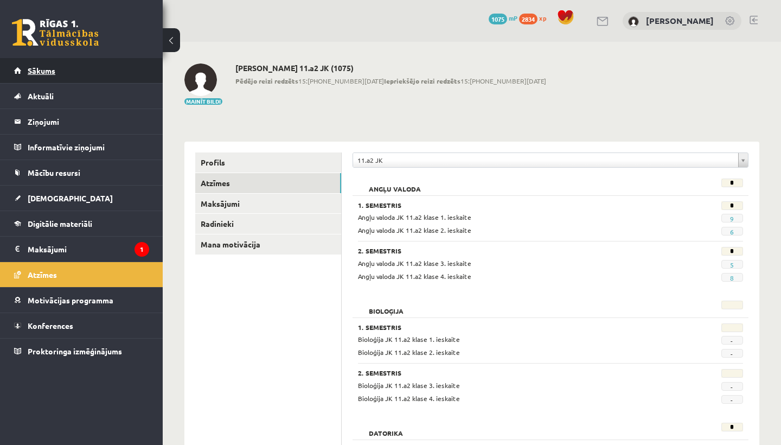
click at [36, 73] on span "Sākums" at bounding box center [42, 71] width 28 height 10
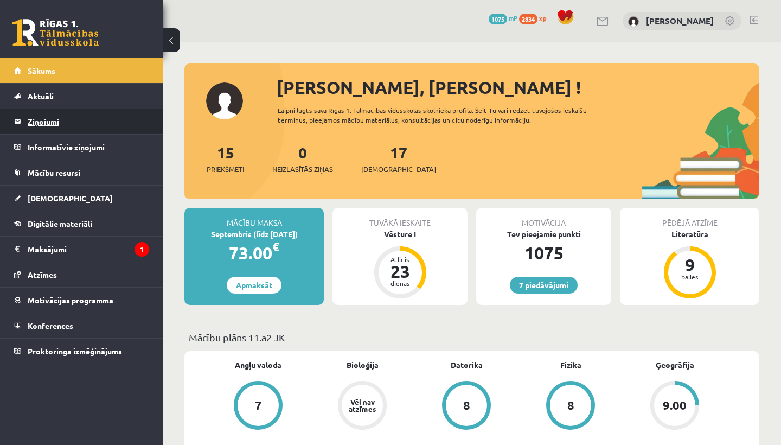
click at [49, 123] on legend "Ziņojumi 0" at bounding box center [89, 121] width 122 height 25
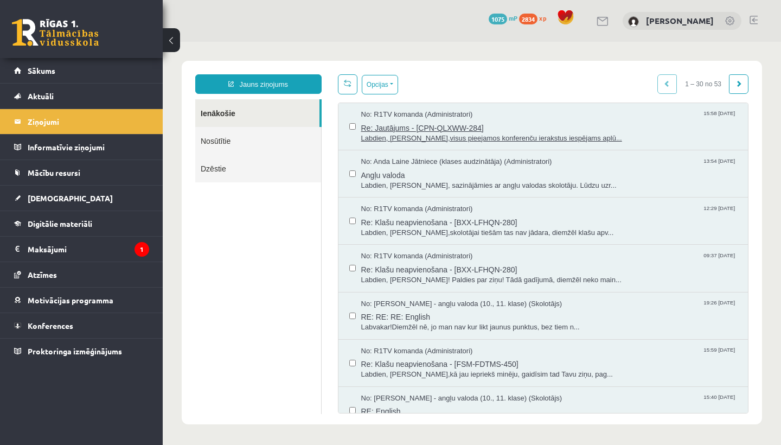
click at [512, 132] on span "Re: Jautājums - [CPN-QLXWW-284]" at bounding box center [549, 127] width 376 height 14
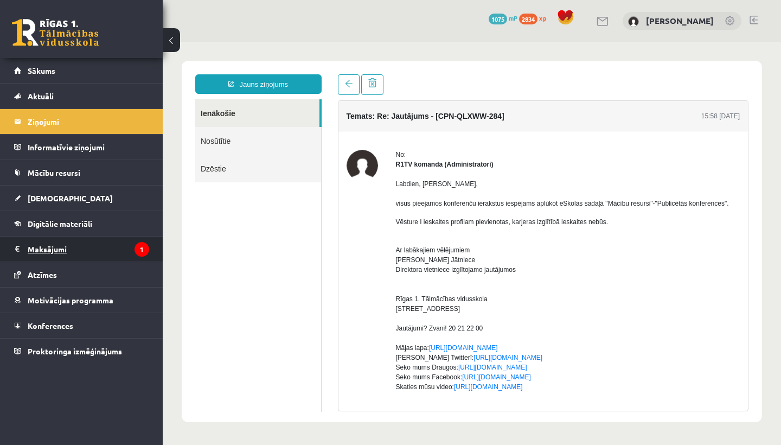
click at [67, 242] on legend "Maksājumi 1" at bounding box center [89, 249] width 122 height 25
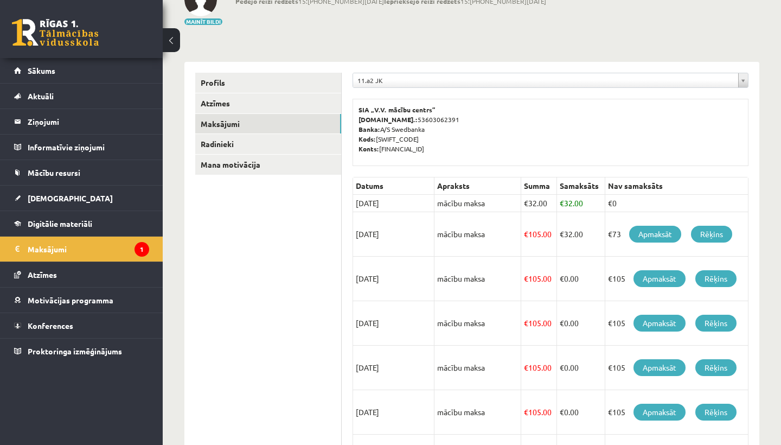
scroll to position [78, 0]
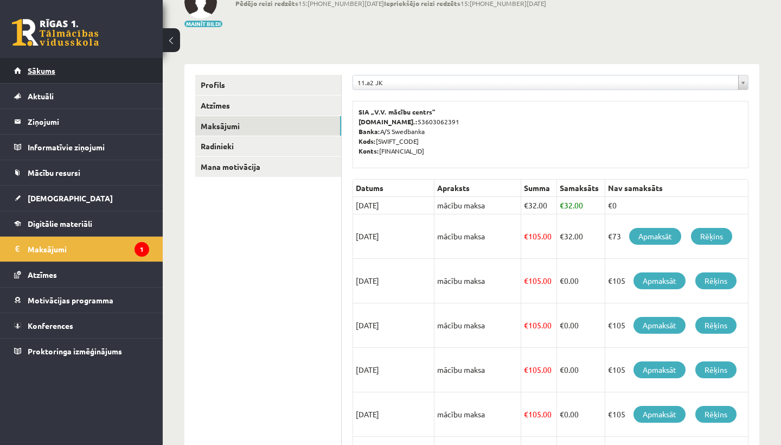
click at [39, 75] on link "Sākums" at bounding box center [81, 70] width 135 height 25
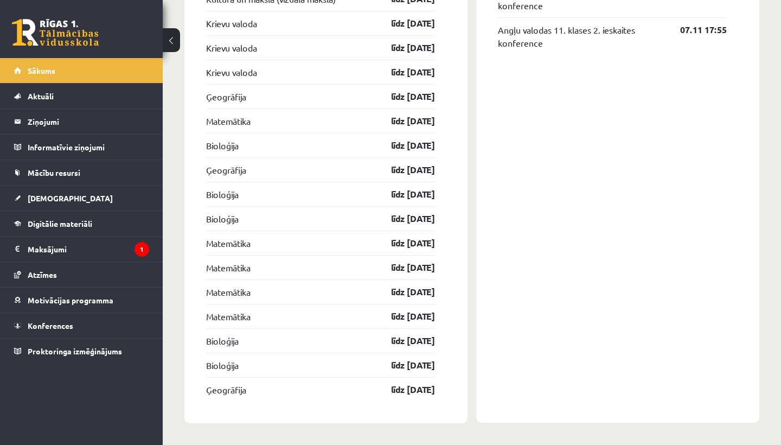
scroll to position [1338, 0]
drag, startPoint x: 365, startPoint y: 202, endPoint x: 367, endPoint y: 212, distance: 9.5
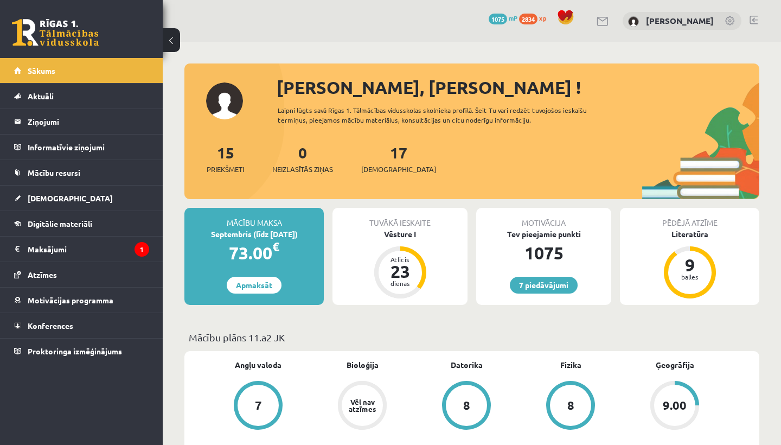
scroll to position [0, 0]
click at [97, 118] on legend "Ziņojumi 0" at bounding box center [89, 121] width 122 height 25
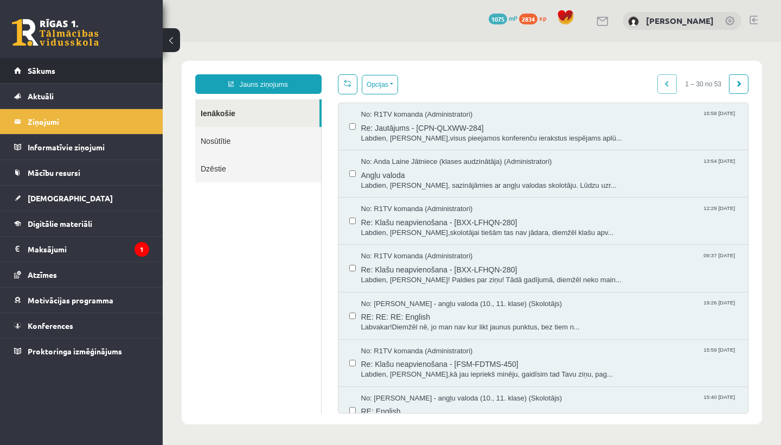
click at [65, 83] on li "Sākums" at bounding box center [81, 70] width 163 height 25
click at [67, 80] on link "Sākums" at bounding box center [81, 70] width 135 height 25
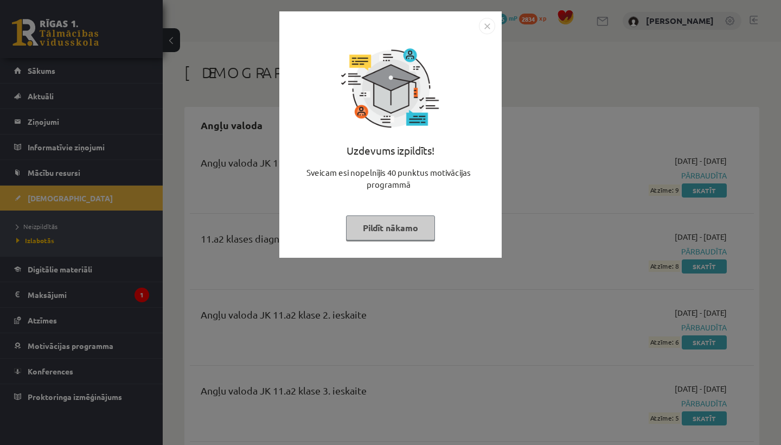
click at [411, 222] on button "Pildīt nākamo" at bounding box center [390, 227] width 89 height 25
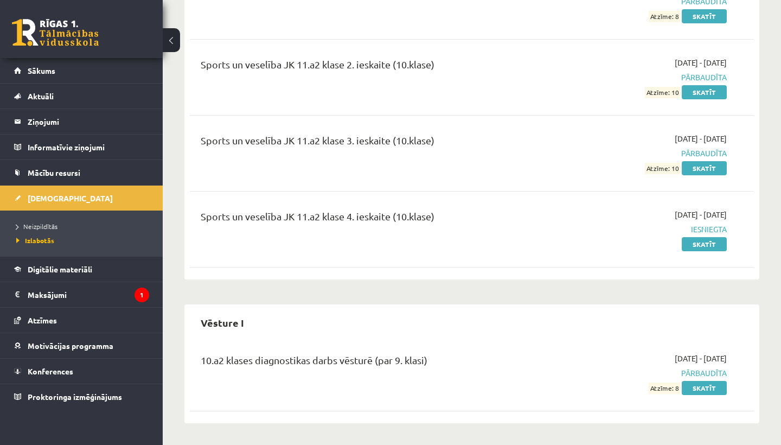
scroll to position [3502, 0]
click at [49, 69] on span "Sākums" at bounding box center [42, 71] width 28 height 10
